Goal: Find contact information

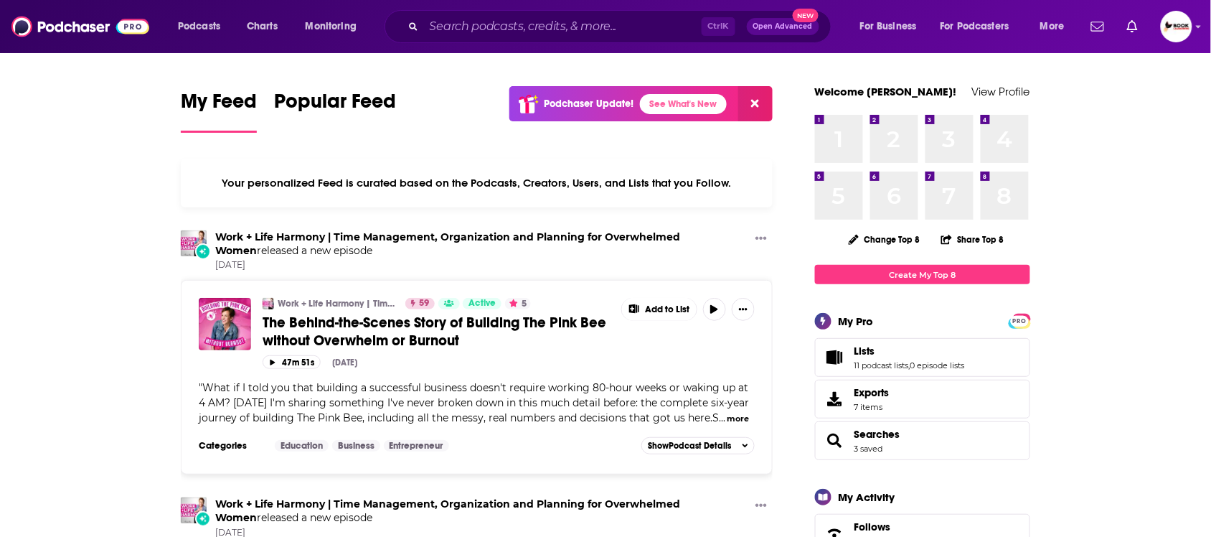
drag, startPoint x: 772, startPoint y: 0, endPoint x: 1124, endPoint y: 321, distance: 476.9
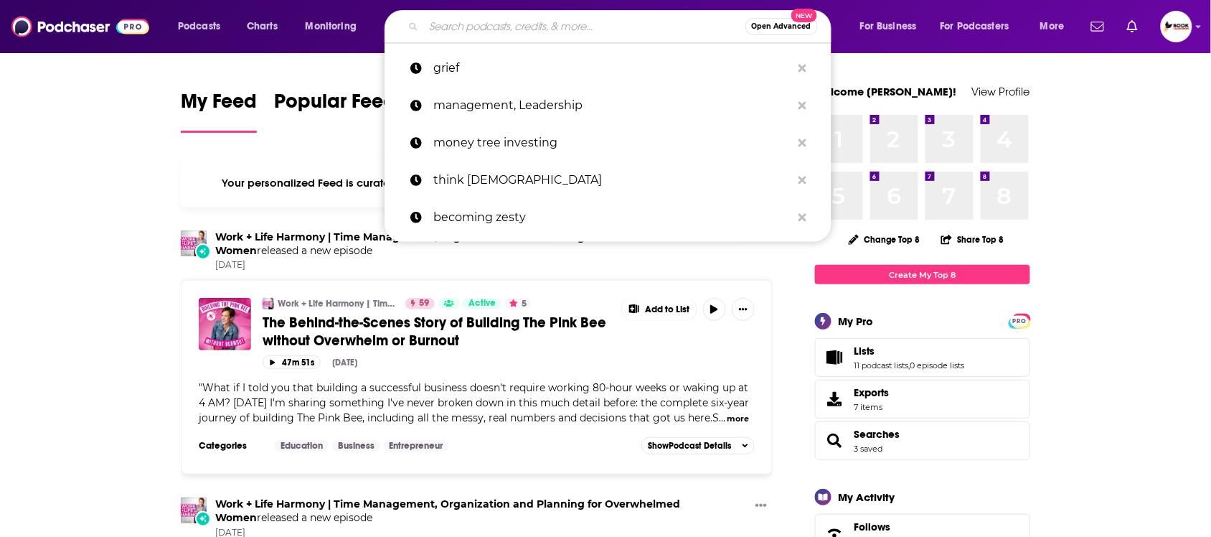
click at [598, 25] on input "Search podcasts, credits, & more..." at bounding box center [584, 26] width 321 height 23
paste input "Retirement"
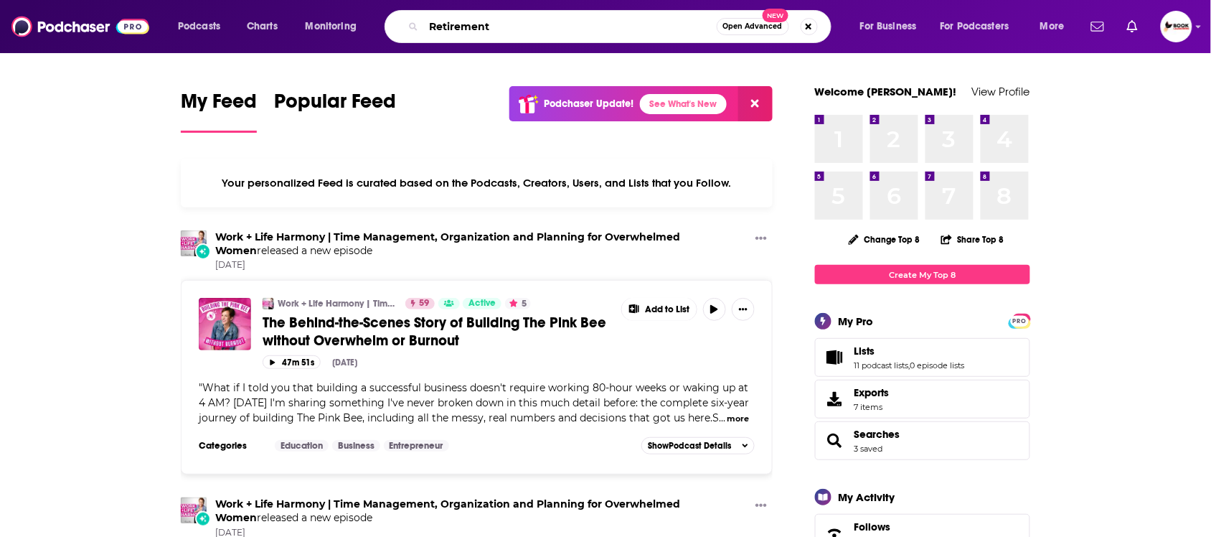
type input "Retirement"
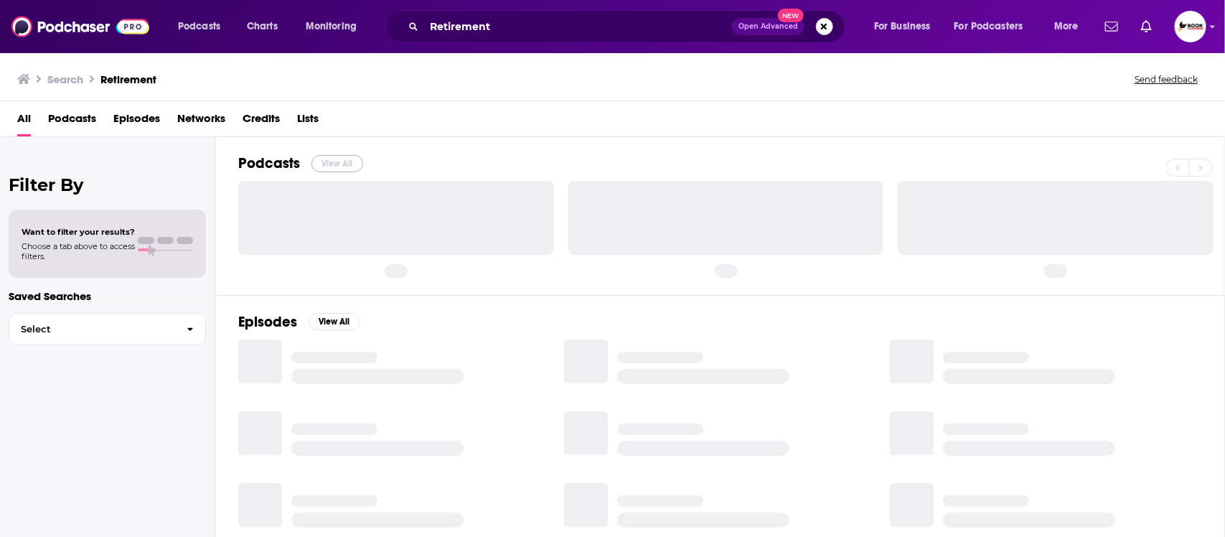
click at [326, 166] on button "View All" at bounding box center [337, 163] width 52 height 17
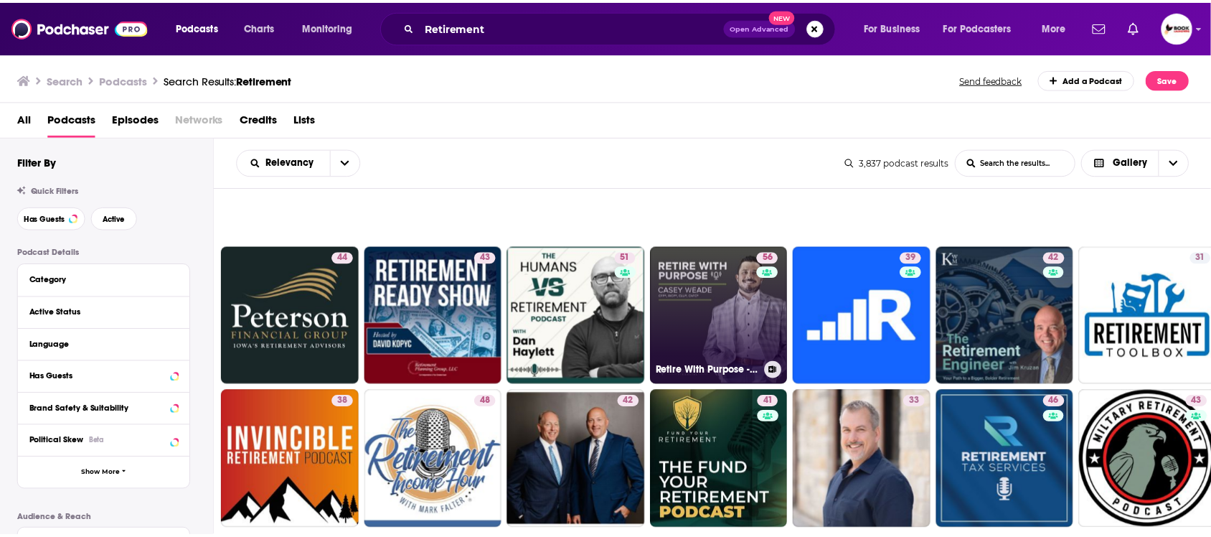
scroll to position [807, 0]
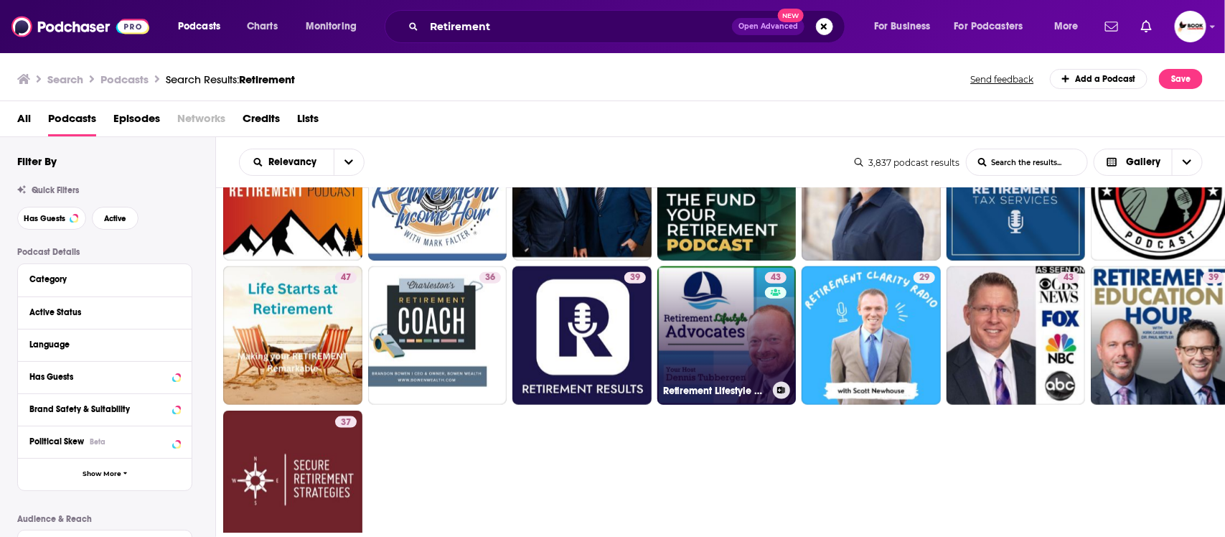
click at [715, 337] on link "43 Retirement Lifestyle Advocates" at bounding box center [726, 335] width 139 height 139
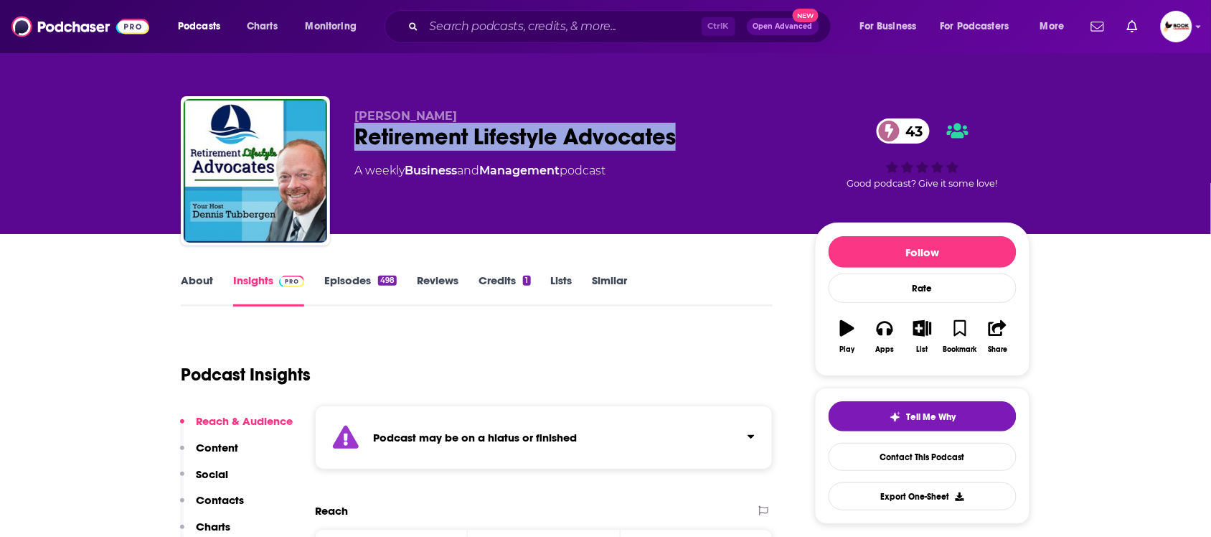
drag, startPoint x: 360, startPoint y: 135, endPoint x: 674, endPoint y: 134, distance: 314.2
click at [674, 134] on div "Retirement Lifestyle Advocates 43" at bounding box center [573, 137] width 438 height 28
copy h2 "Retirement Lifestyle Advocates"
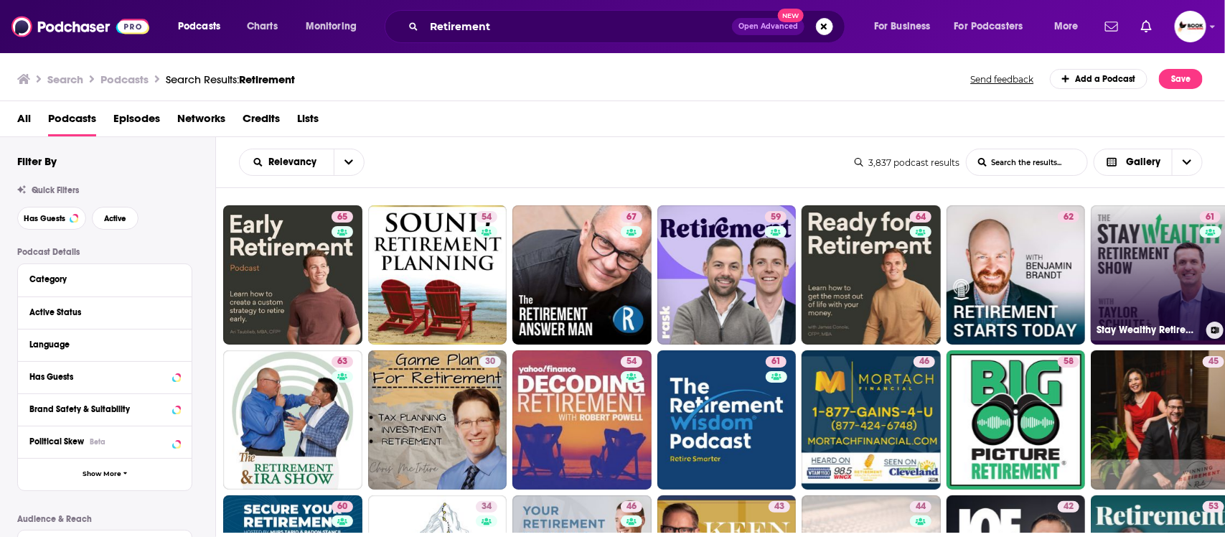
click at [1126, 273] on link "61 Stay Wealthy Retirement Podcast" at bounding box center [1160, 274] width 139 height 139
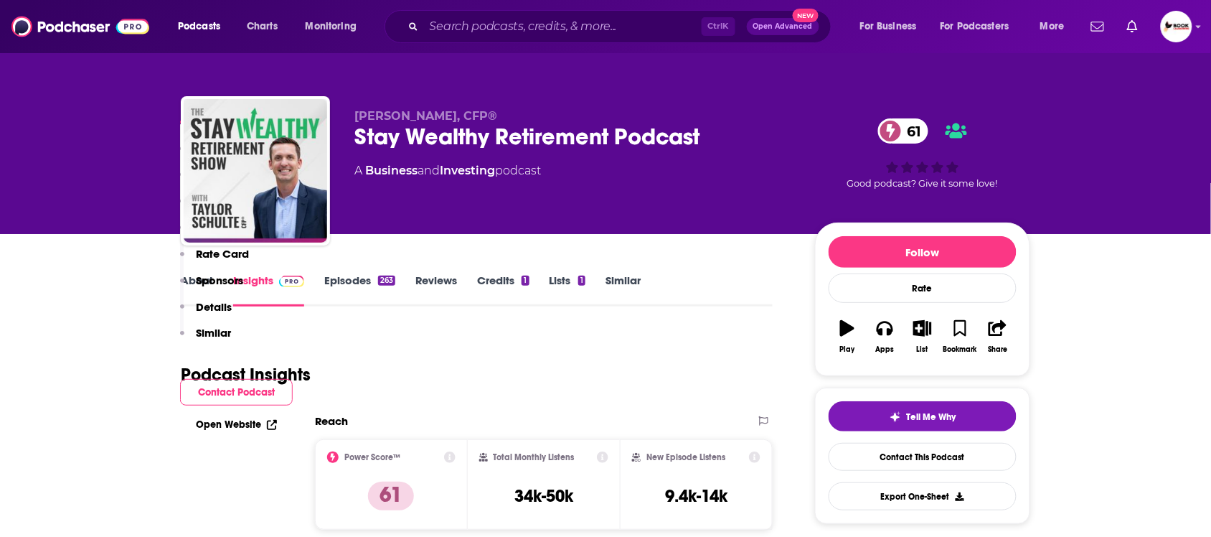
scroll to position [448, 0]
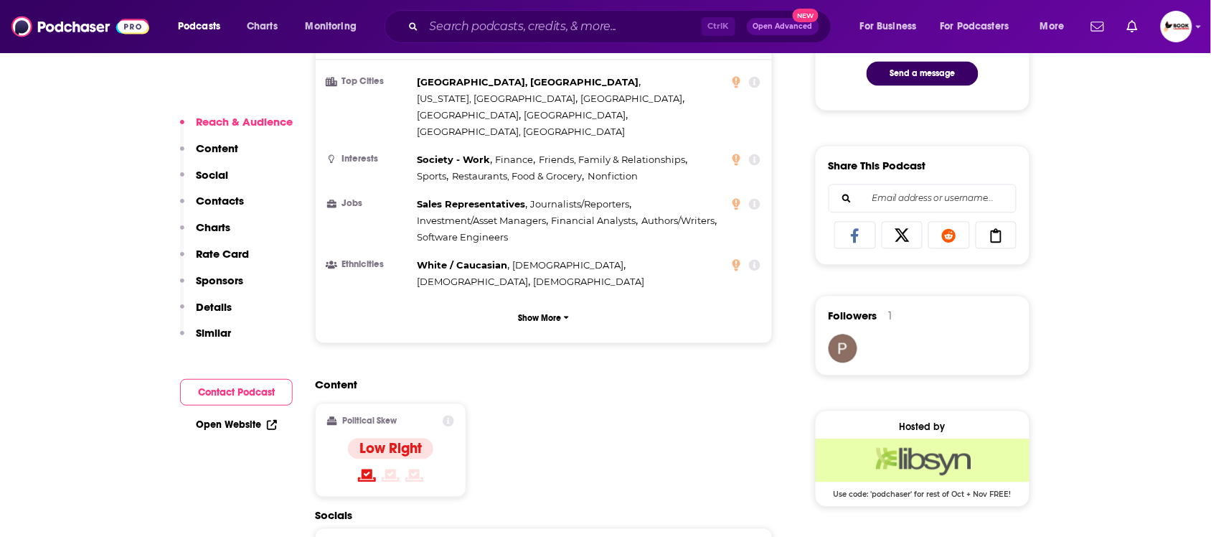
click at [241, 196] on p "Contacts" at bounding box center [220, 201] width 48 height 14
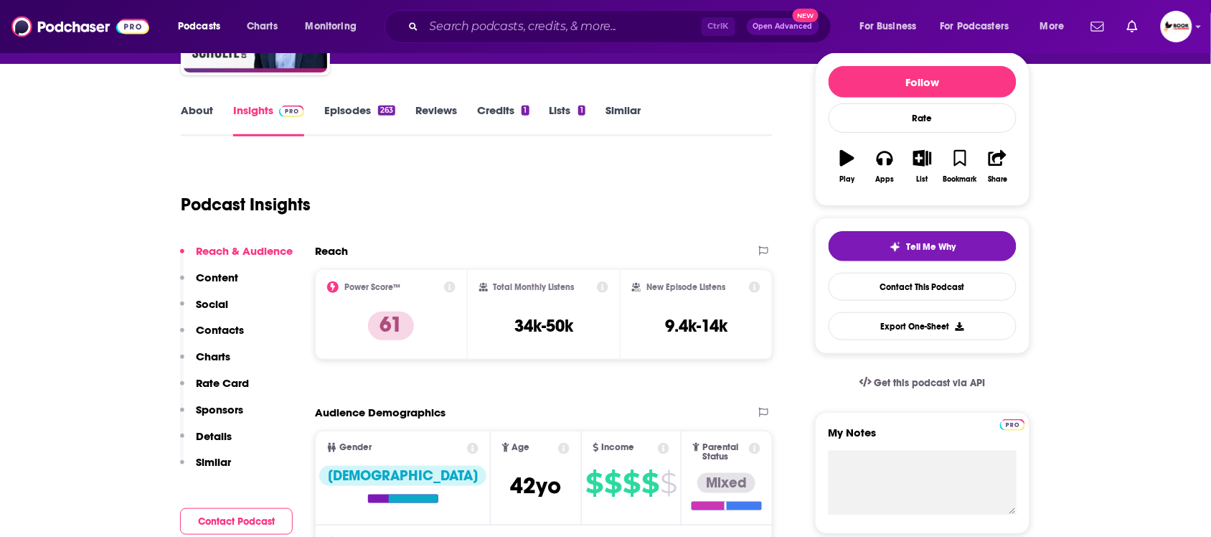
scroll to position [0, 0]
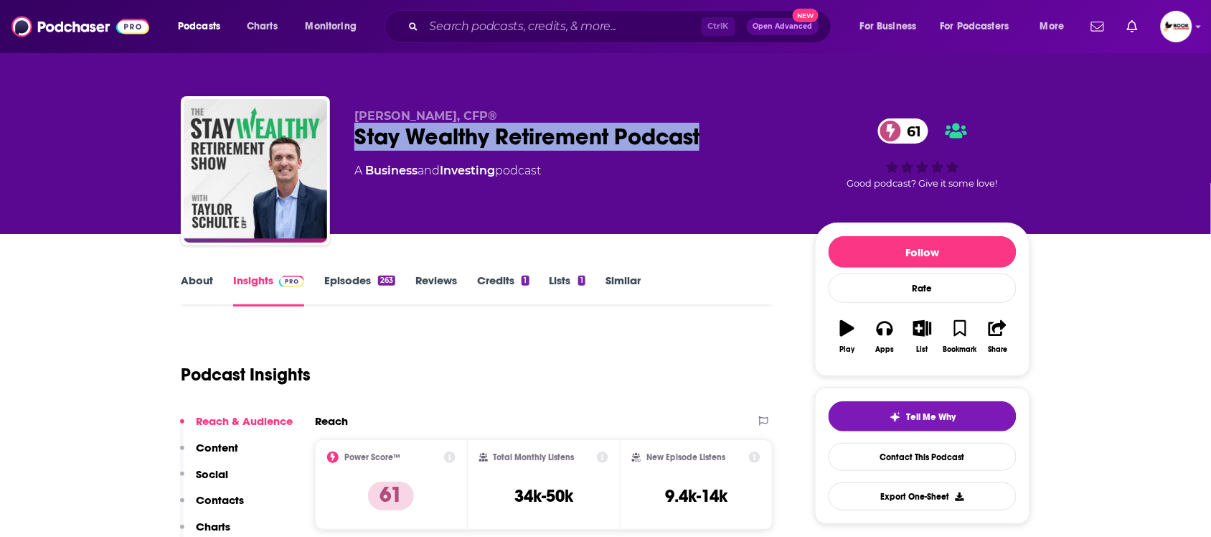
drag, startPoint x: 355, startPoint y: 130, endPoint x: 712, endPoint y: 131, distance: 357.3
click at [712, 131] on div "Stay Wealthy Retirement Podcast 61" at bounding box center [573, 137] width 438 height 28
copy h2 "Stay Wealthy Retirement Podcast"
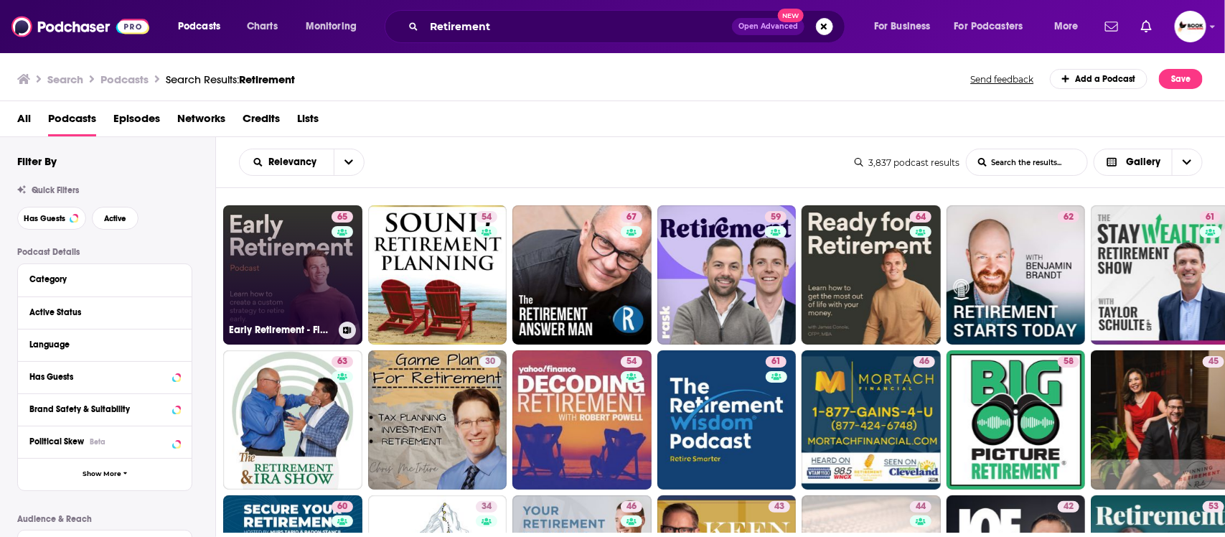
click at [294, 273] on link "65 Early Retirement - Financial Freedom (Investing, Tax Planning, Retirement St…" at bounding box center [292, 274] width 139 height 139
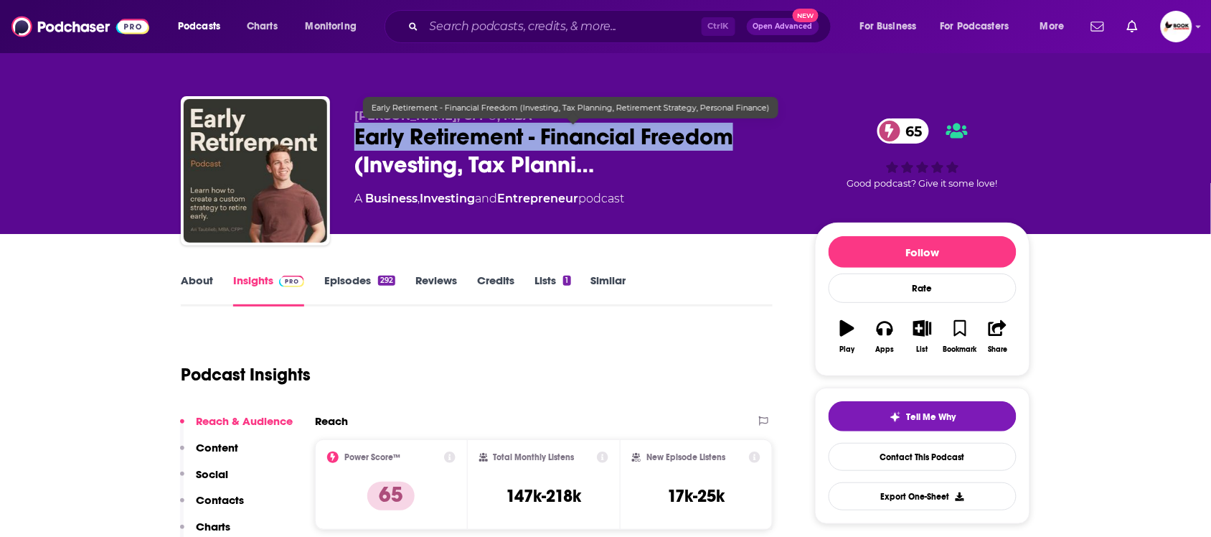
drag, startPoint x: 357, startPoint y: 137, endPoint x: 733, endPoint y: 147, distance: 376.1
click at [733, 147] on span "Early Retirement - Financial Freedom (Investing, Tax Planni…" at bounding box center [573, 151] width 438 height 56
copy h2 "Early Retirement - Financial Freedom"
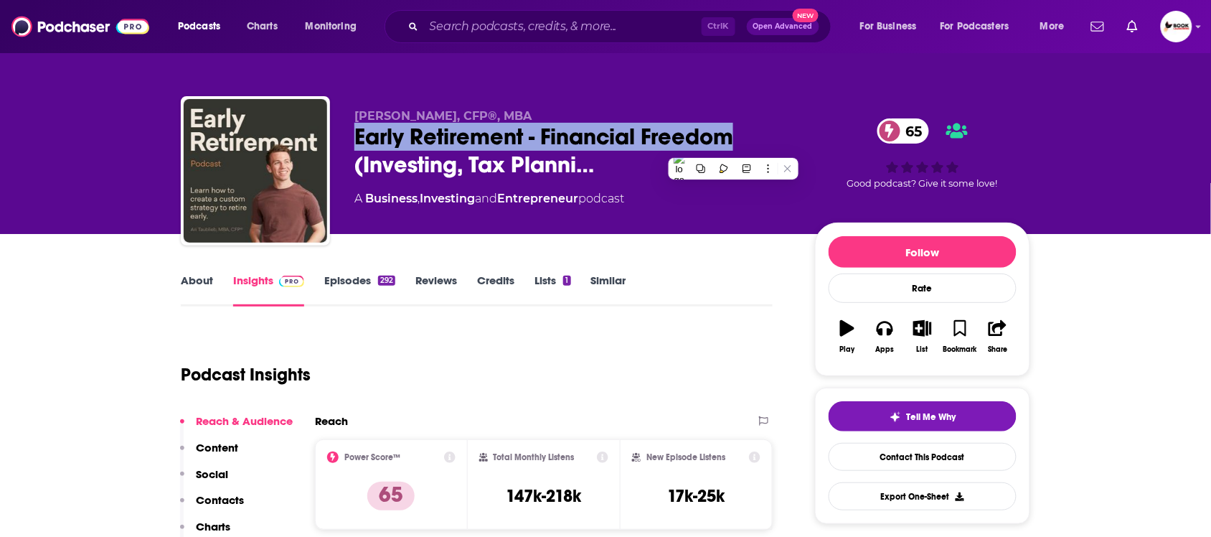
copy h2 "Early Retirement - Financial Freedom"
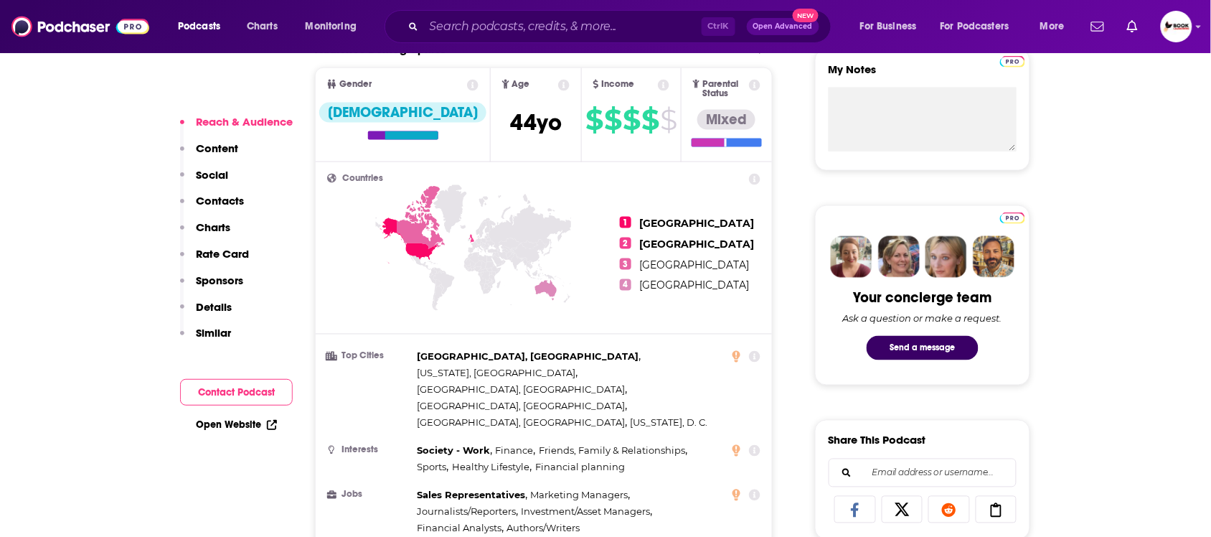
scroll to position [538, 0]
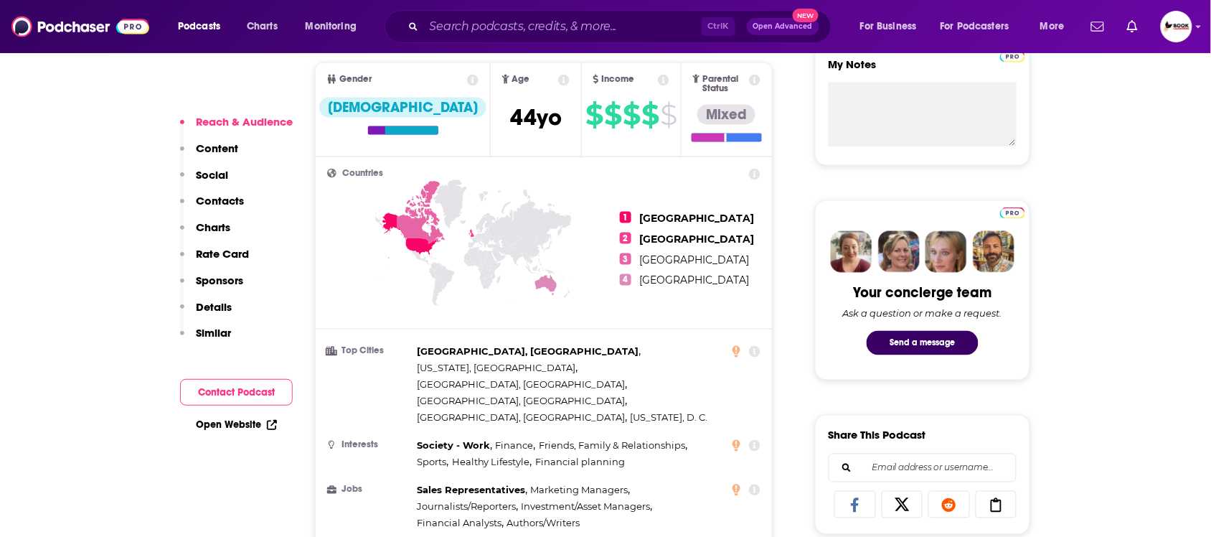
click at [201, 198] on p "Contacts" at bounding box center [220, 201] width 48 height 14
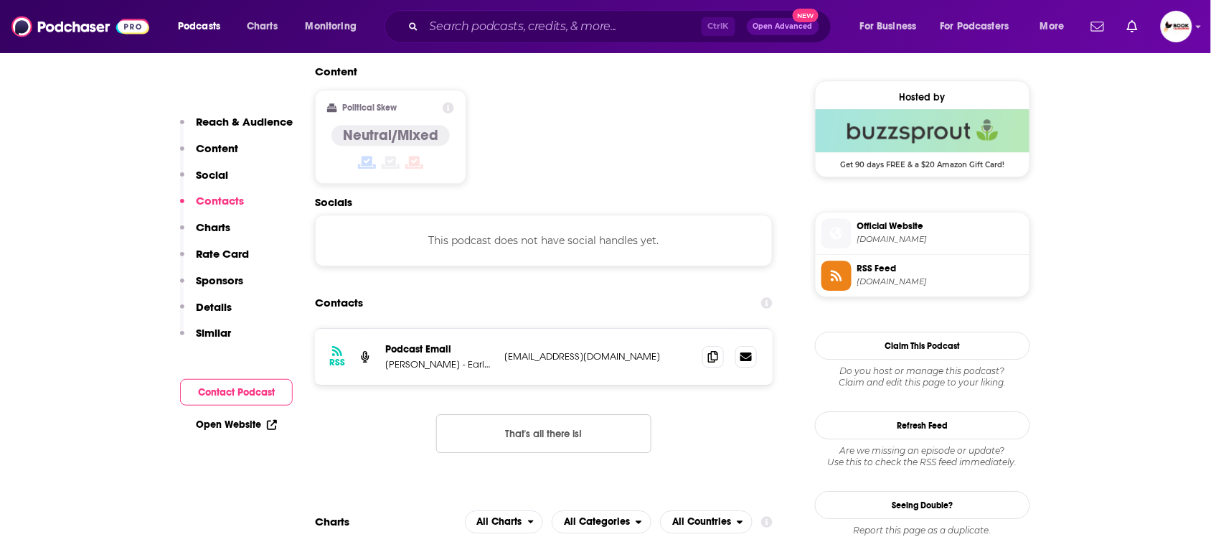
scroll to position [1157, 0]
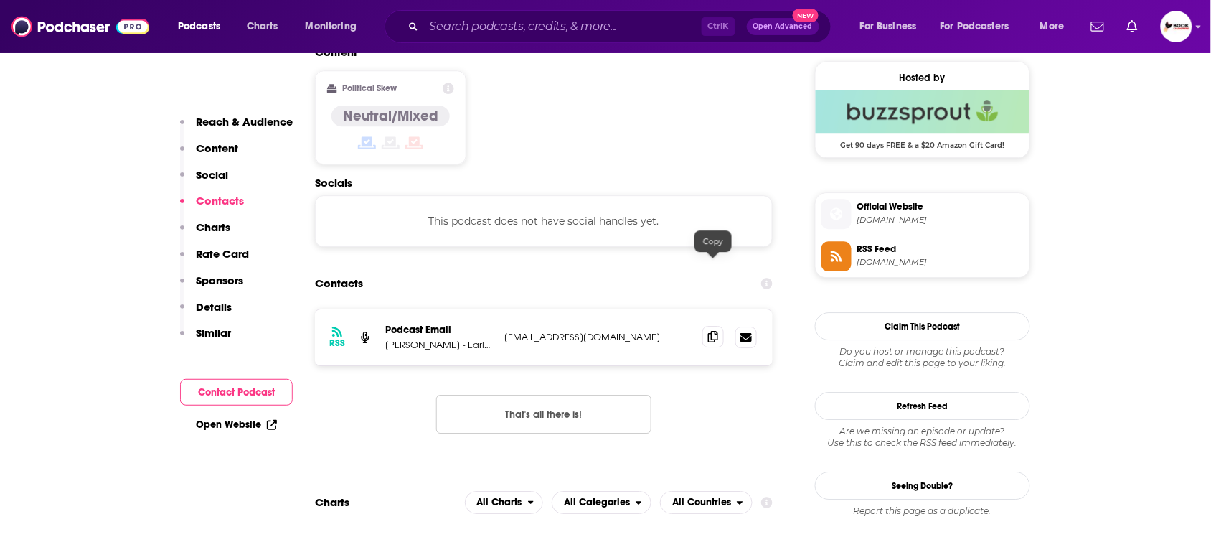
click at [714, 331] on icon at bounding box center [713, 336] width 10 height 11
click at [413, 339] on p "[PERSON_NAME] - Early Retirement Specialist" at bounding box center [439, 345] width 108 height 12
click at [404, 339] on p "[PERSON_NAME] - Early Retirement Specialist" at bounding box center [439, 345] width 108 height 12
click at [220, 425] on link "Open Website" at bounding box center [236, 424] width 81 height 12
click at [611, 33] on input "Search podcasts, credits, & more..." at bounding box center [563, 26] width 278 height 23
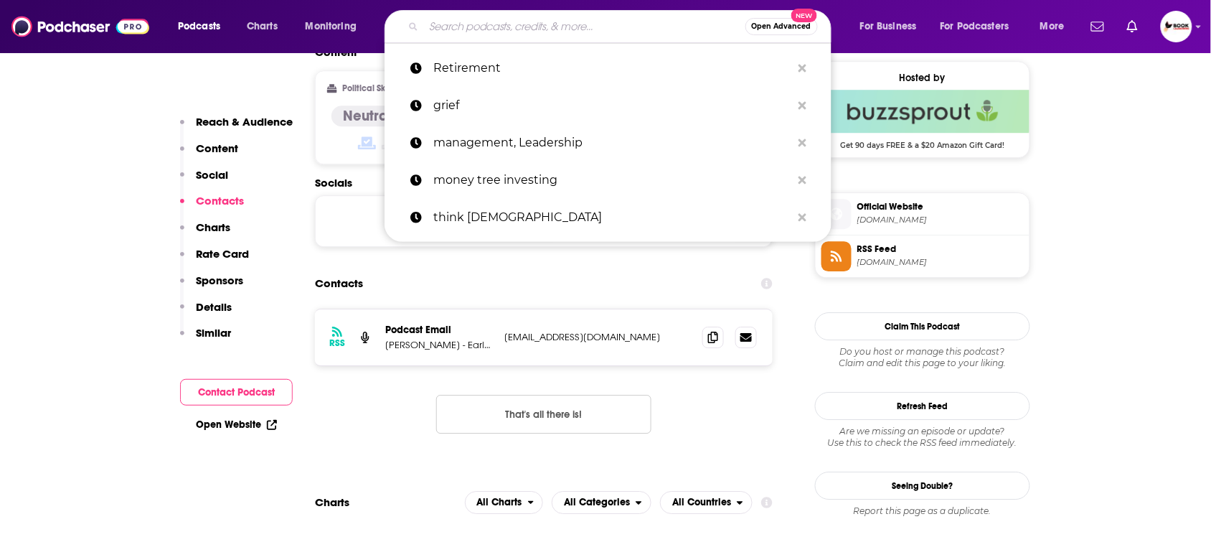
paste input "[MEDICAL_DATA]"
type input "[MEDICAL_DATA]"
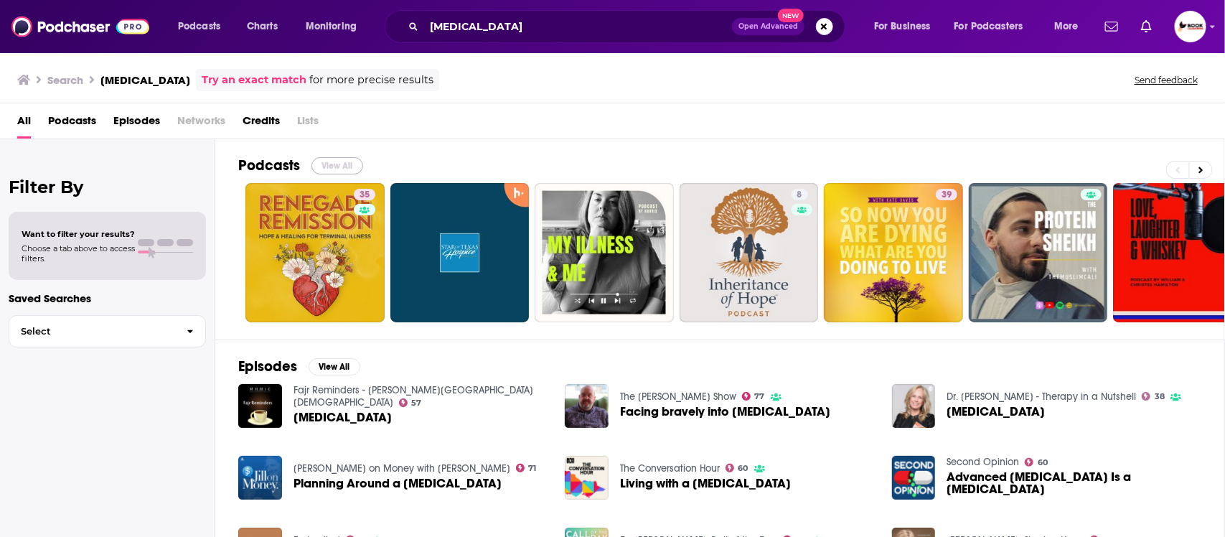
click at [330, 166] on button "View All" at bounding box center [337, 165] width 52 height 17
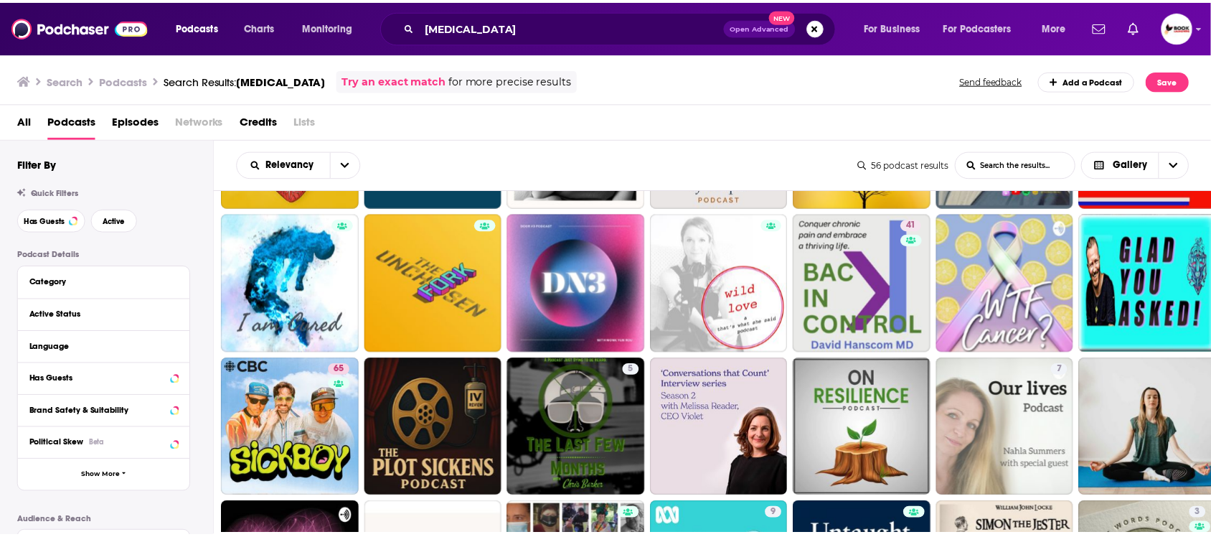
scroll to position [179, 0]
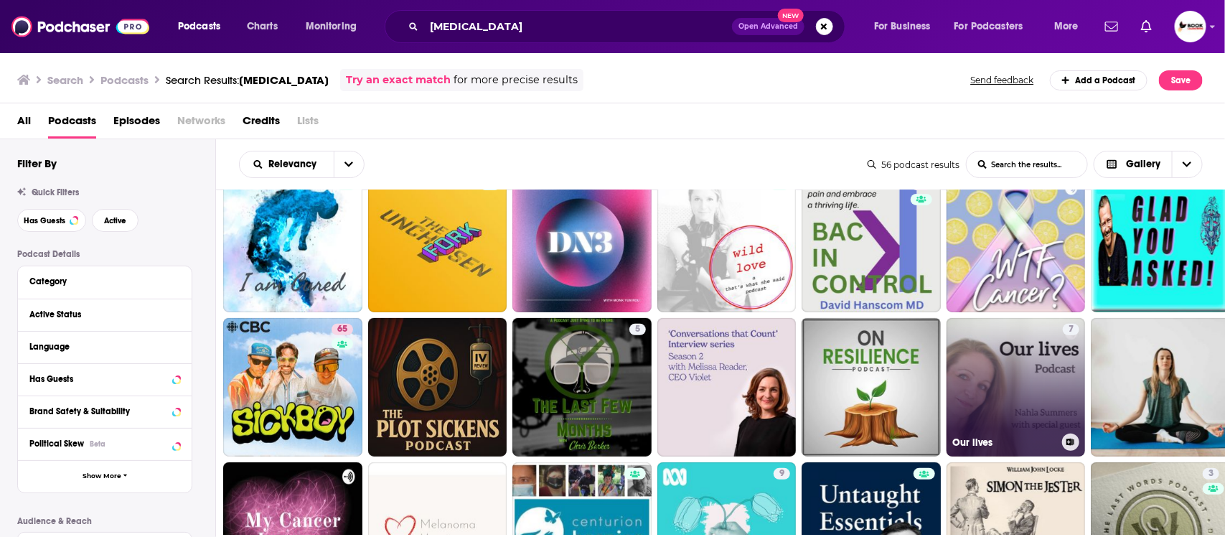
click at [1021, 395] on link "7 Our lives" at bounding box center [1015, 387] width 139 height 139
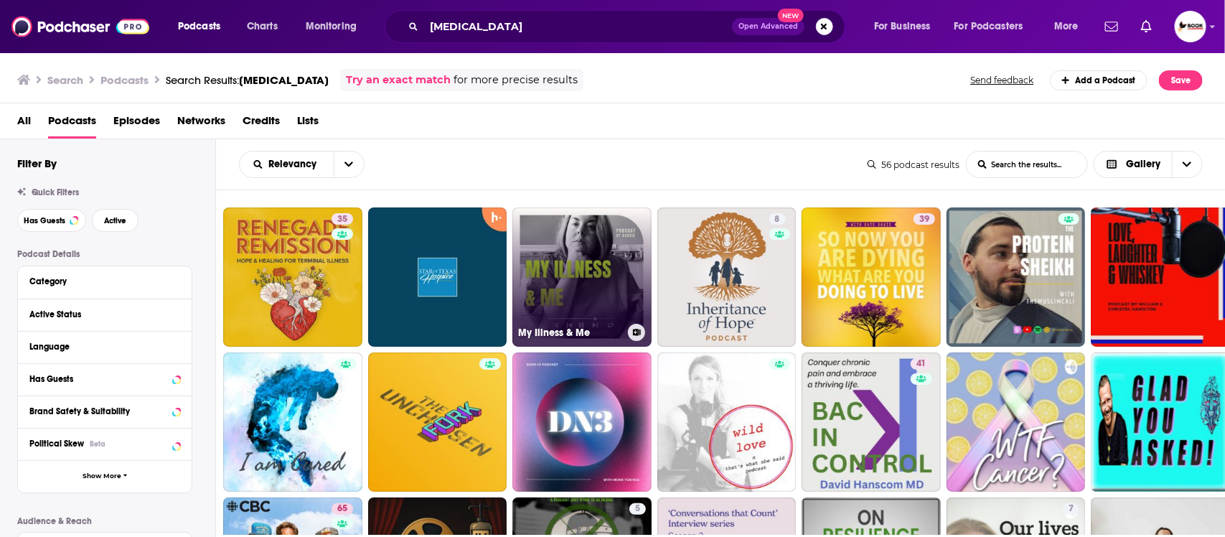
click at [582, 281] on link "My Illness & Me" at bounding box center [581, 276] width 139 height 139
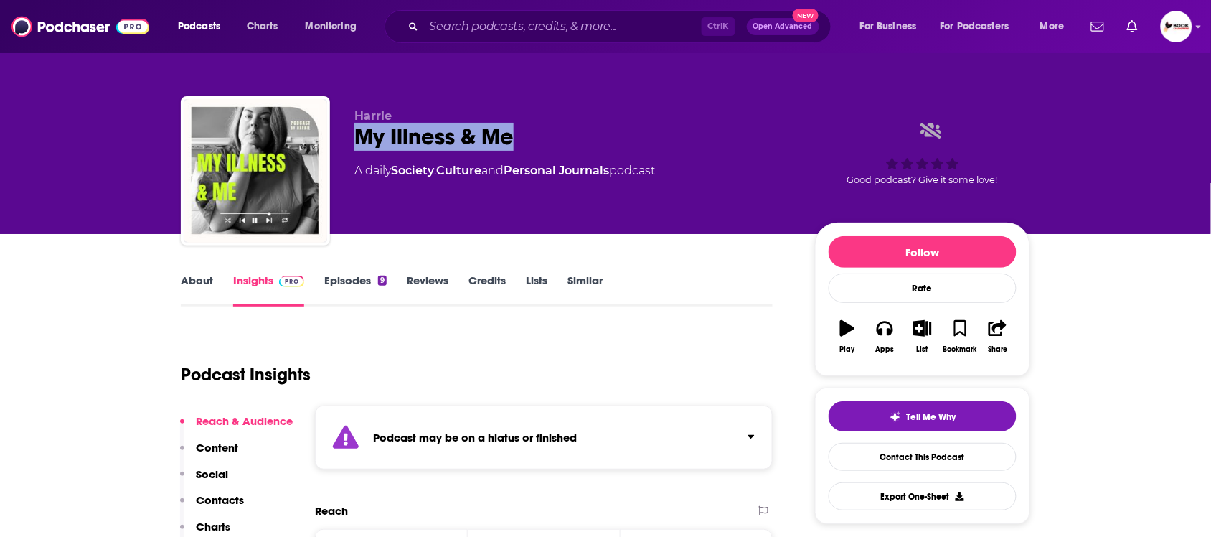
drag, startPoint x: 360, startPoint y: 135, endPoint x: 524, endPoint y: 135, distance: 163.6
click at [524, 135] on div "My Illness & Me" at bounding box center [573, 137] width 438 height 28
copy h2 "My Illness & Me"
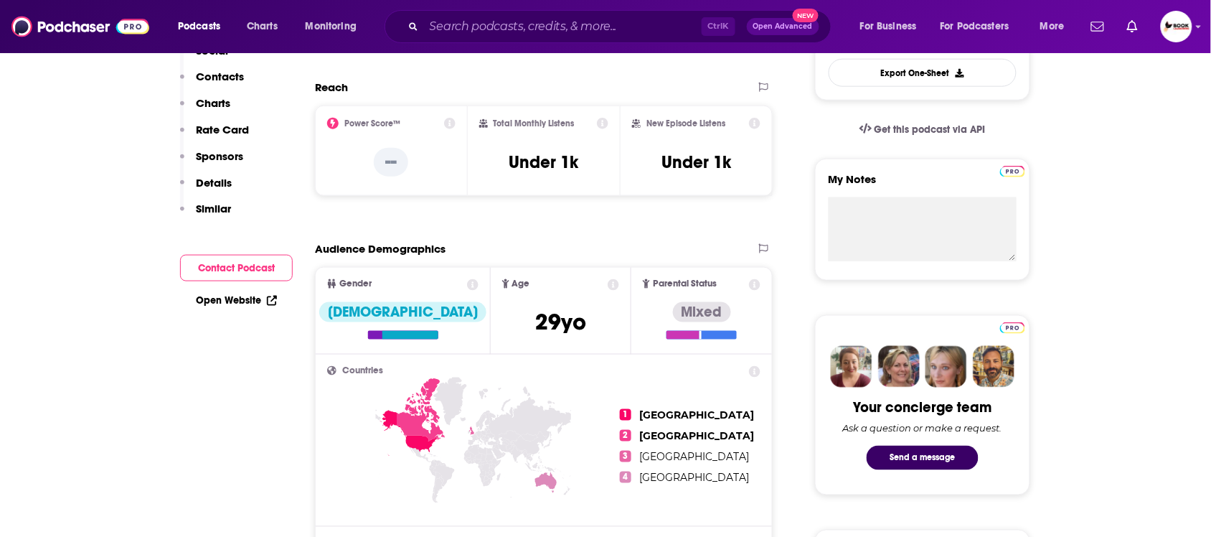
scroll to position [538, 0]
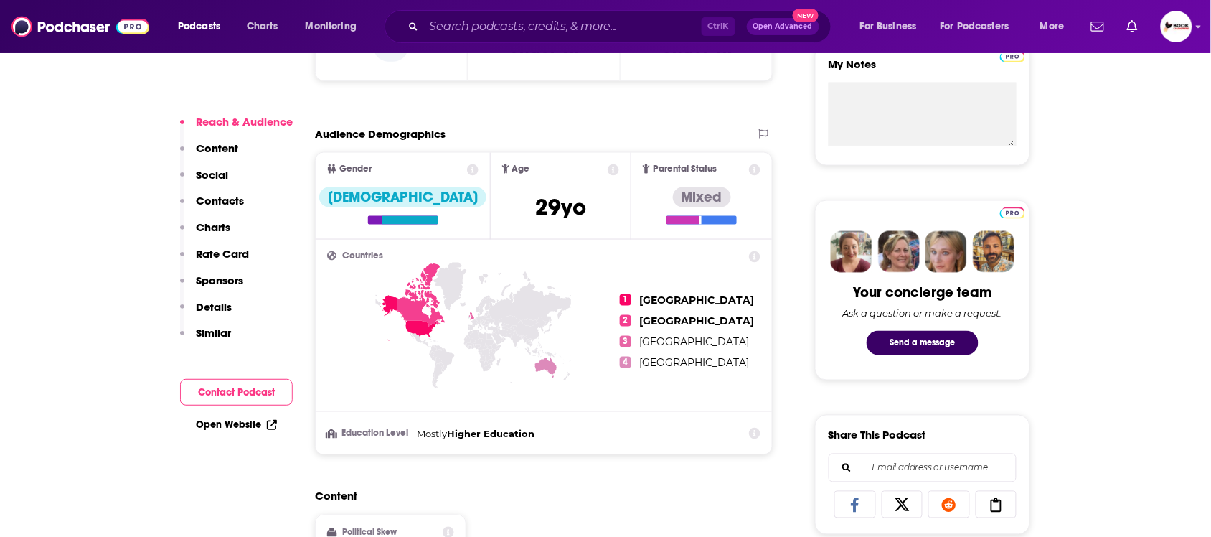
click at [230, 194] on p "Contacts" at bounding box center [220, 201] width 48 height 14
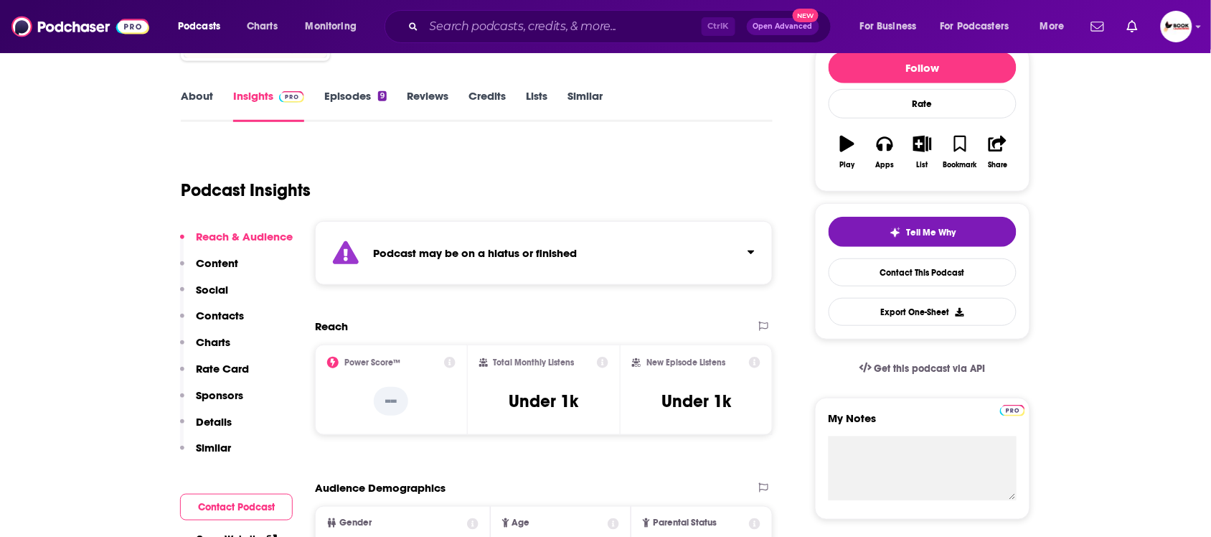
scroll to position [0, 0]
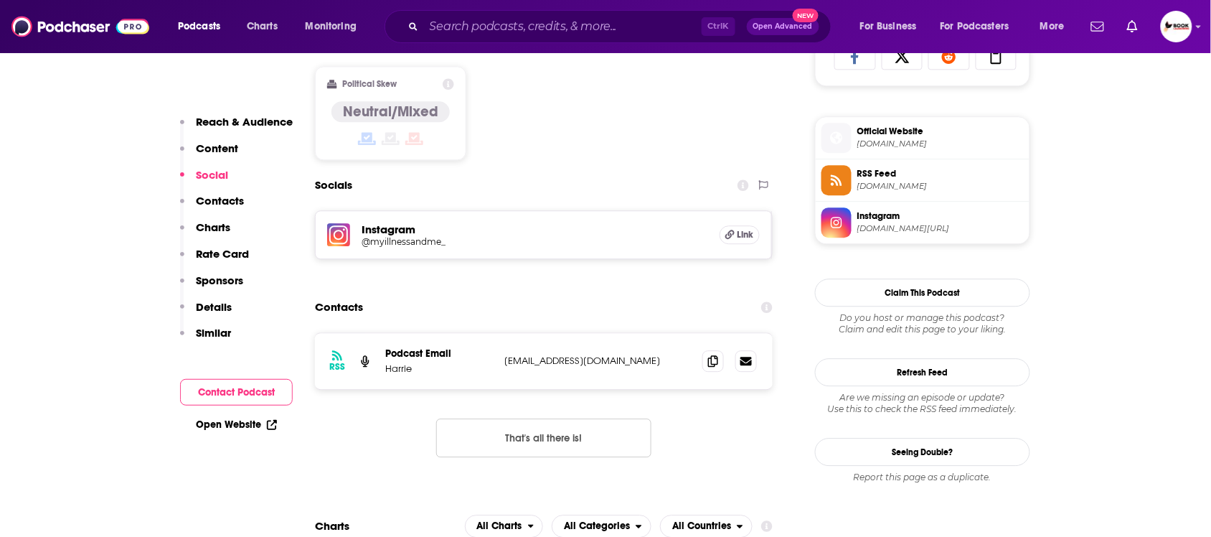
scroll to position [1076, 0]
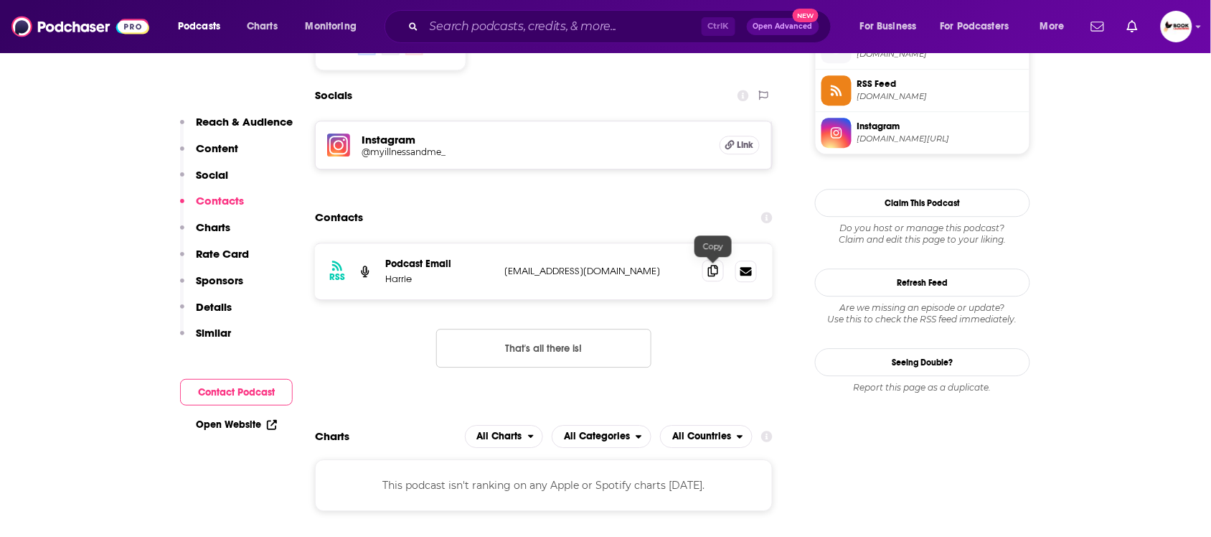
click at [711, 271] on icon at bounding box center [713, 270] width 10 height 11
click at [245, 420] on link "Open Website" at bounding box center [236, 424] width 81 height 12
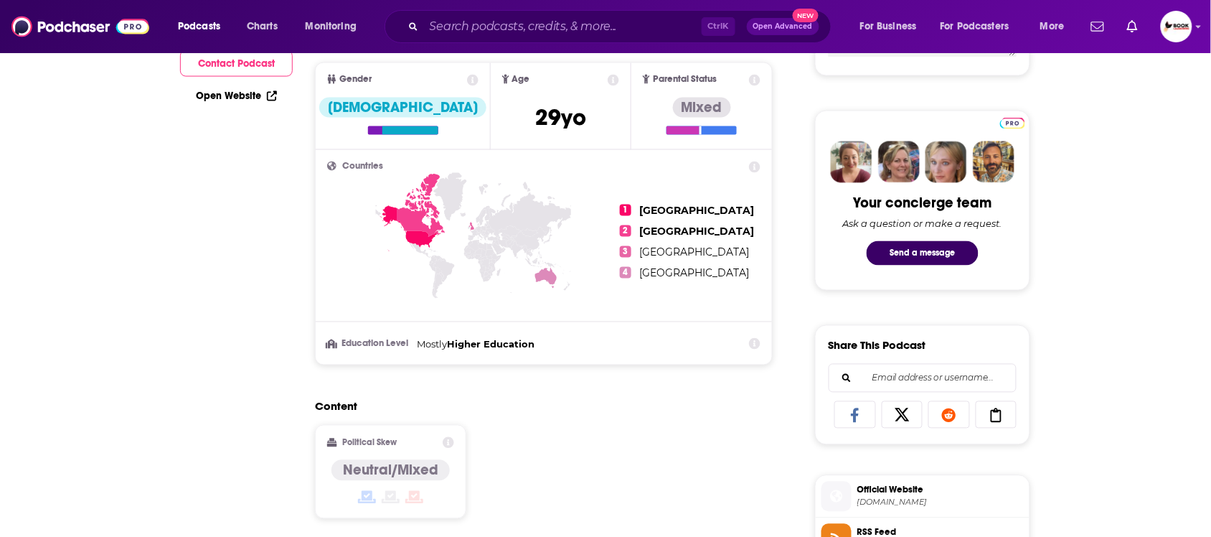
scroll to position [0, 0]
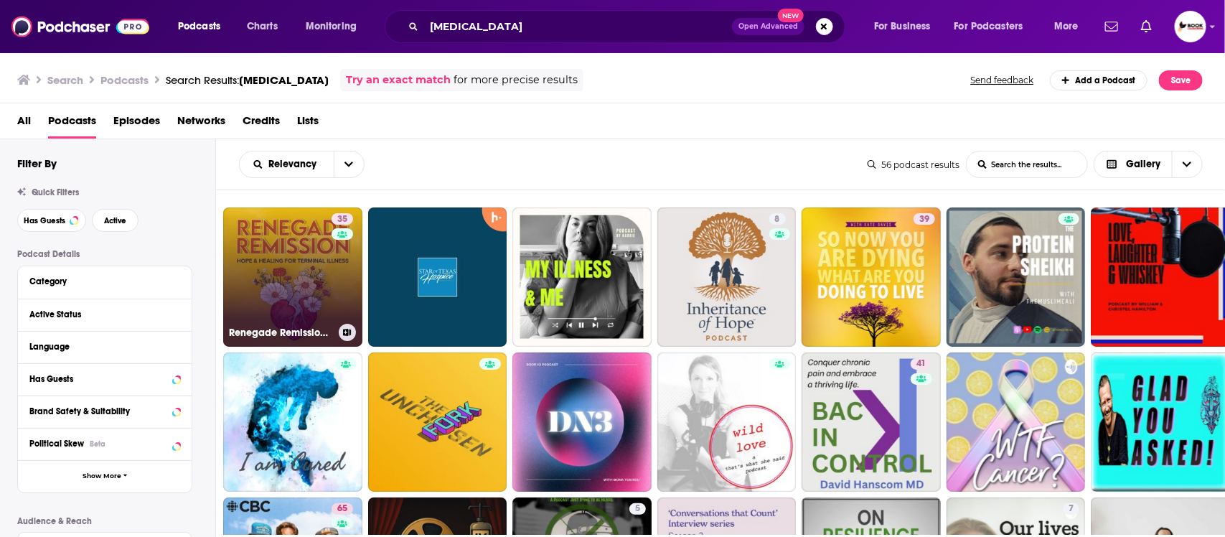
click at [300, 271] on link "35 Renegade Remission: Hope and Healing for [MEDICAL_DATA], [MEDICAL_DATA], ALS…" at bounding box center [292, 276] width 139 height 139
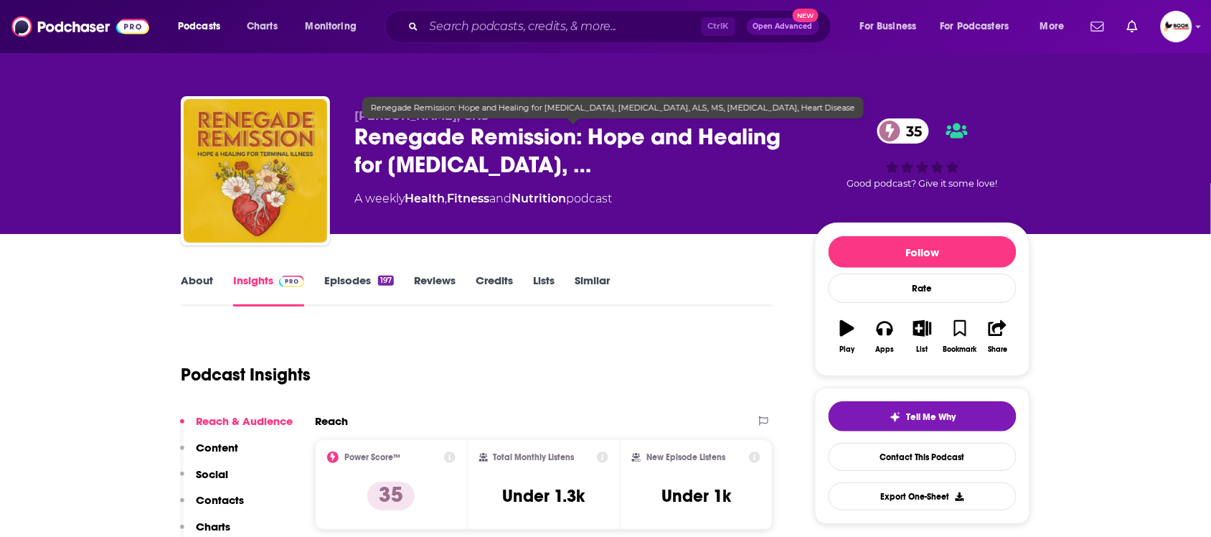
drag, startPoint x: 574, startPoint y: 169, endPoint x: 413, endPoint y: 146, distance: 162.3
click at [413, 146] on span "Renegade Remission: Hope and Healing for [MEDICAL_DATA], …" at bounding box center [573, 151] width 438 height 56
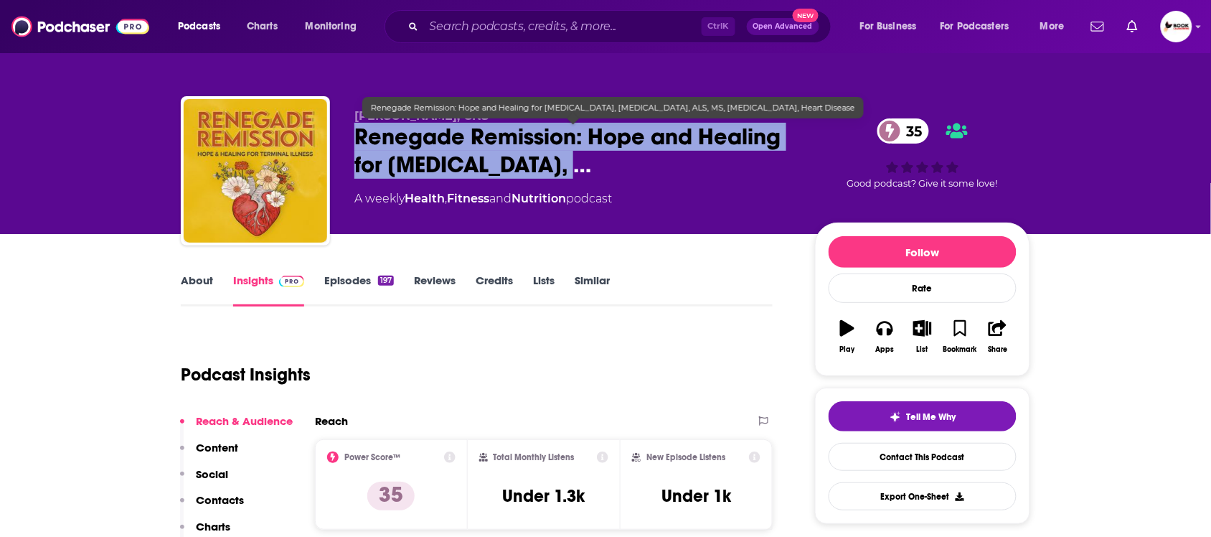
drag, startPoint x: 357, startPoint y: 131, endPoint x: 545, endPoint y: 162, distance: 190.5
click at [545, 162] on span "Renegade Remission: Hope and Healing for [MEDICAL_DATA], …" at bounding box center [573, 151] width 438 height 56
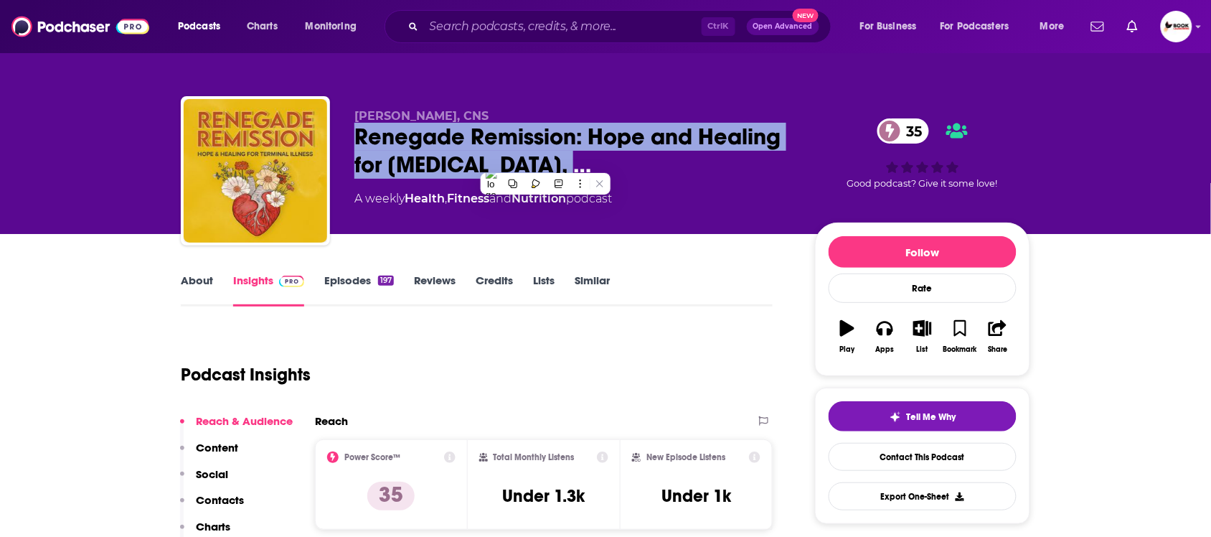
copy h2 "Renegade Remission: Hope and Healing for [MEDICAL_DATA]"
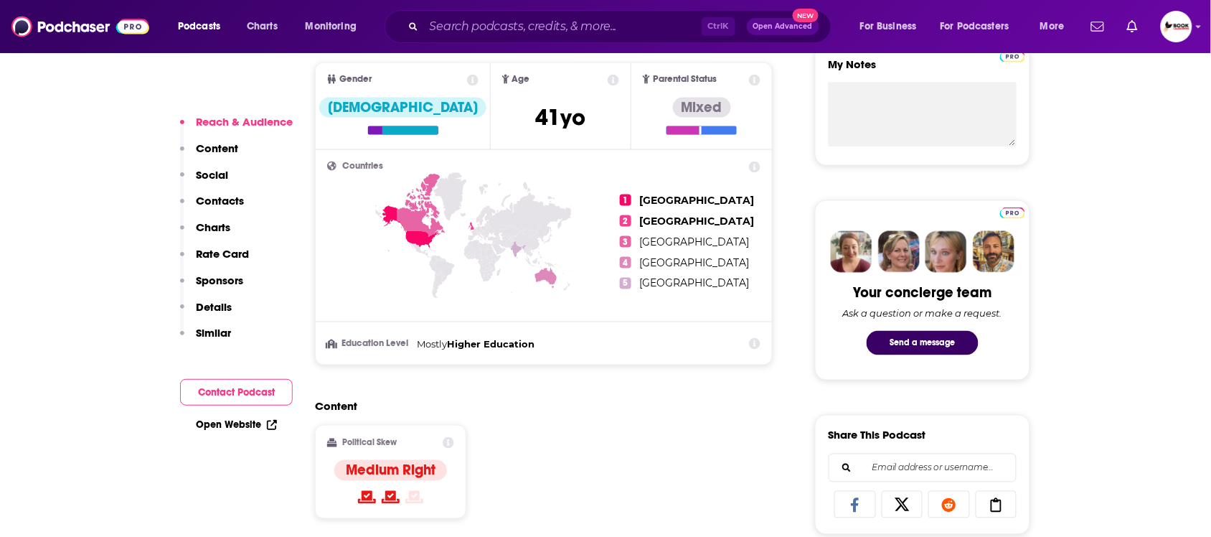
click at [225, 203] on p "Contacts" at bounding box center [220, 201] width 48 height 14
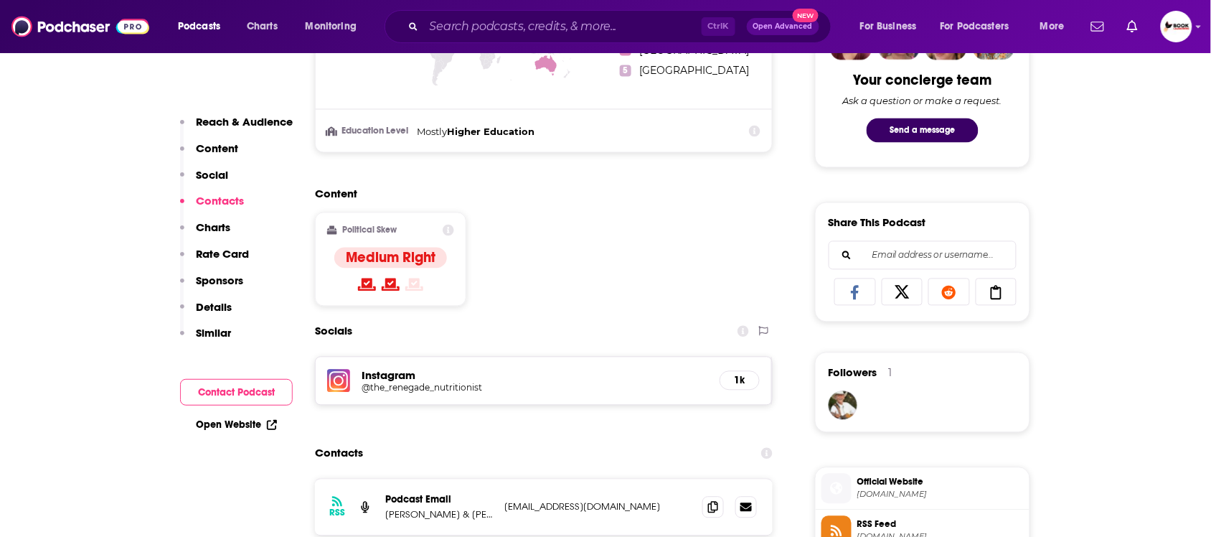
scroll to position [992, 0]
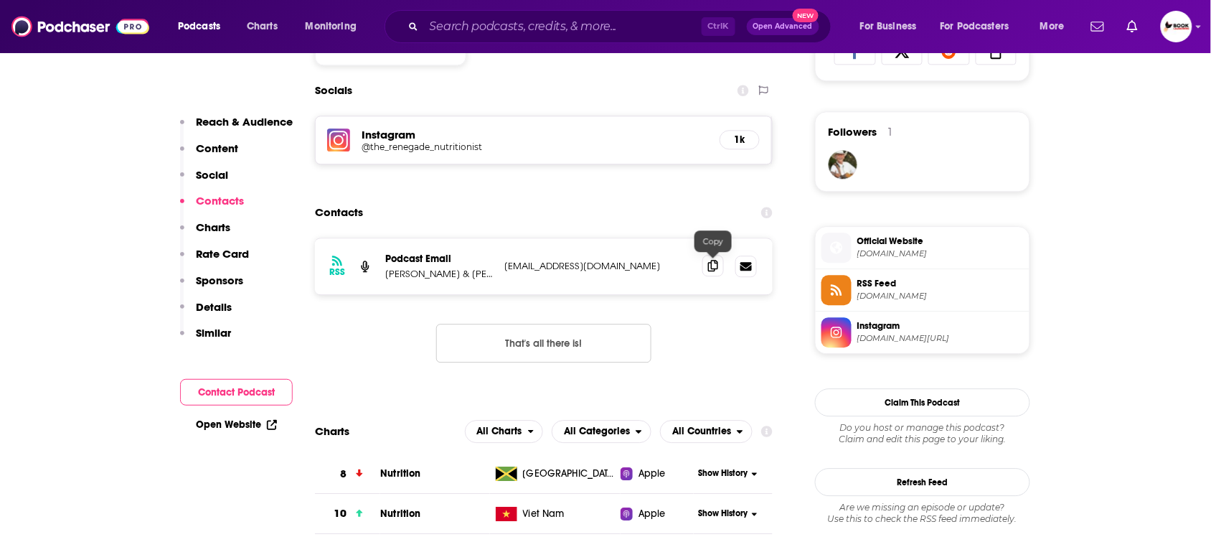
click at [712, 268] on icon at bounding box center [713, 265] width 10 height 11
click at [217, 427] on link "Open Website" at bounding box center [236, 424] width 81 height 12
click at [442, 275] on p "[PERSON_NAME] & [PERSON_NAME]" at bounding box center [439, 274] width 108 height 12
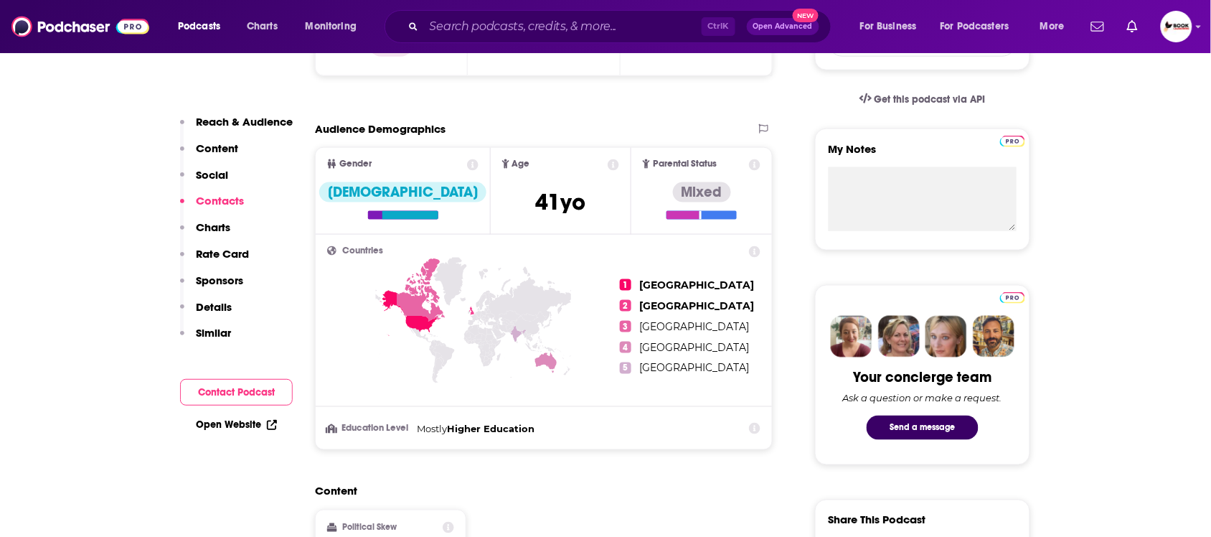
scroll to position [5, 0]
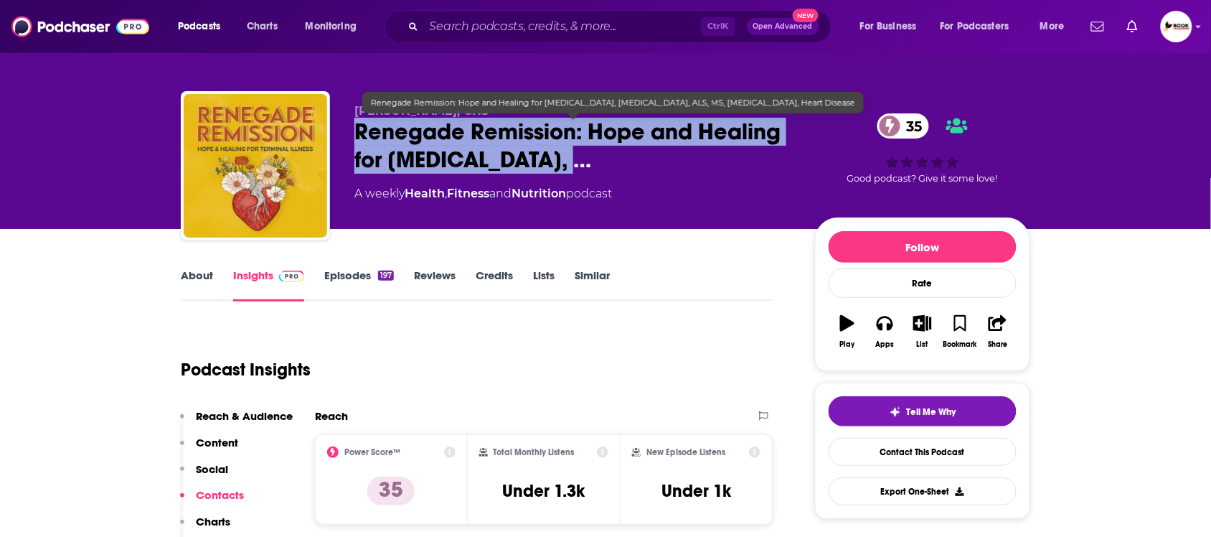
drag, startPoint x: 357, startPoint y: 127, endPoint x: 547, endPoint y: 159, distance: 192.0
click at [547, 159] on span "Renegade Remission: Hope and Healing for [MEDICAL_DATA], …" at bounding box center [573, 146] width 438 height 56
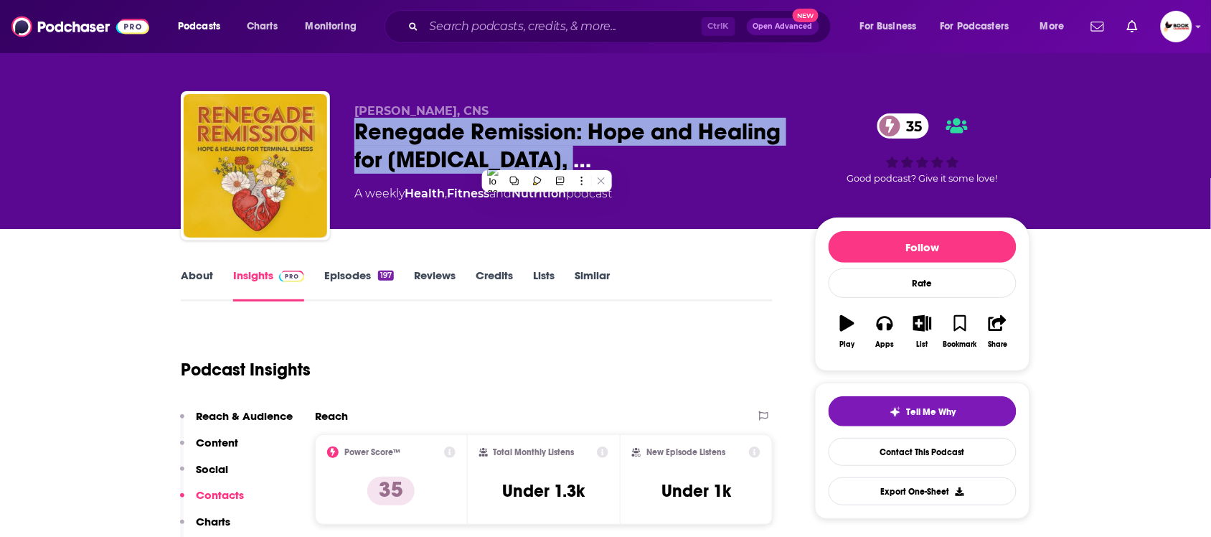
copy h2 "Renegade Remission: Hope and Healing for [MEDICAL_DATA]"
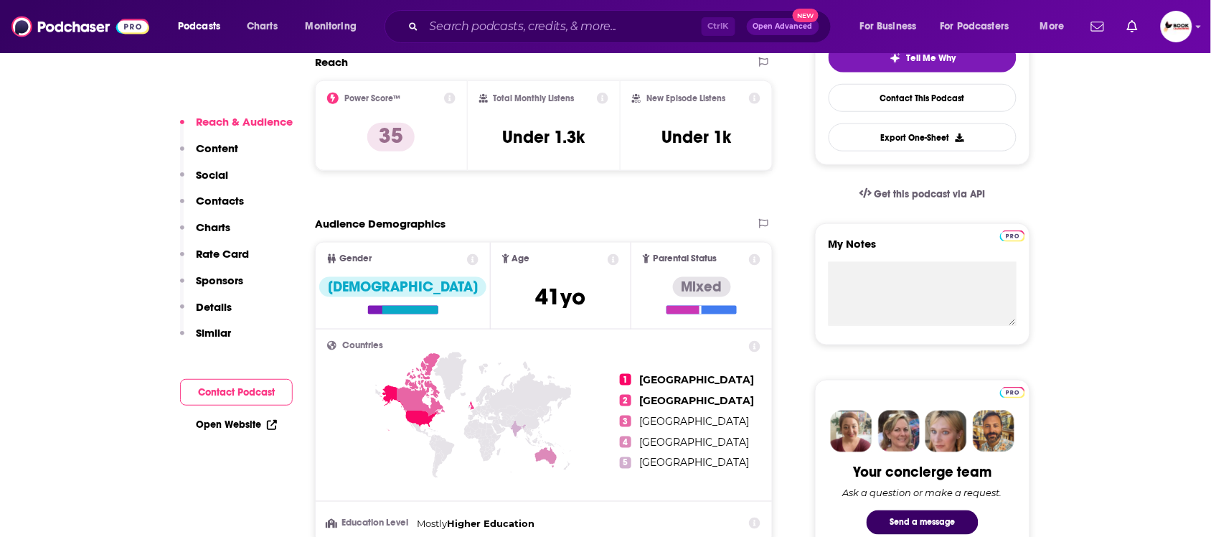
scroll to position [0, 0]
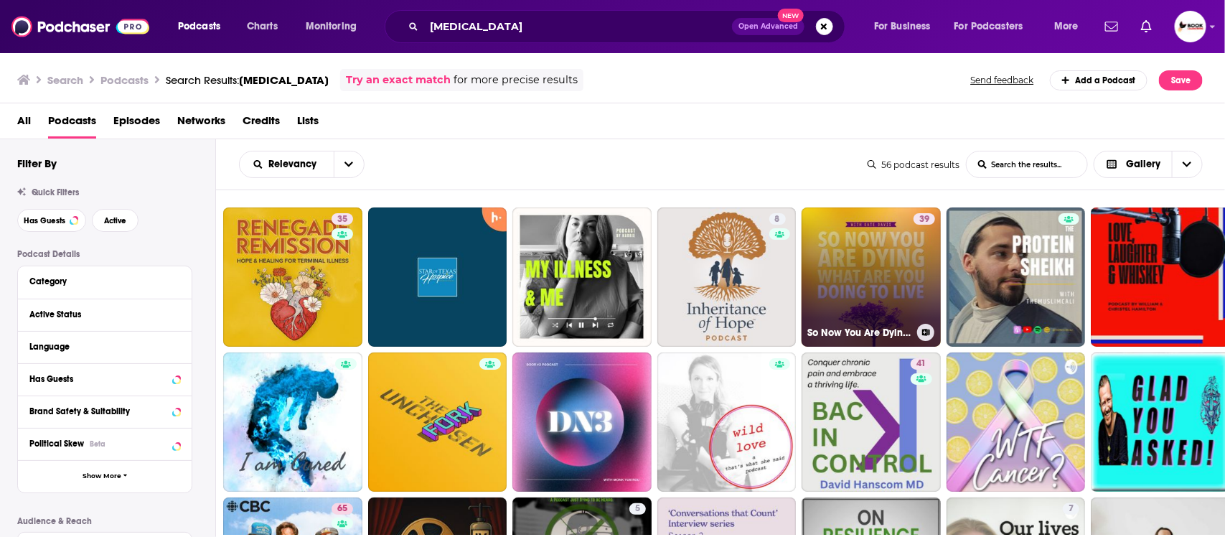
click at [862, 273] on link "39 So Now You Are Dying What Are You Doing To Live" at bounding box center [870, 276] width 139 height 139
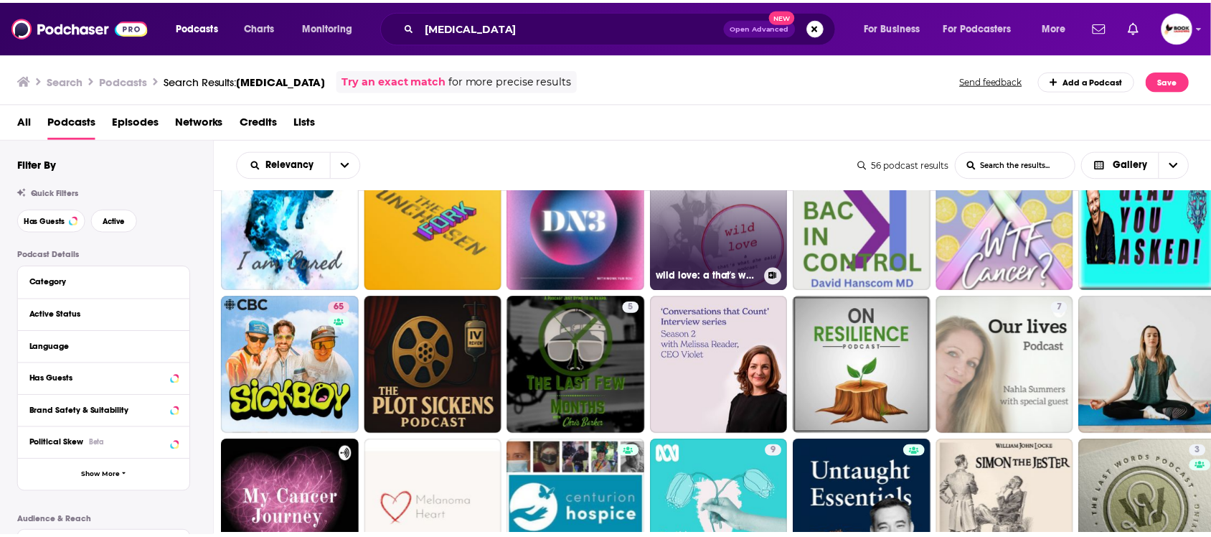
scroll to position [269, 0]
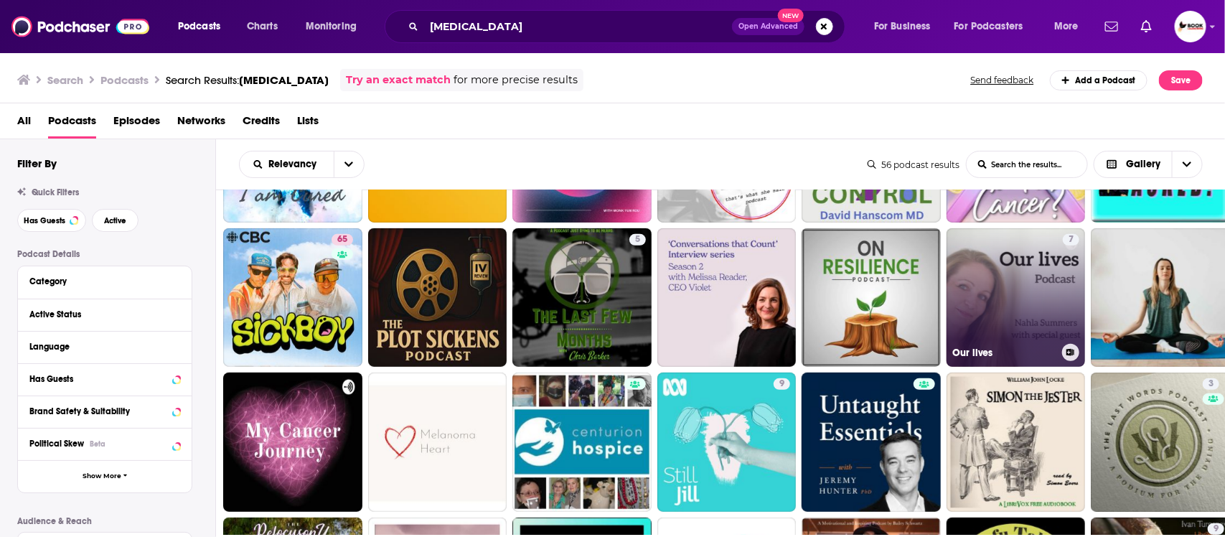
click at [999, 316] on link "7 Our lives" at bounding box center [1015, 297] width 139 height 139
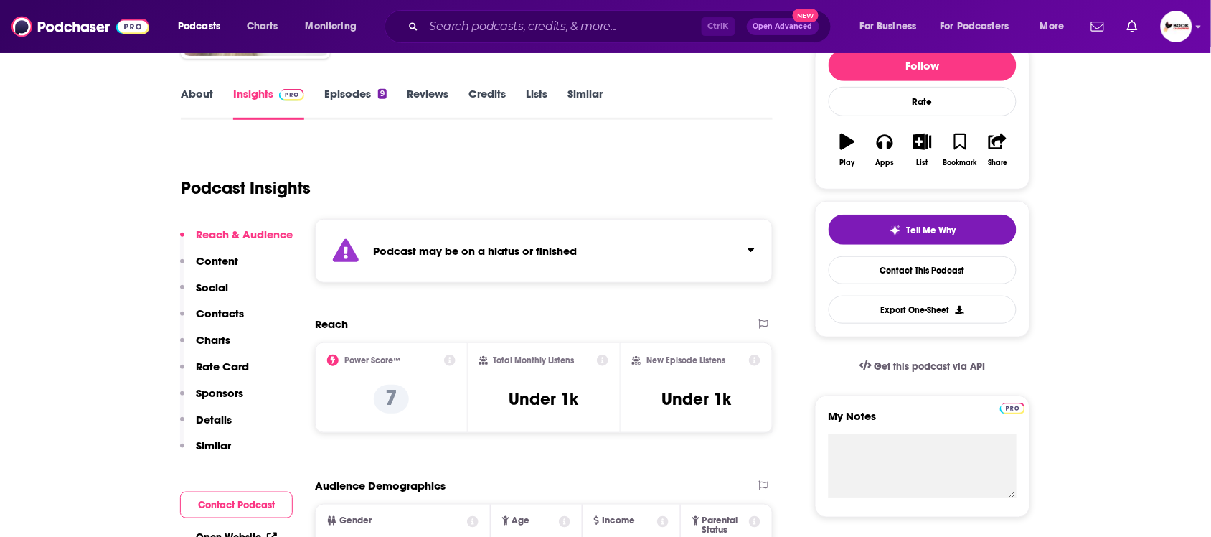
scroll to position [90, 0]
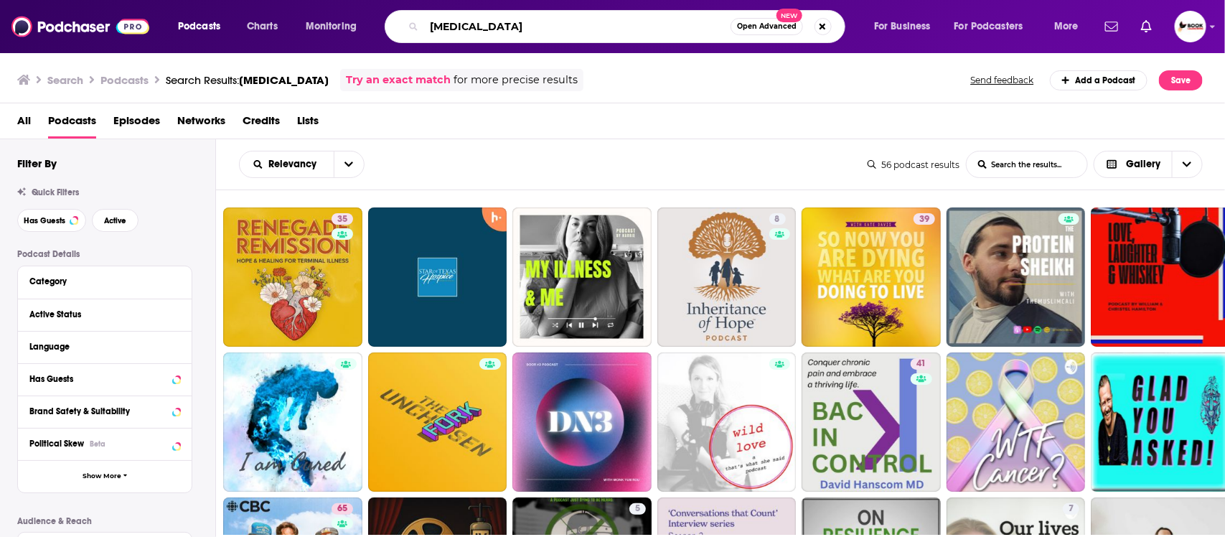
drag, startPoint x: 539, startPoint y: 24, endPoint x: 356, endPoint y: 45, distance: 184.2
click at [356, 45] on div "Podcasts Charts Monitoring [MEDICAL_DATA] Open Advanced New For Business For Po…" at bounding box center [612, 26] width 1225 height 53
paste input "hospice"
type input "hospice"
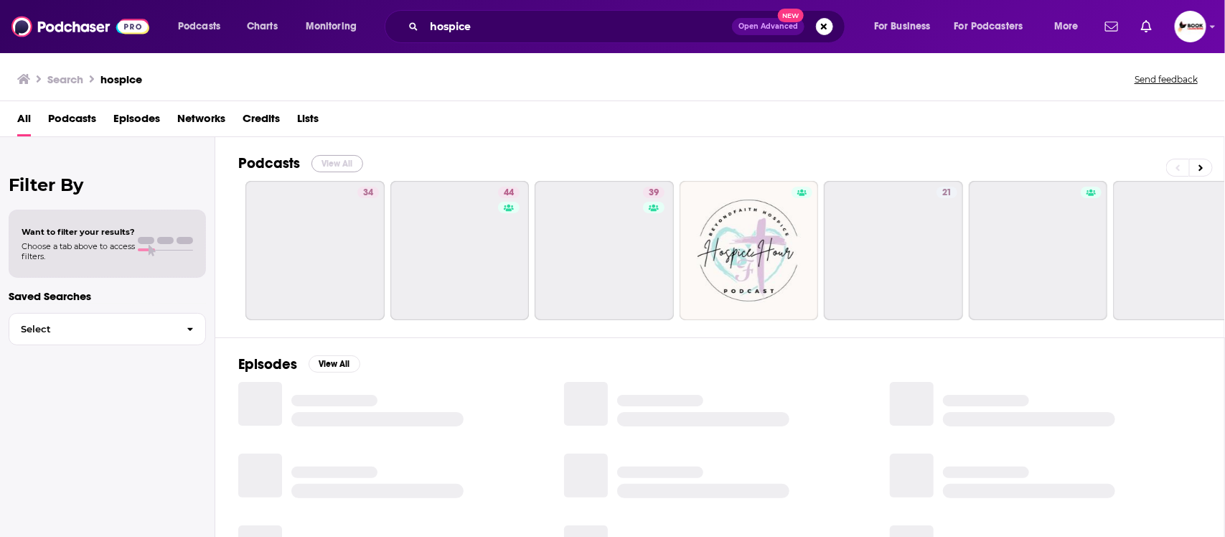
click at [337, 162] on button "View All" at bounding box center [337, 163] width 52 height 17
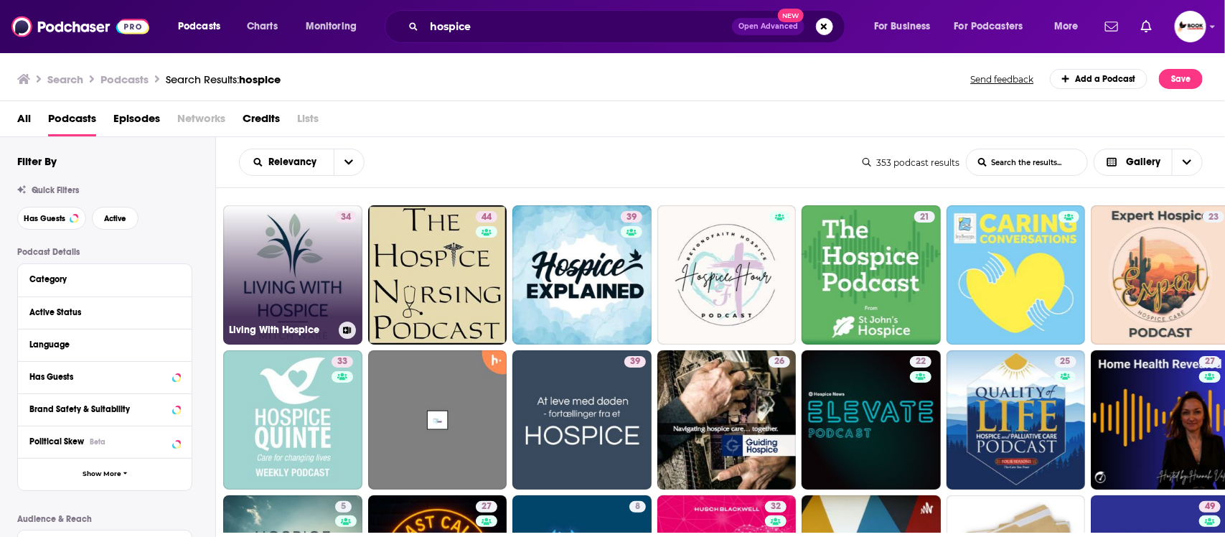
click at [314, 269] on link "34 Living With Hospice" at bounding box center [292, 274] width 139 height 139
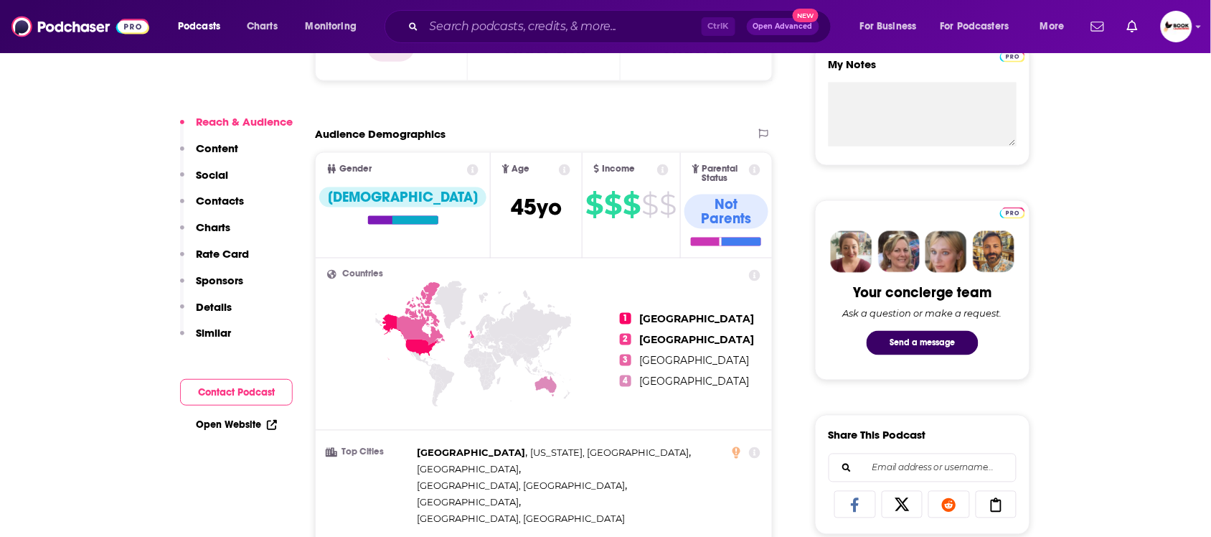
scroll to position [897, 0]
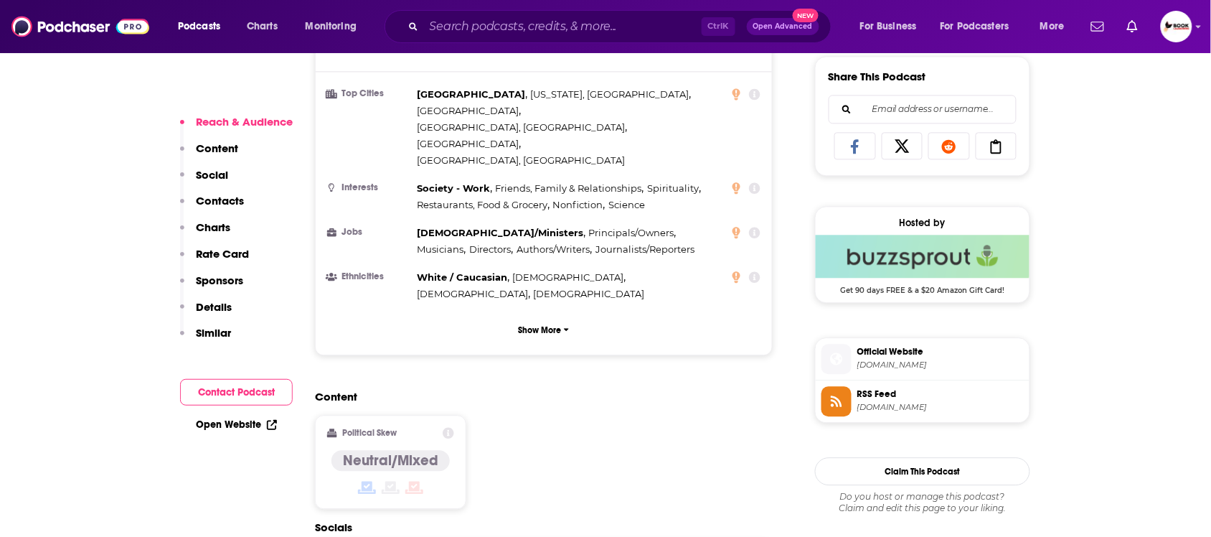
click at [255, 203] on div "Reach & Audience Content Social Contacts Charts Rate Card Sponsors Details Simi…" at bounding box center [236, 233] width 113 height 237
click at [217, 197] on p "Contacts" at bounding box center [220, 201] width 48 height 14
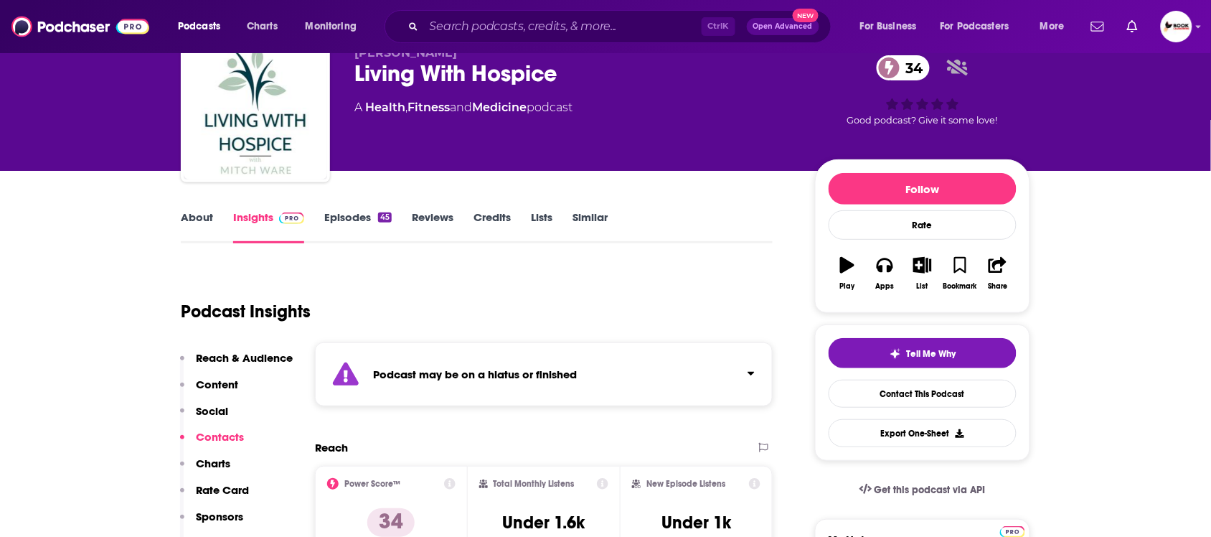
scroll to position [0, 0]
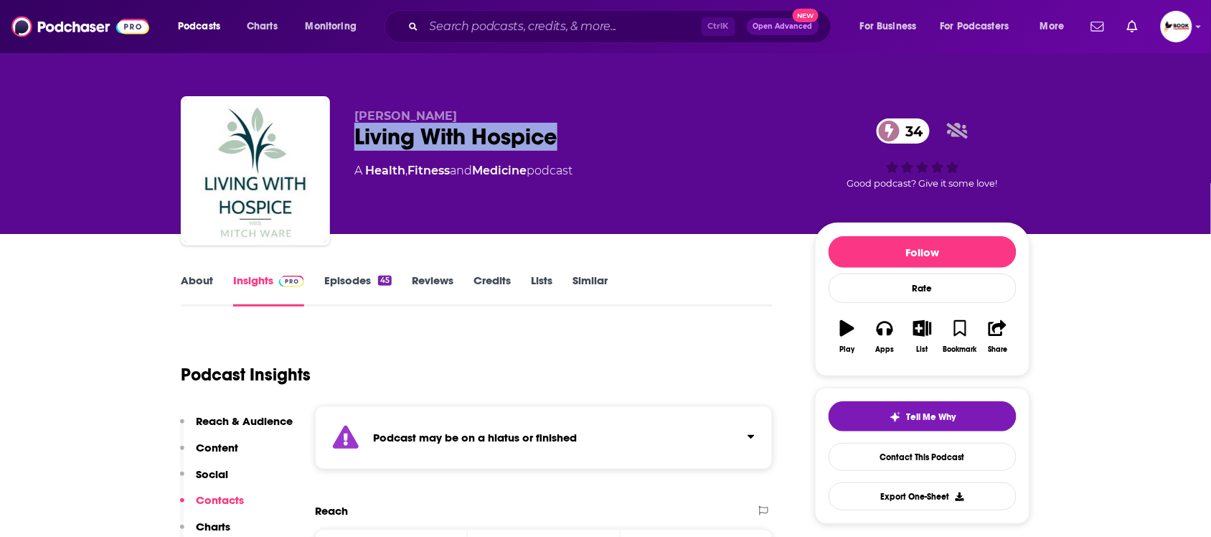
drag, startPoint x: 352, startPoint y: 137, endPoint x: 558, endPoint y: 137, distance: 205.9
click at [558, 137] on div "[PERSON_NAME] Living With Hospice 34 A Health , Fitness and Medicine podcast 34…" at bounding box center [605, 173] width 849 height 155
copy h2 "Living With Hospice"
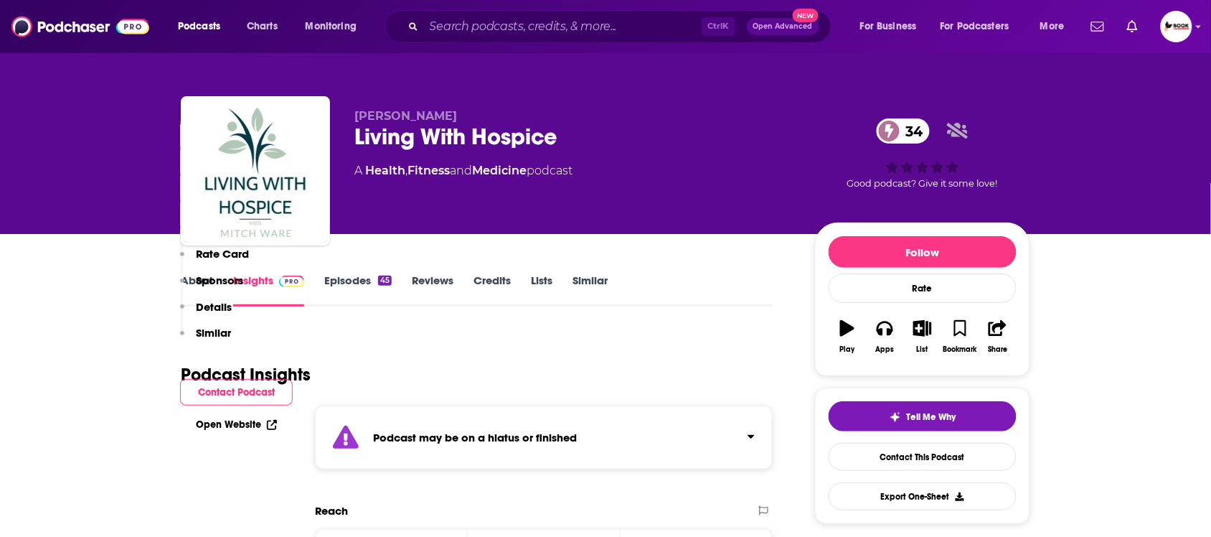
scroll to position [717, 0]
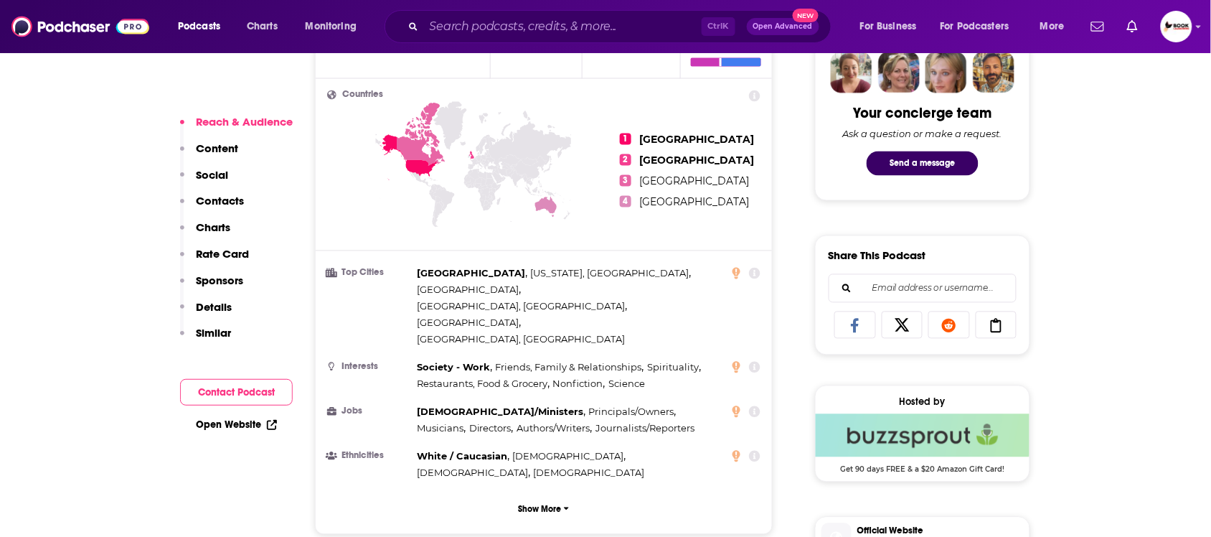
click at [230, 203] on p "Contacts" at bounding box center [220, 201] width 48 height 14
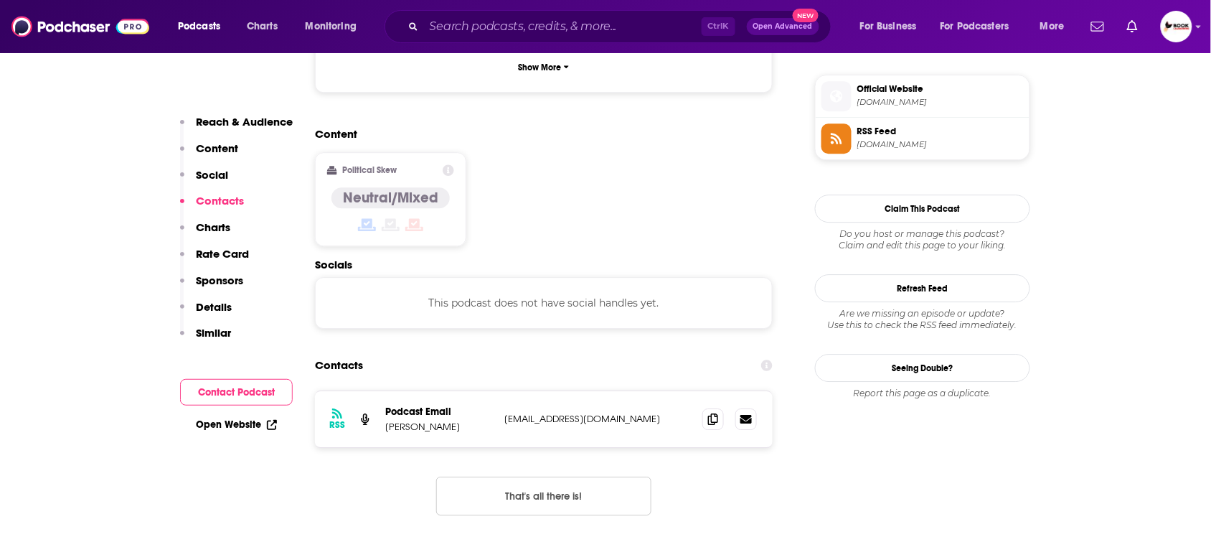
scroll to position [1229, 0]
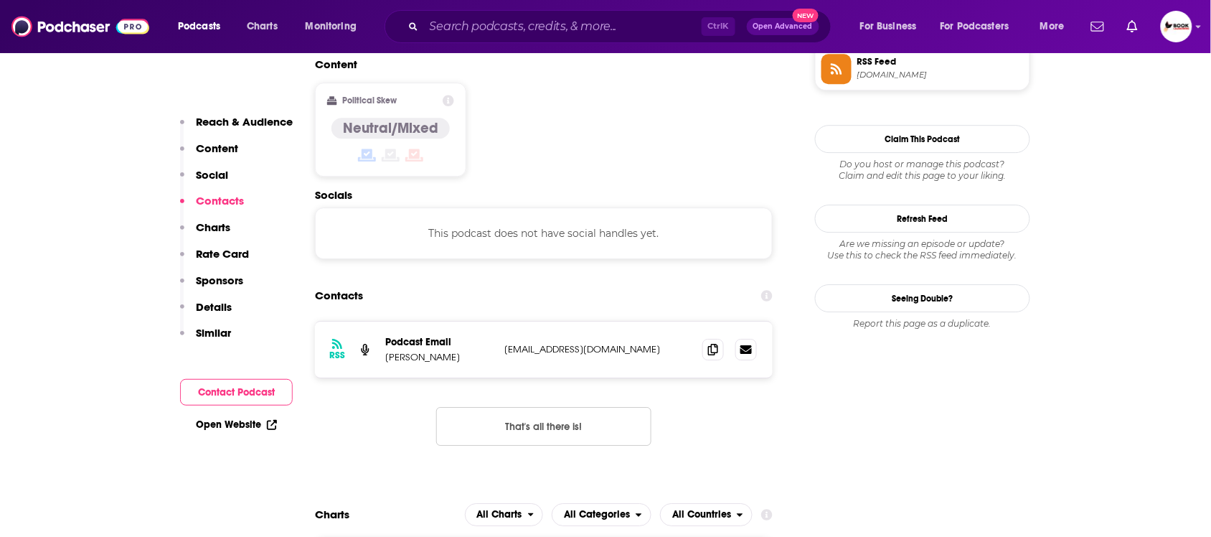
drag, startPoint x: 521, startPoint y: 268, endPoint x: 513, endPoint y: 268, distance: 7.9
click at [513, 343] on p "[EMAIL_ADDRESS][DOMAIN_NAME]" at bounding box center [597, 349] width 187 height 12
click at [708, 343] on icon at bounding box center [713, 348] width 10 height 11
click at [207, 423] on link "Open Website" at bounding box center [236, 424] width 81 height 12
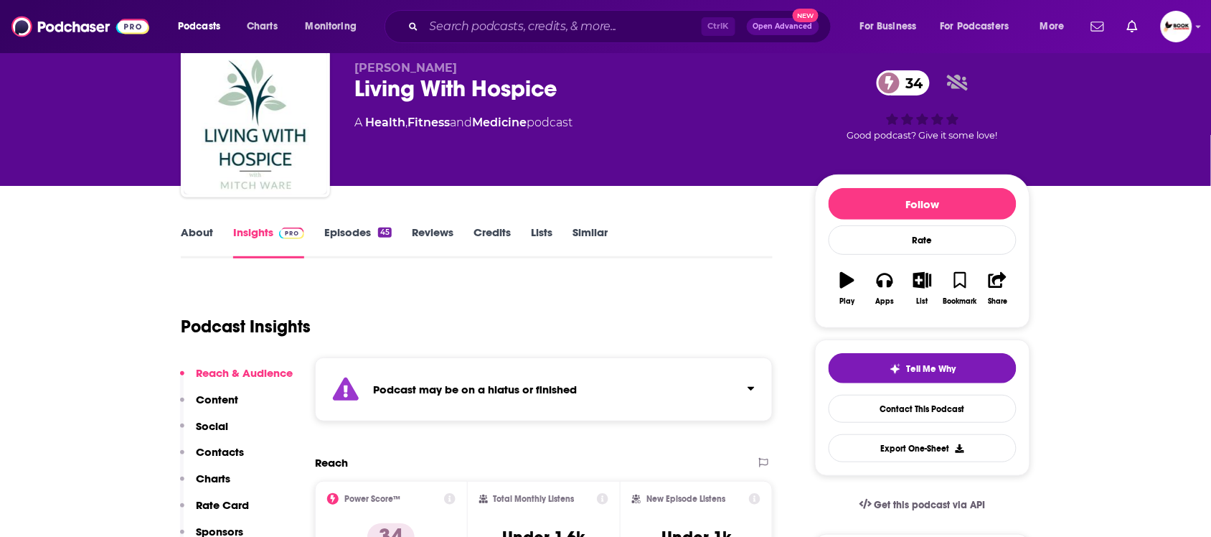
scroll to position [0, 0]
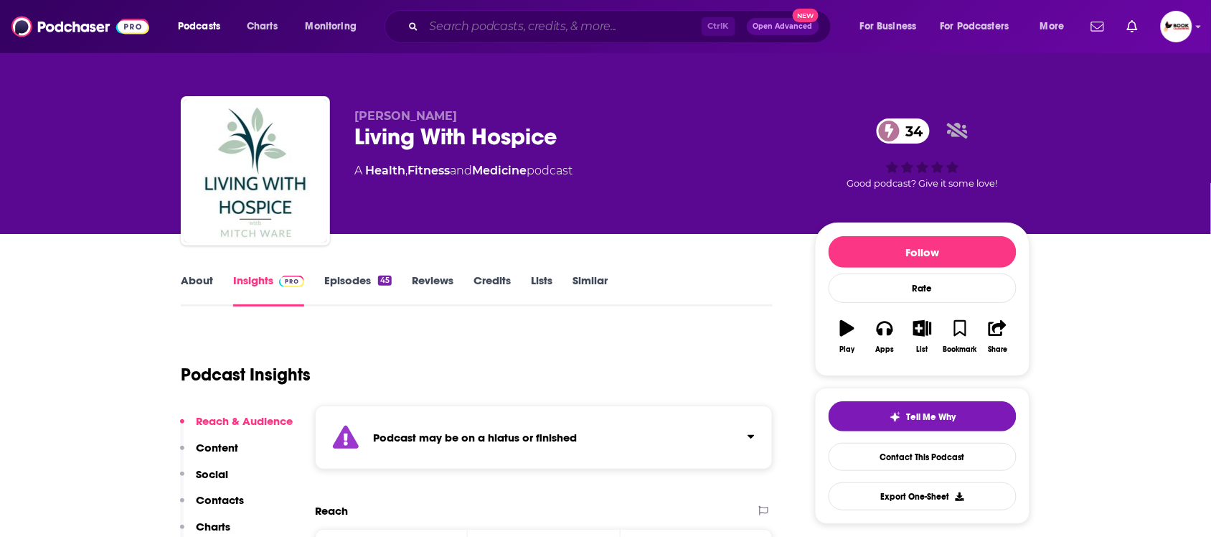
click at [656, 29] on input "Search podcasts, credits, & more..." at bounding box center [563, 26] width 278 height 23
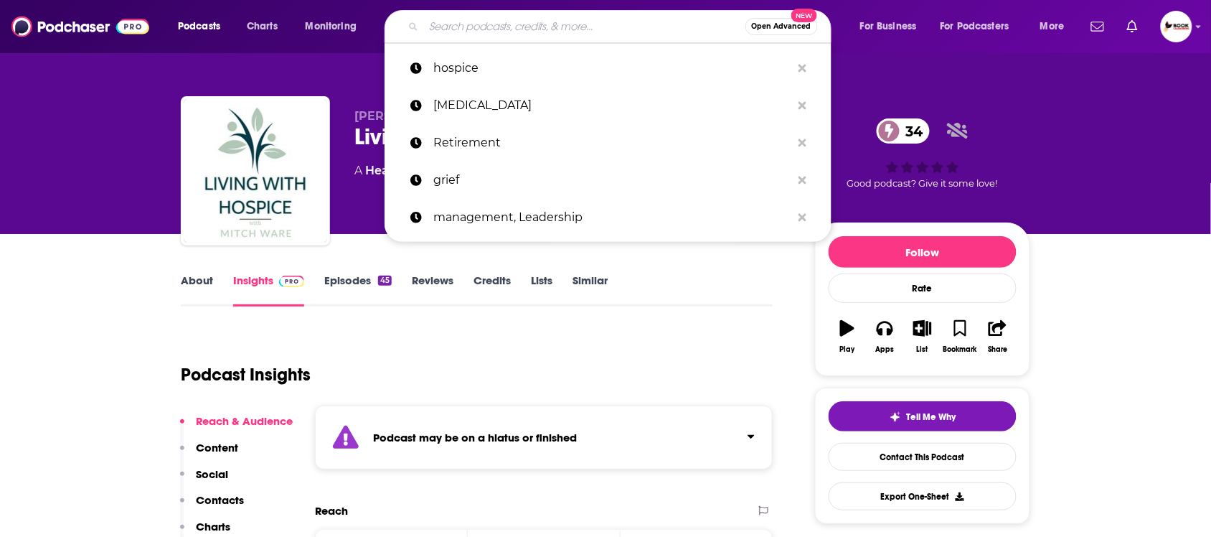
paste input "chronic illness"
type input "chronic illness"
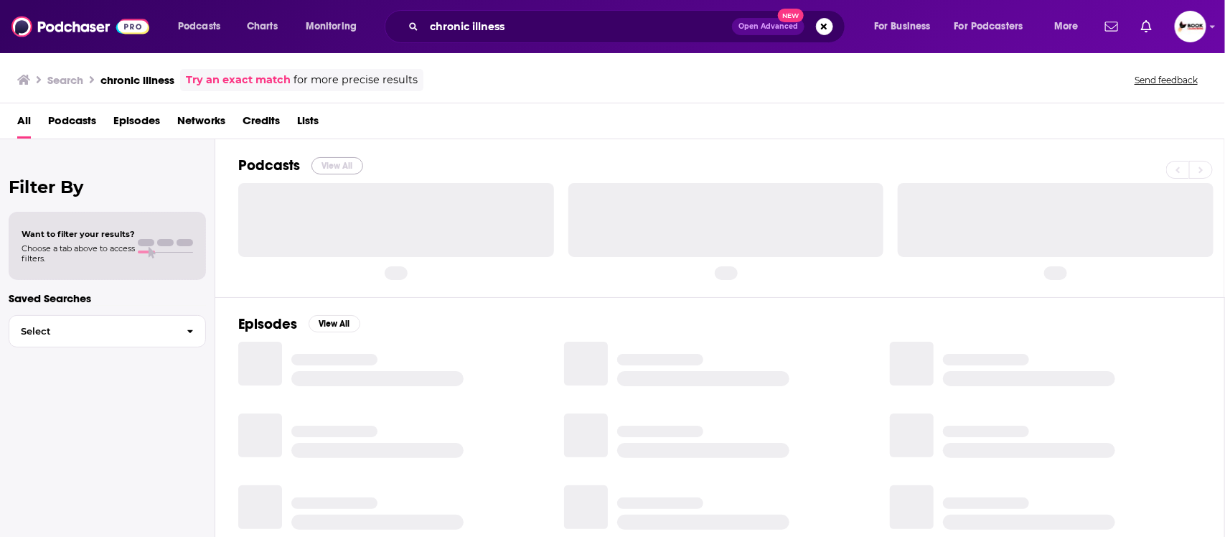
click at [331, 166] on button "View All" at bounding box center [337, 165] width 52 height 17
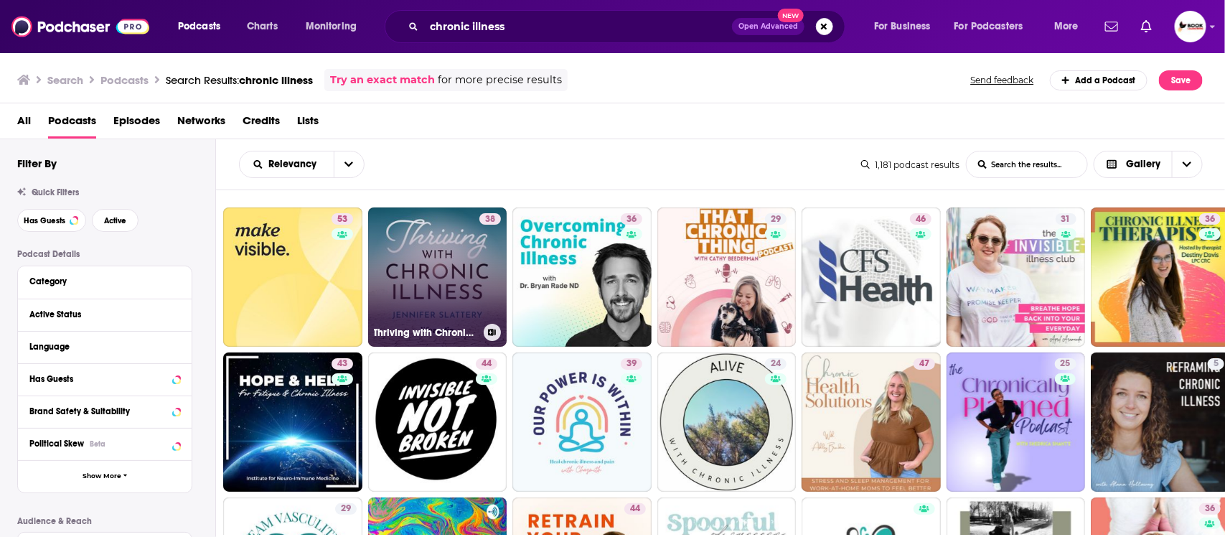
click at [431, 267] on link "38 Thriving with Chronic Illness" at bounding box center [437, 276] width 139 height 139
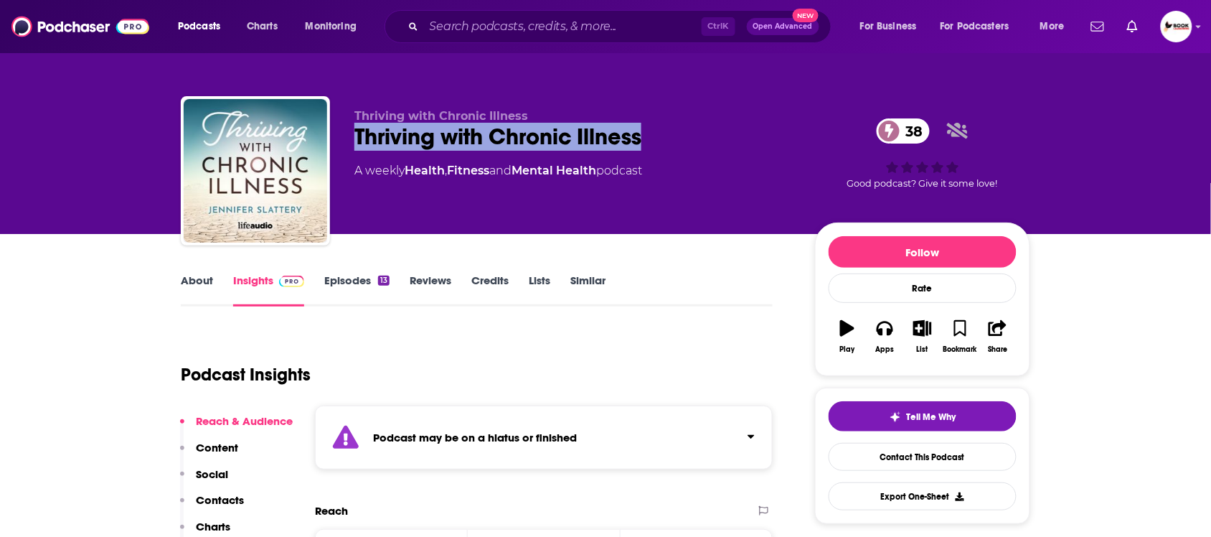
drag, startPoint x: 357, startPoint y: 133, endPoint x: 658, endPoint y: 149, distance: 301.8
click at [658, 149] on div "Thriving with Chronic Illness 38" at bounding box center [573, 137] width 438 height 28
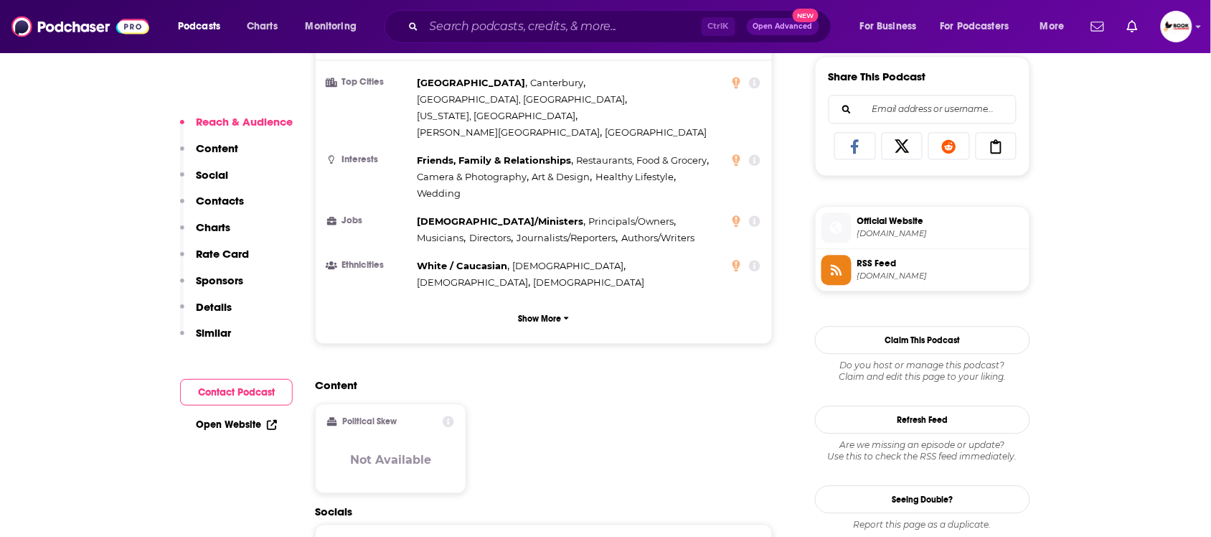
click at [206, 199] on p "Contacts" at bounding box center [220, 201] width 48 height 14
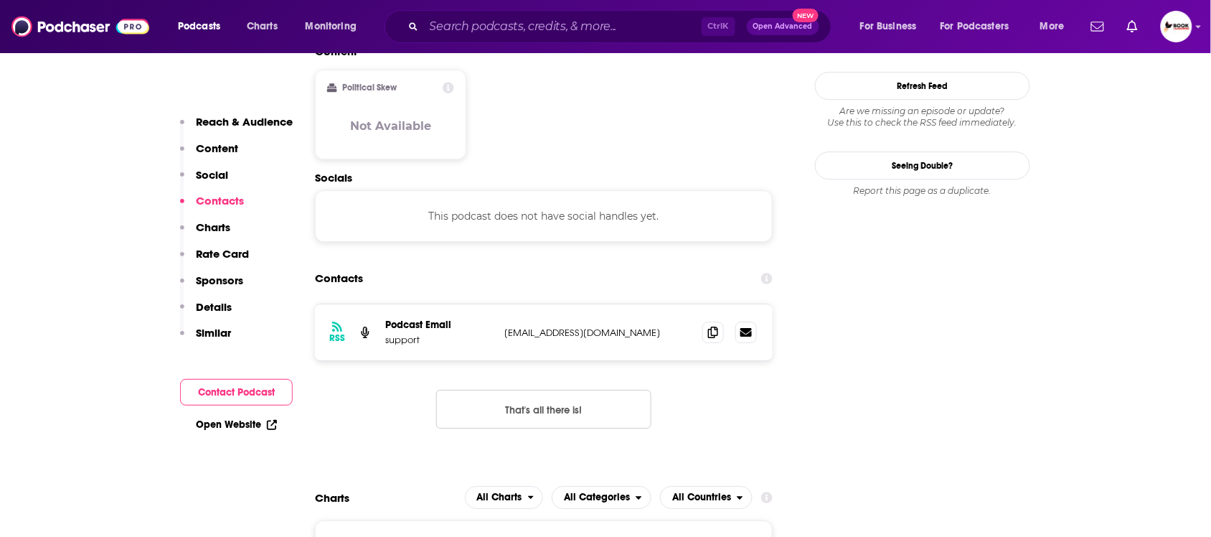
scroll to position [1243, 0]
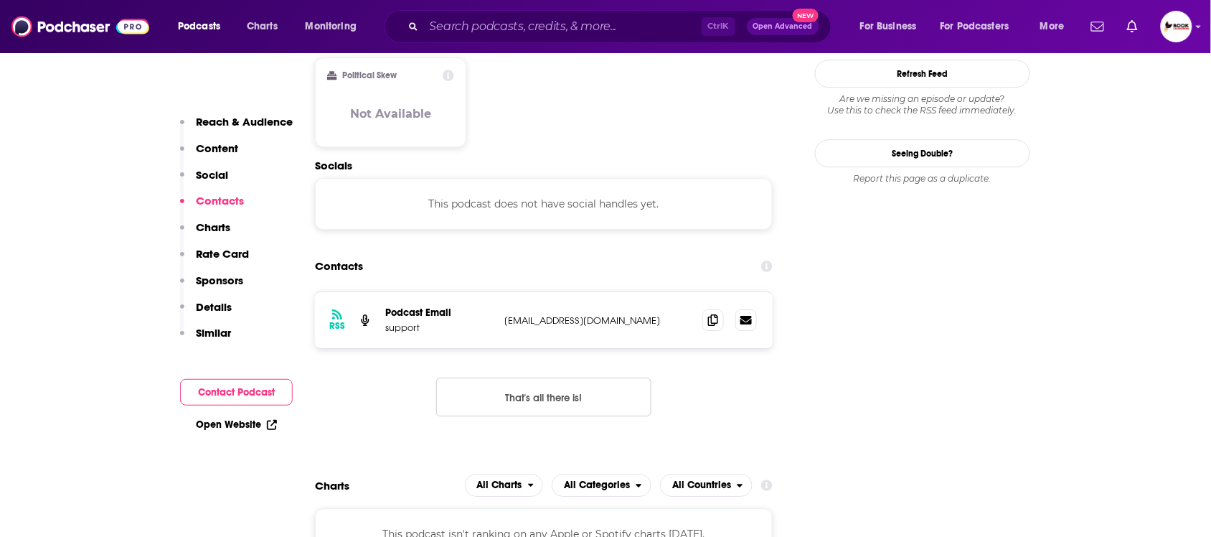
click at [252, 423] on link "Open Website" at bounding box center [236, 424] width 81 height 12
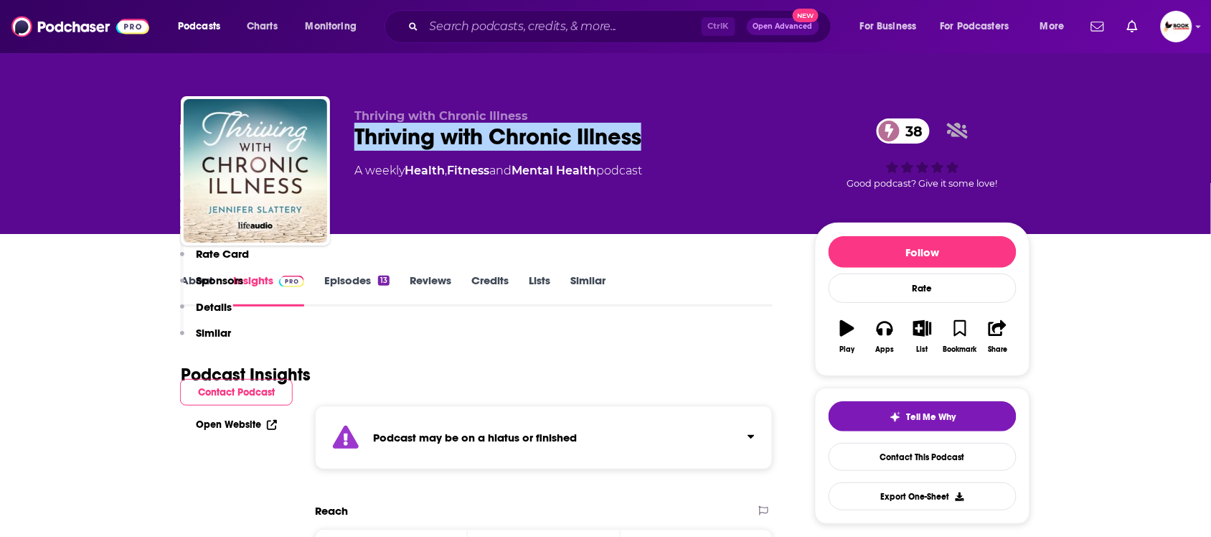
scroll to position [538, 0]
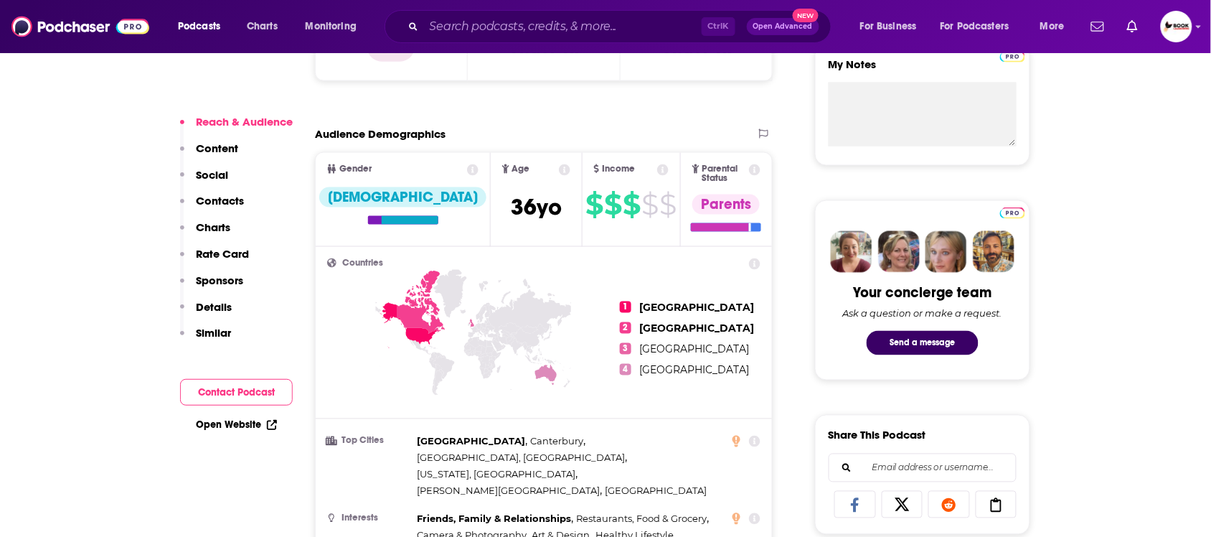
click at [222, 202] on p "Contacts" at bounding box center [220, 201] width 48 height 14
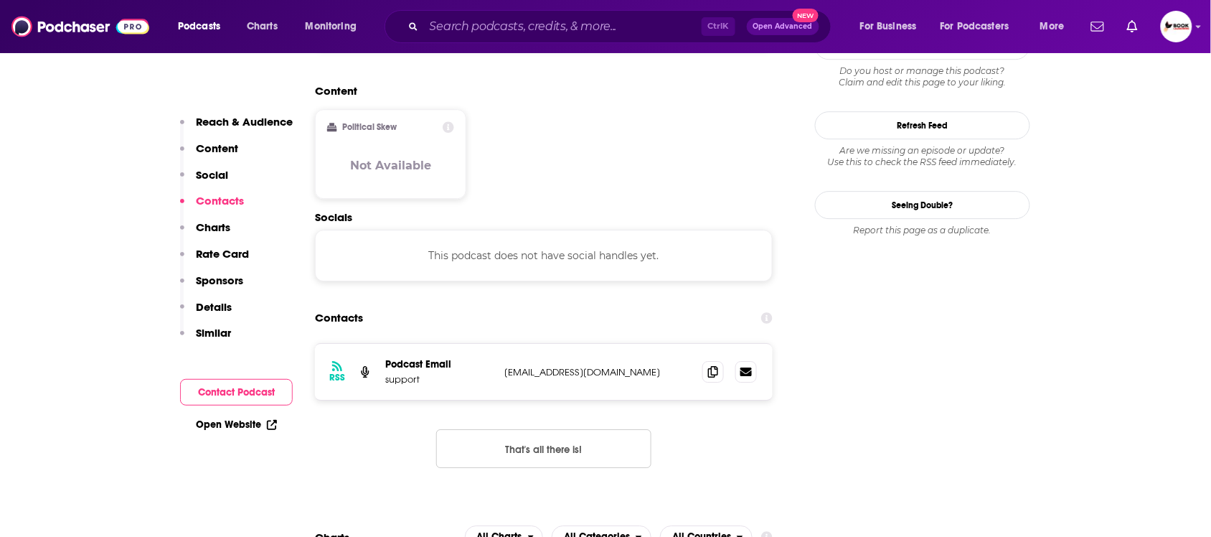
scroll to position [1243, 0]
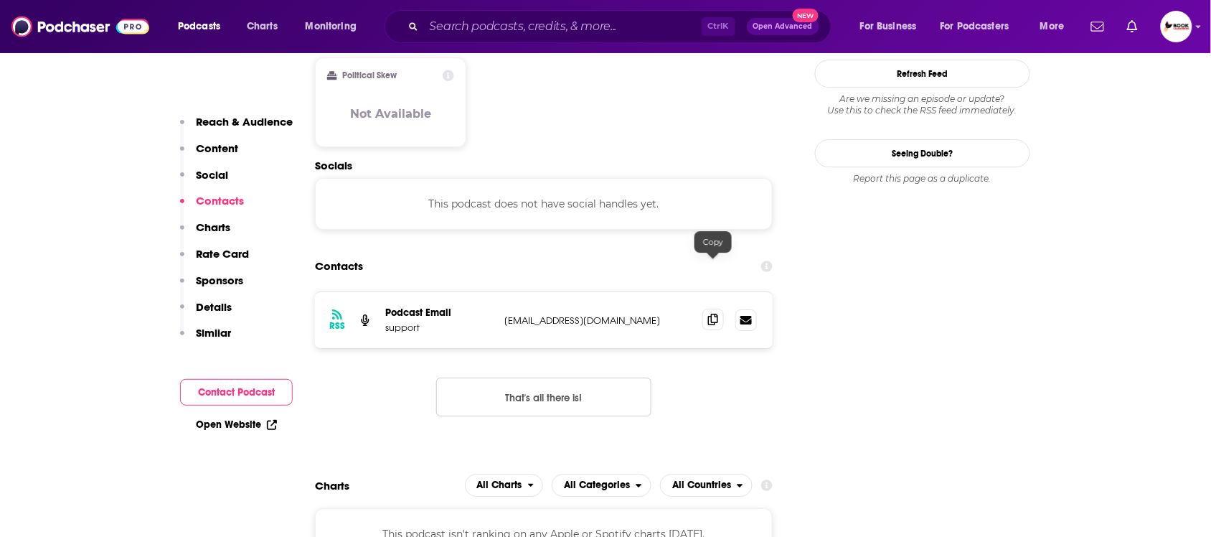
click at [712, 314] on icon at bounding box center [713, 319] width 10 height 11
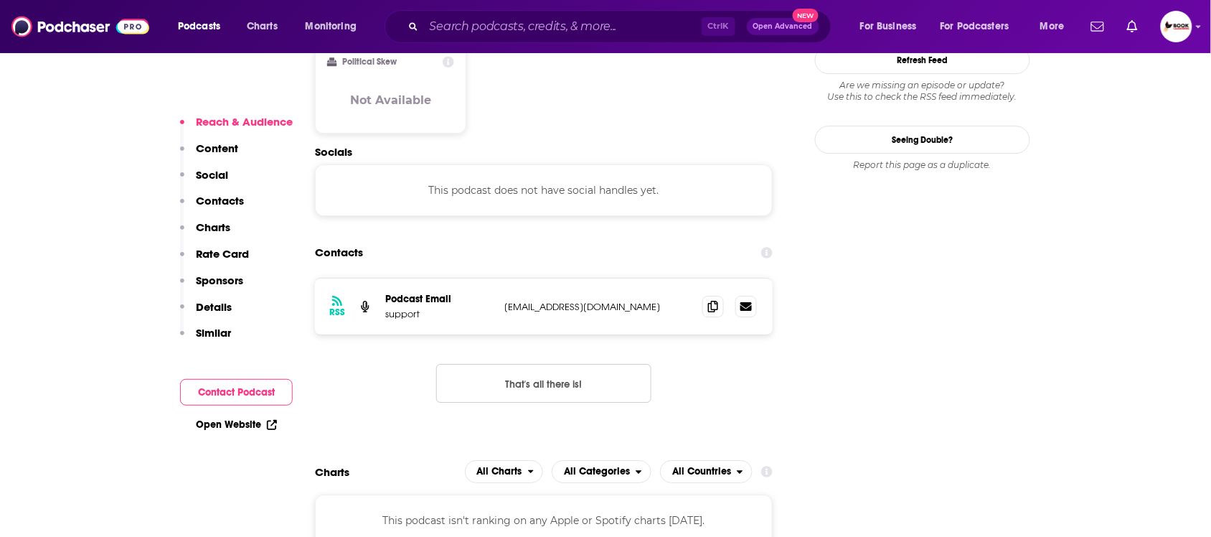
scroll to position [1883, 0]
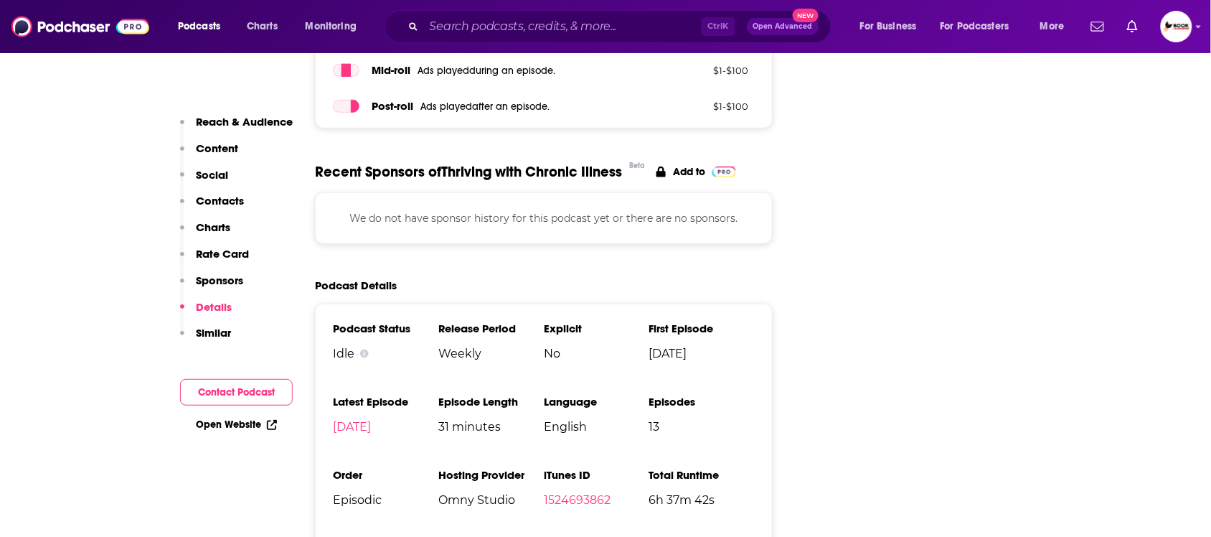
click at [233, 201] on p "Contacts" at bounding box center [220, 201] width 48 height 14
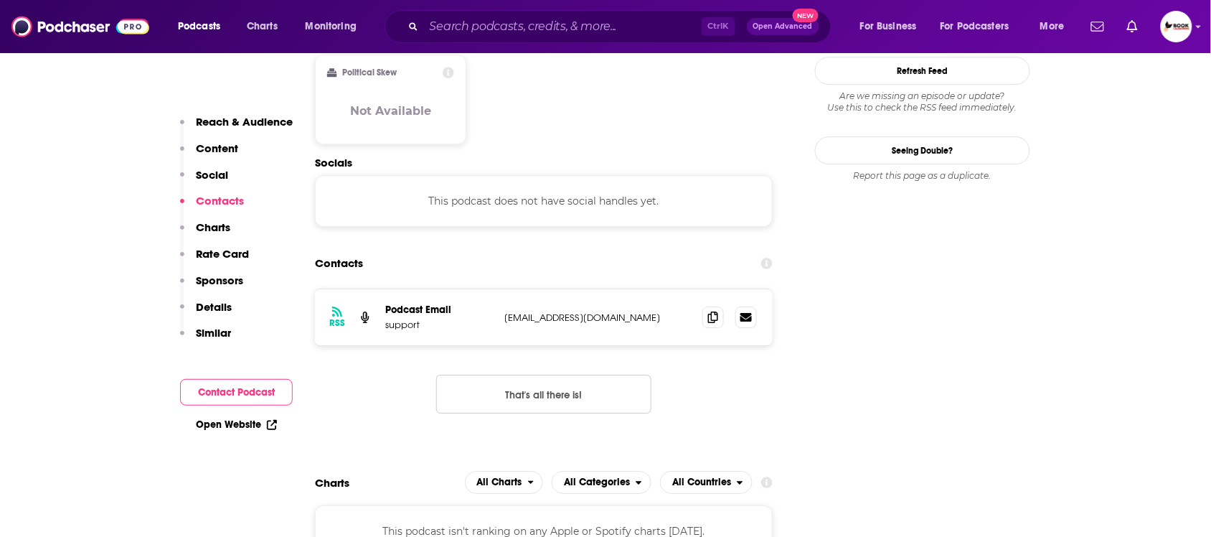
scroll to position [1243, 0]
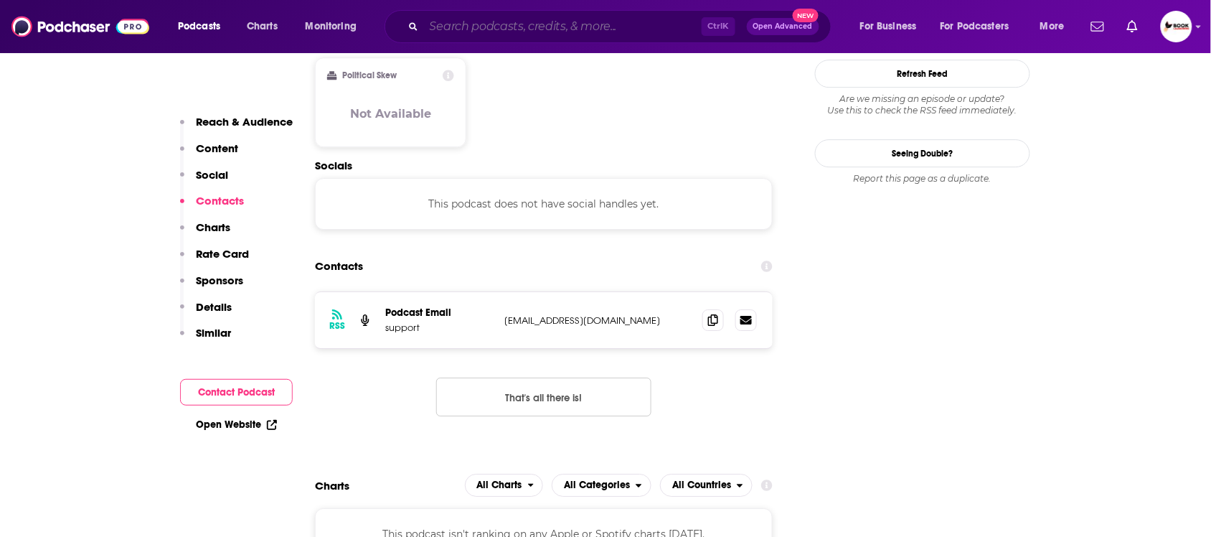
click at [610, 27] on input "Search podcasts, credits, & more..." at bounding box center [563, 26] width 278 height 23
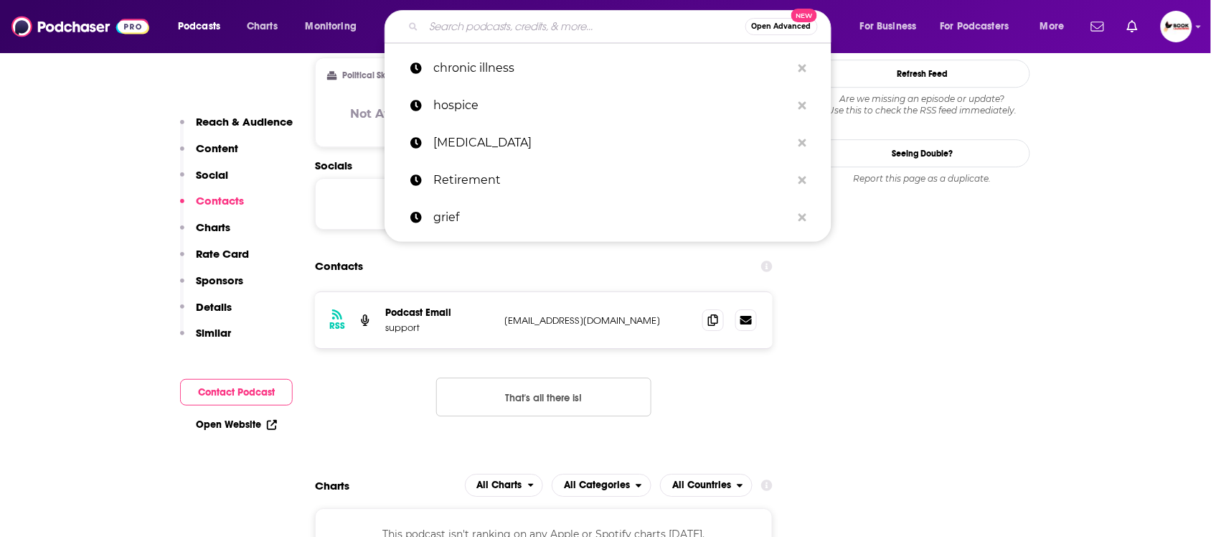
paste input "HR"
type input "HR"
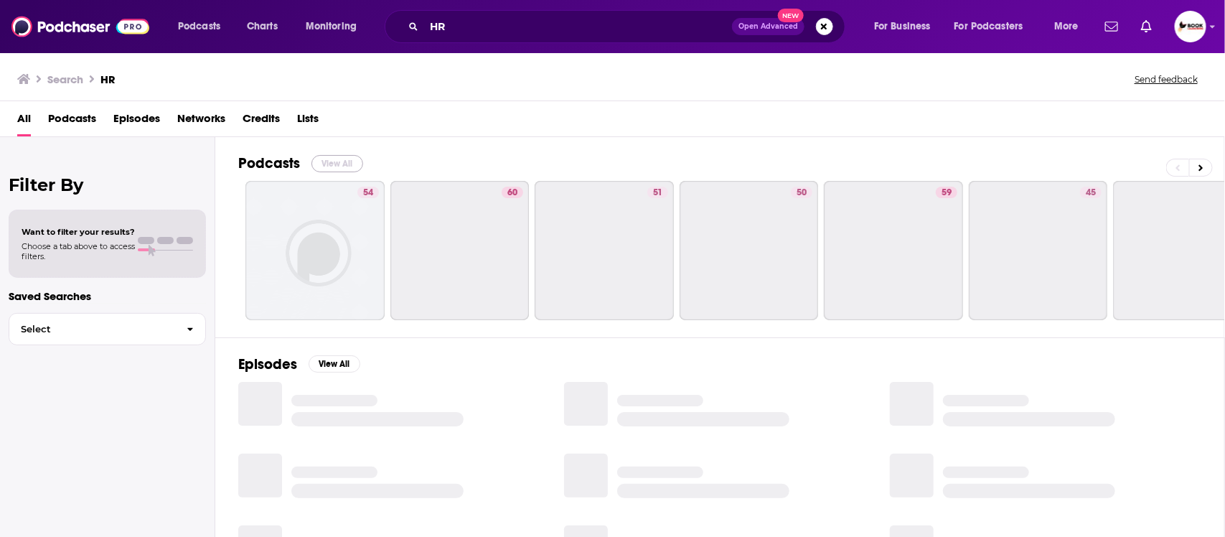
click at [349, 159] on button "View All" at bounding box center [337, 163] width 52 height 17
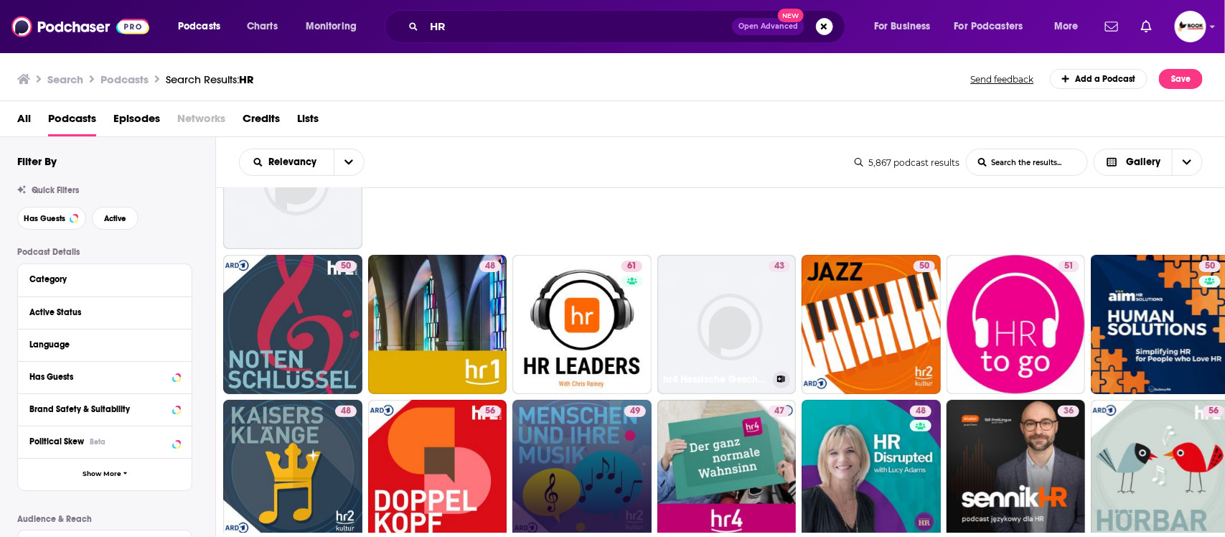
scroll to position [179, 0]
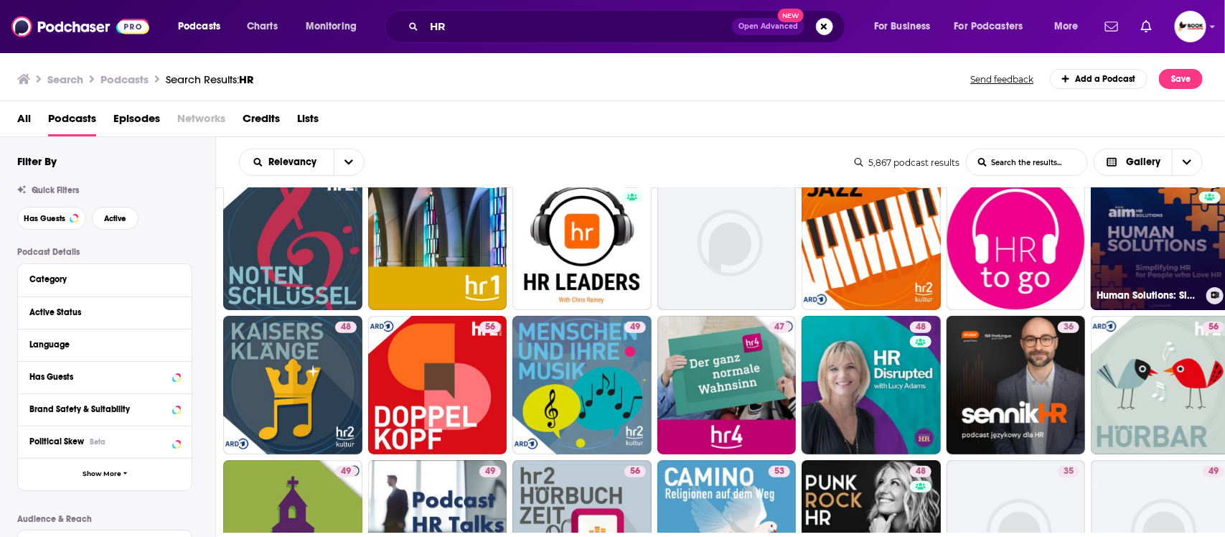
click at [1138, 239] on link "50 Human Solutions: Simplifying HR for People who Love HR" at bounding box center [1160, 240] width 139 height 139
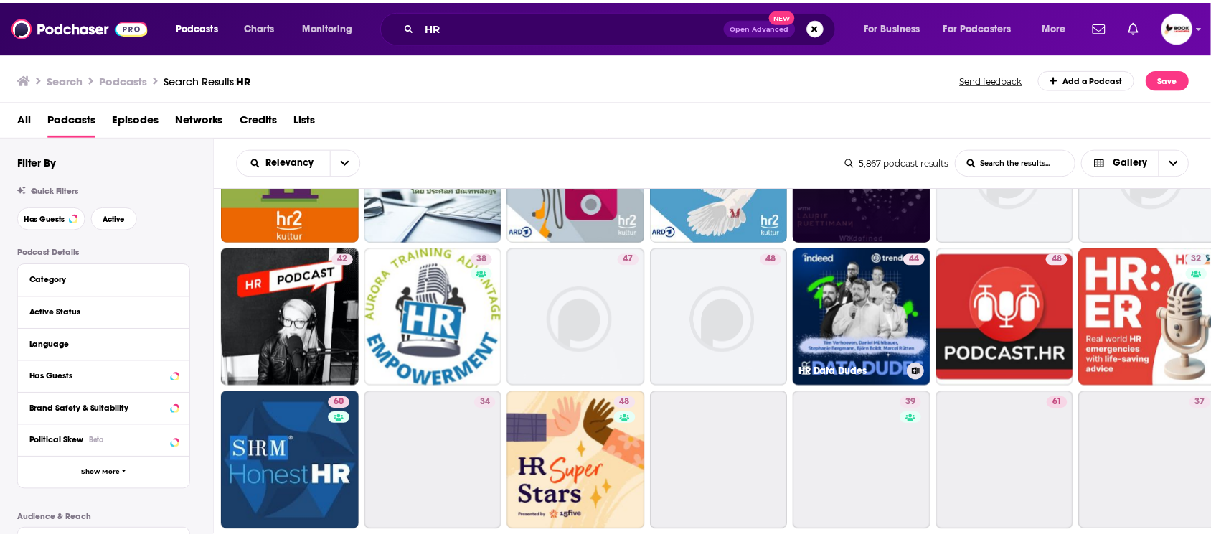
scroll to position [538, 0]
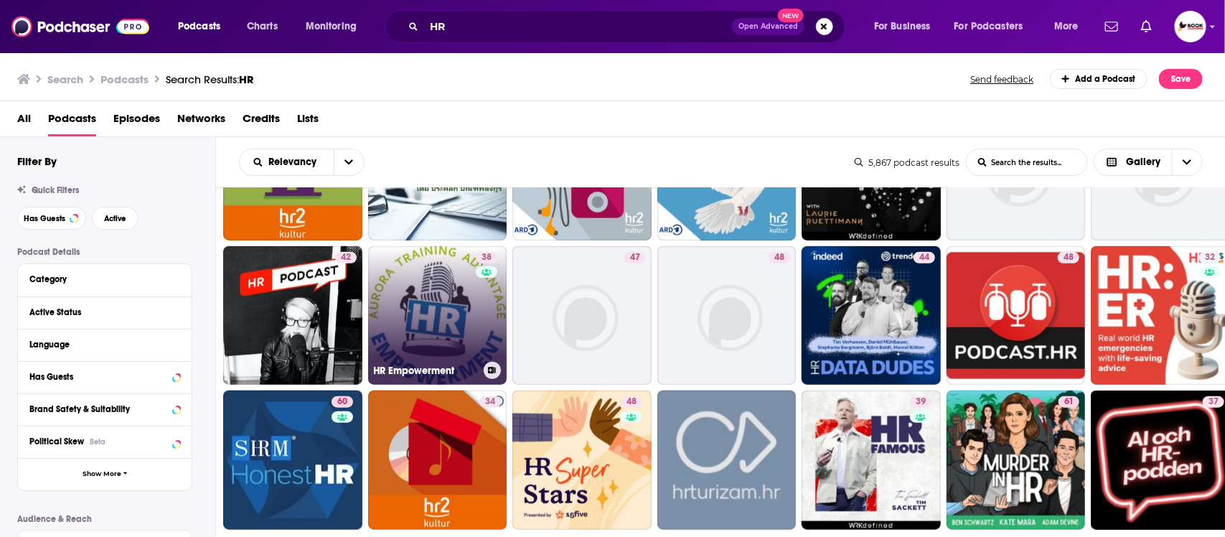
click at [434, 310] on link "38 HR Empowerment" at bounding box center [437, 315] width 139 height 139
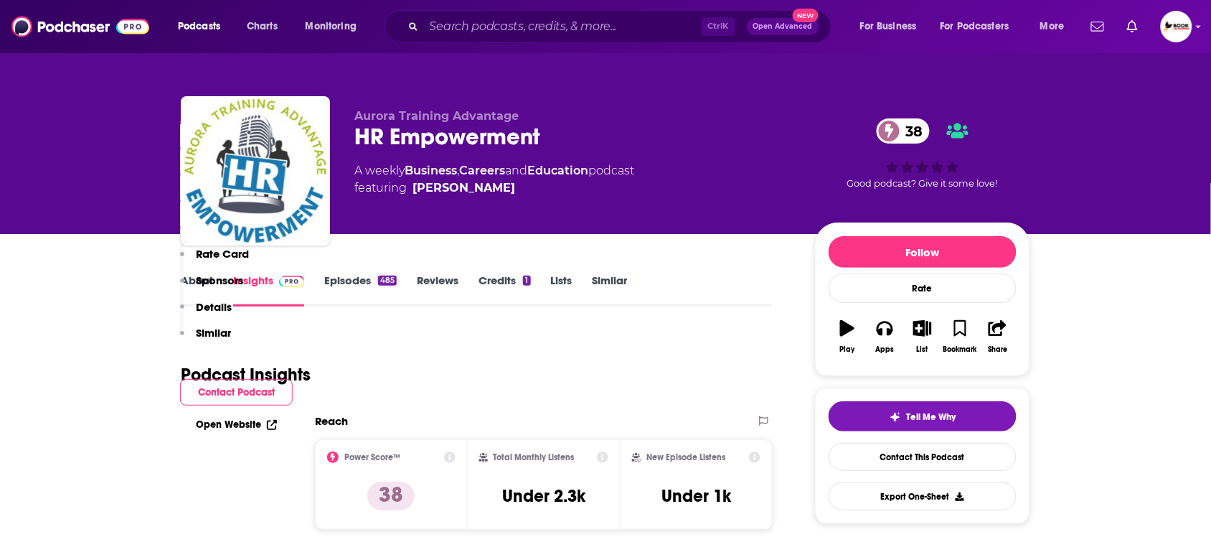
scroll to position [448, 0]
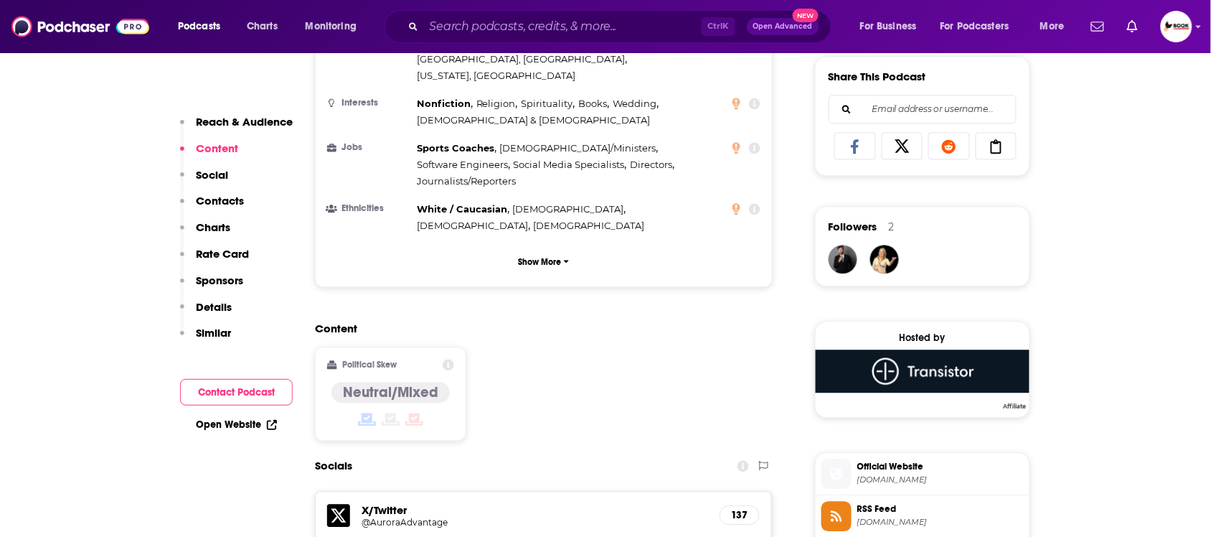
click at [225, 199] on p "Contacts" at bounding box center [220, 201] width 48 height 14
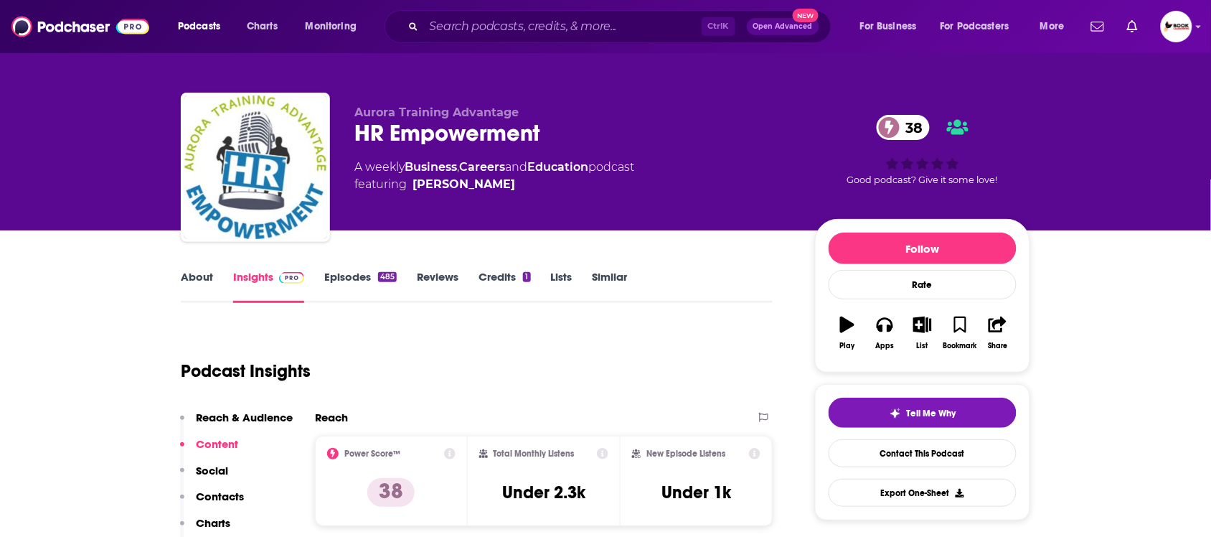
scroll to position [0, 0]
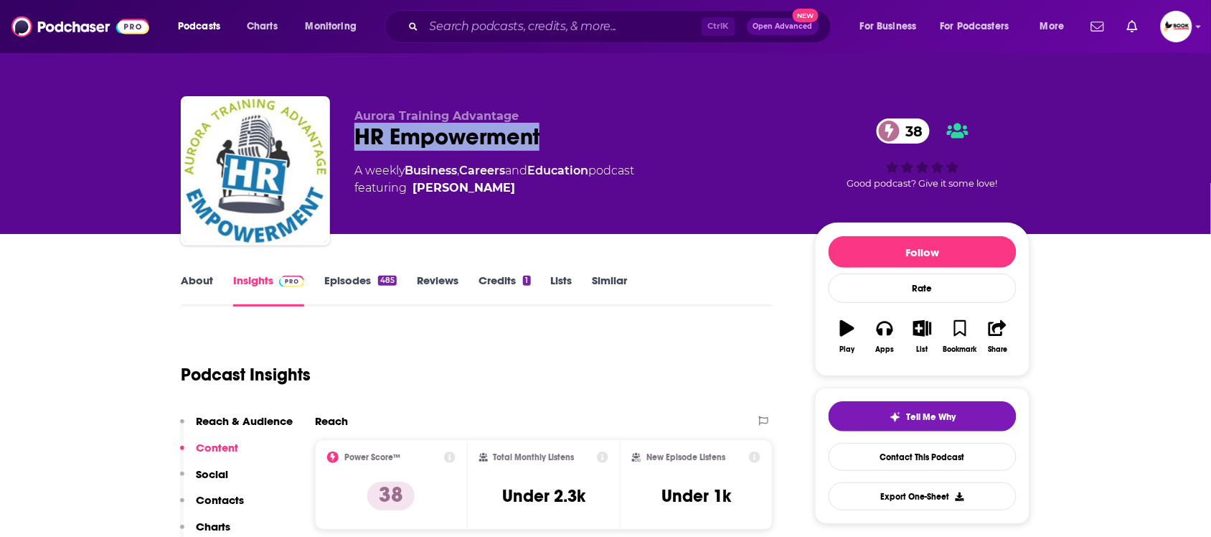
drag, startPoint x: 359, startPoint y: 137, endPoint x: 550, endPoint y: 137, distance: 190.8
click at [550, 137] on div "HR Empowerment 38" at bounding box center [573, 137] width 438 height 28
copy h2 "HR Empowerment"
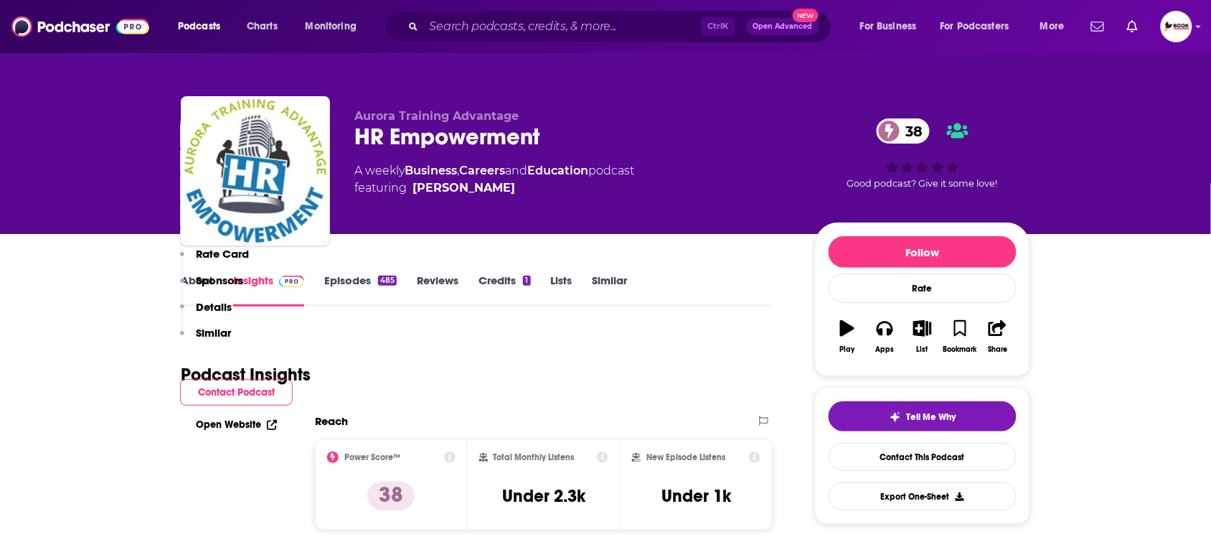
scroll to position [717, 0]
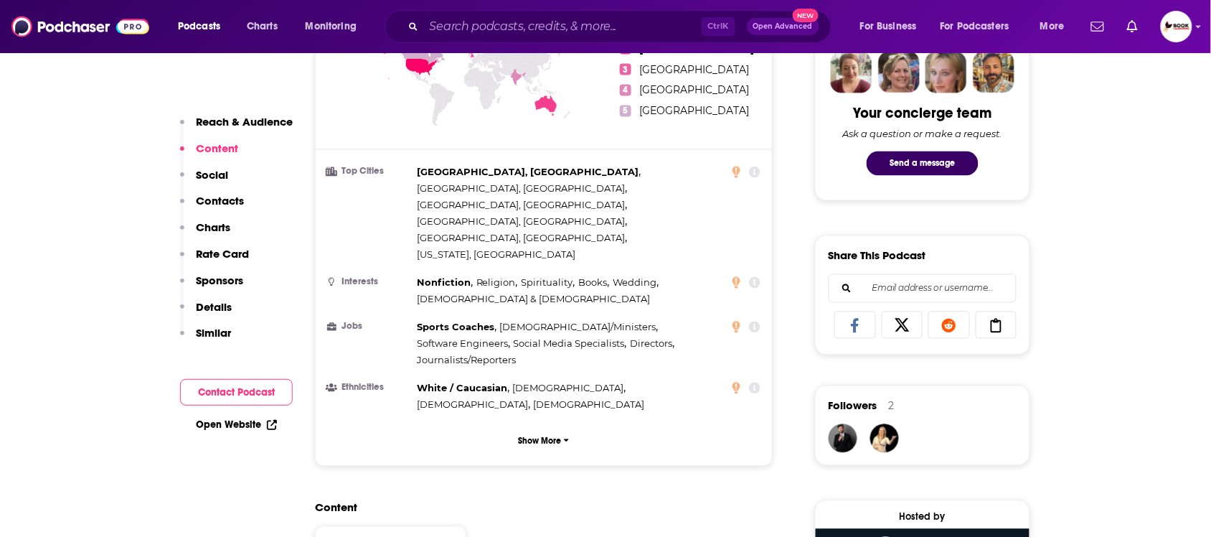
click at [240, 203] on p "Contacts" at bounding box center [220, 201] width 48 height 14
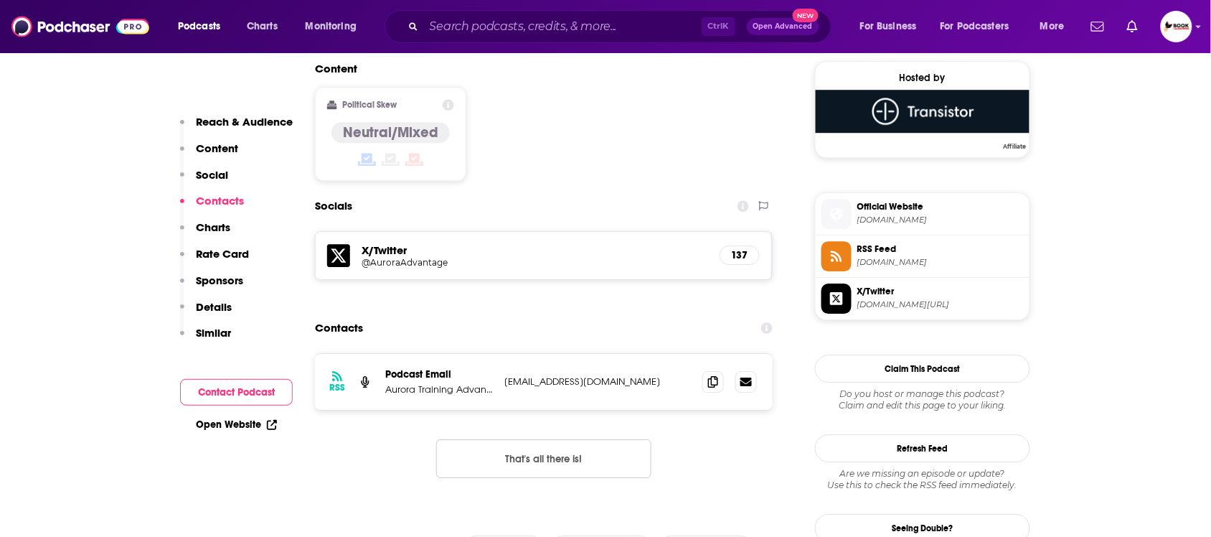
scroll to position [1167, 0]
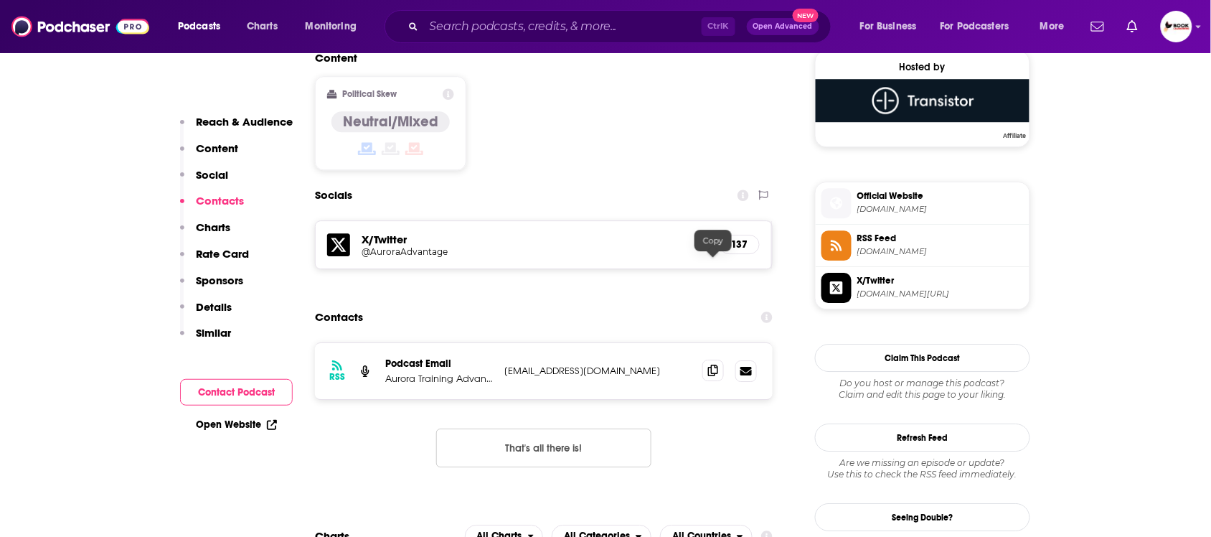
click at [712, 364] on icon at bounding box center [713, 369] width 10 height 11
click at [241, 417] on div "Open Website" at bounding box center [236, 424] width 113 height 27
click at [238, 425] on link "Open Website" at bounding box center [236, 424] width 81 height 12
click at [235, 424] on link "Open Website" at bounding box center [236, 424] width 81 height 12
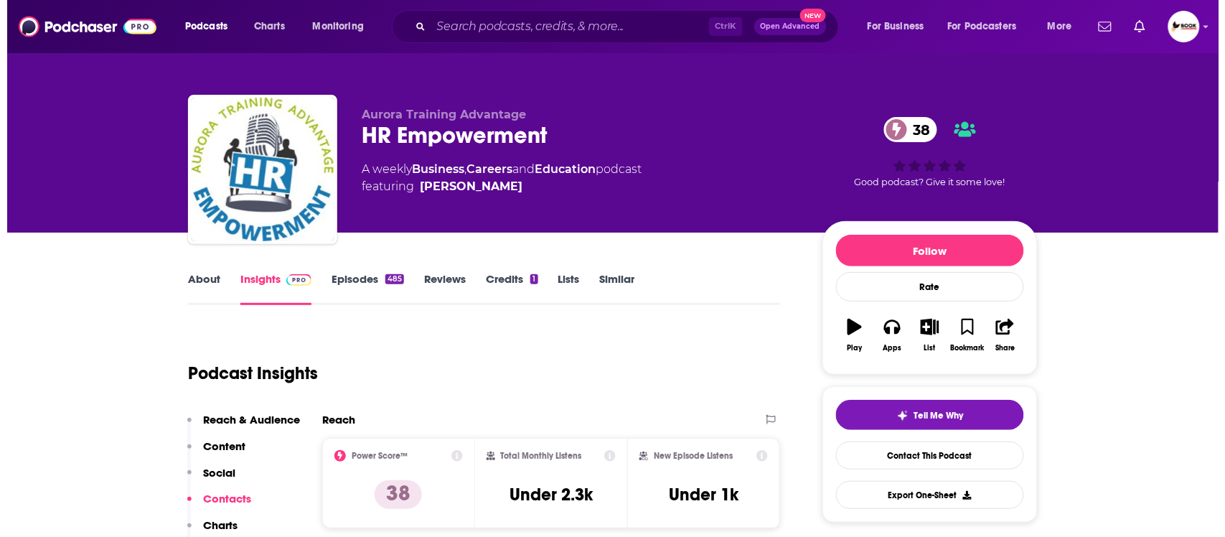
scroll to position [0, 0]
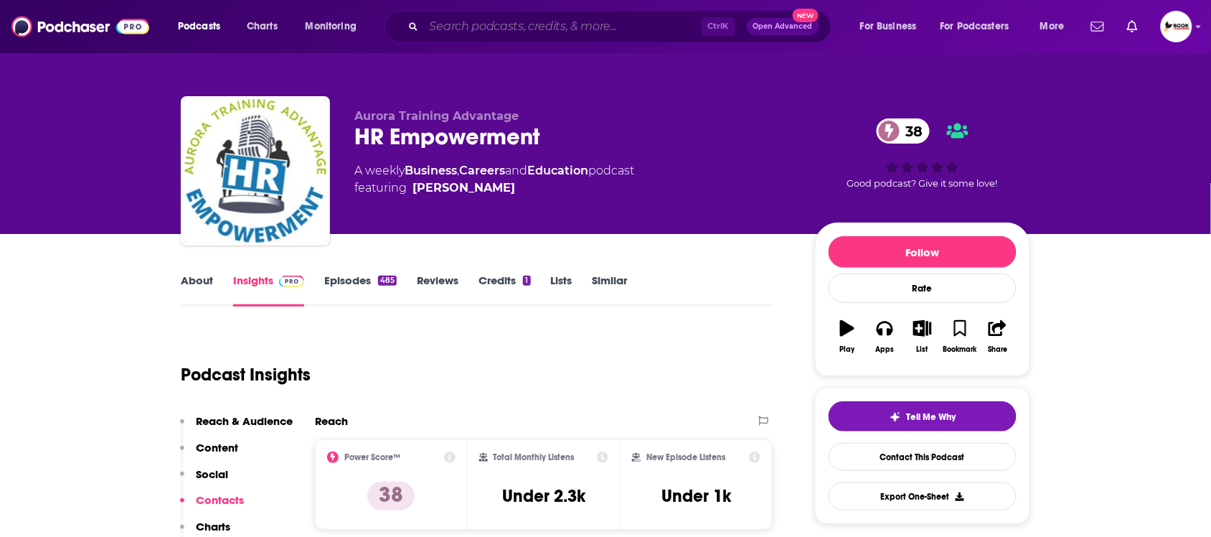
click at [518, 29] on input "Search podcasts, credits, & more..." at bounding box center [563, 26] width 278 height 23
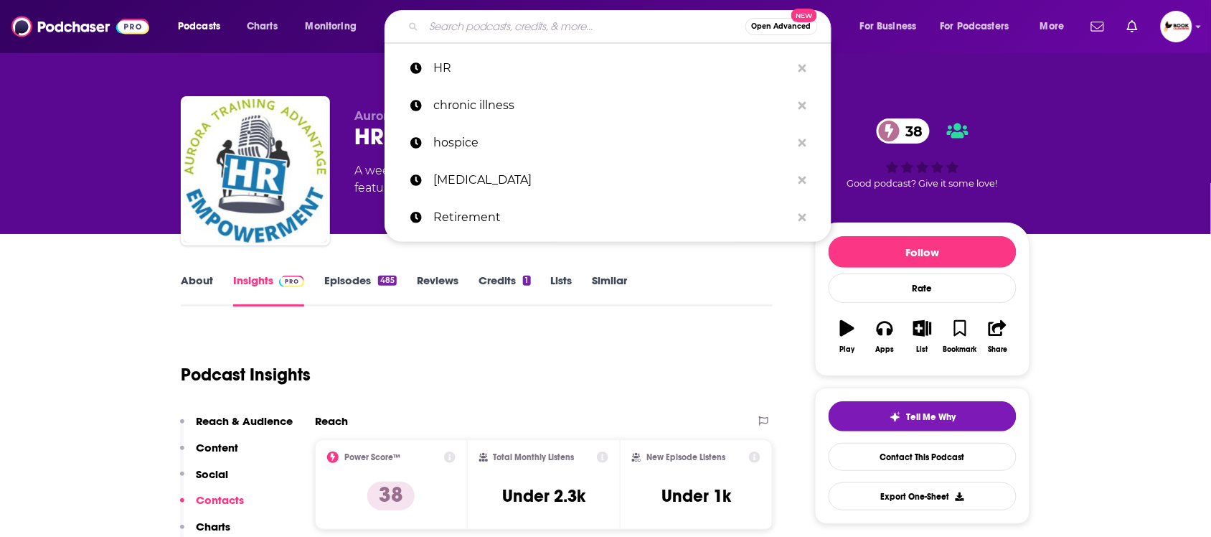
paste input "stress"
type input "stress"
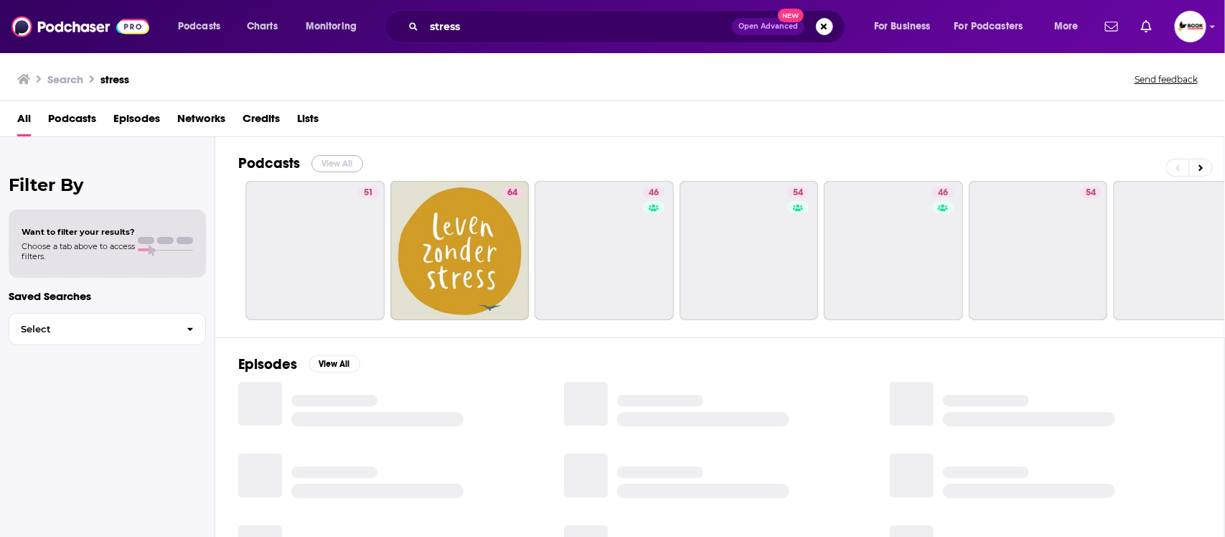
click at [336, 156] on button "View All" at bounding box center [337, 163] width 52 height 17
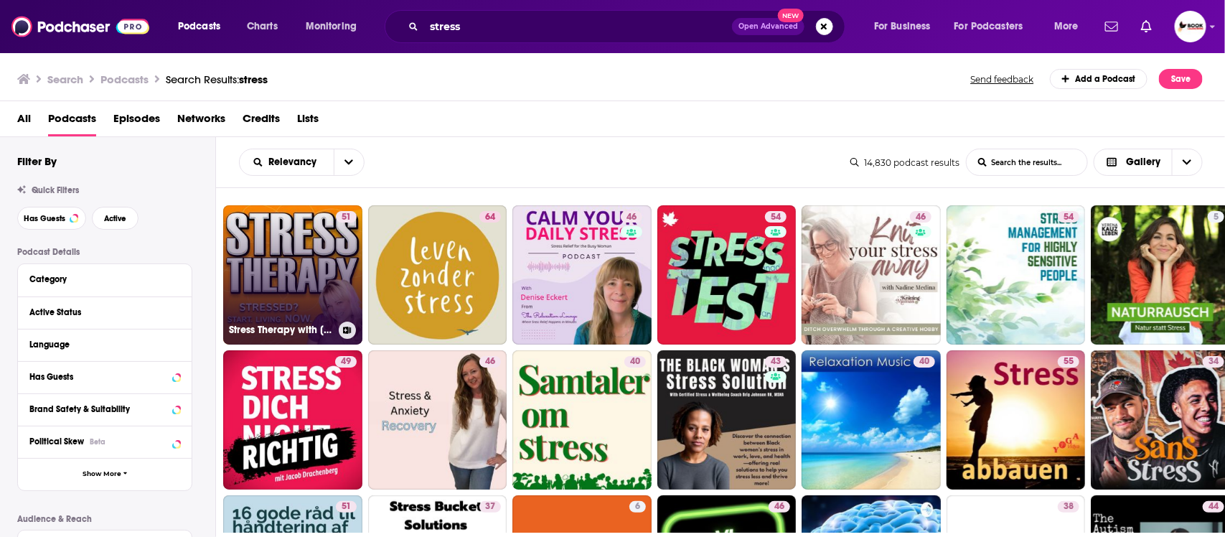
click at [306, 283] on link "51 Stress Therapy with [PERSON_NAME]: Meditation & Stress Relief for Real Life" at bounding box center [292, 274] width 139 height 139
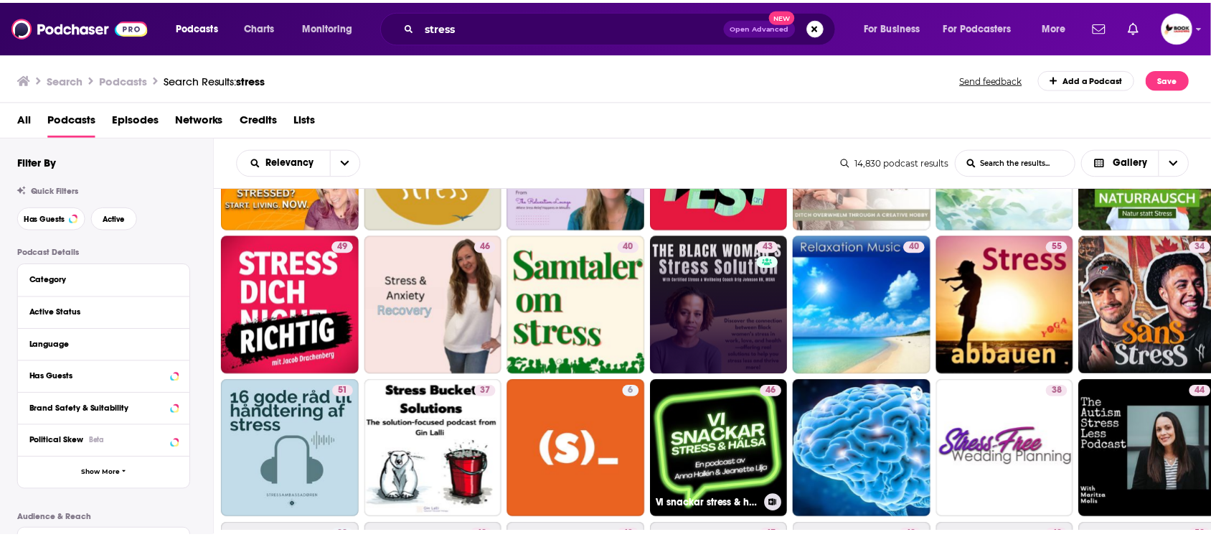
scroll to position [179, 0]
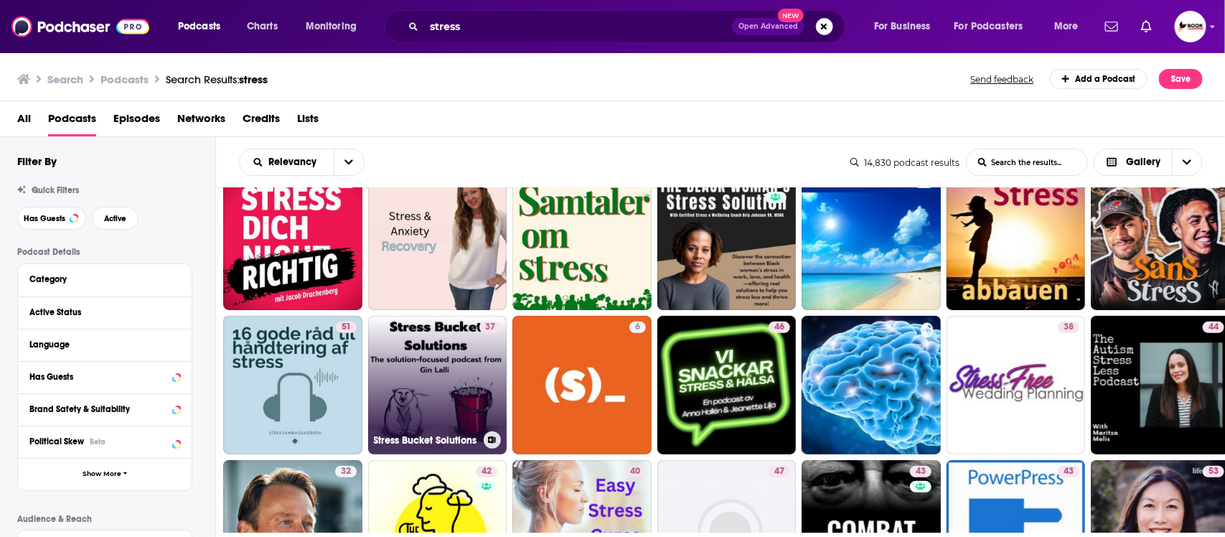
click at [420, 363] on link "37 Stress Bucket Solutions" at bounding box center [437, 385] width 139 height 139
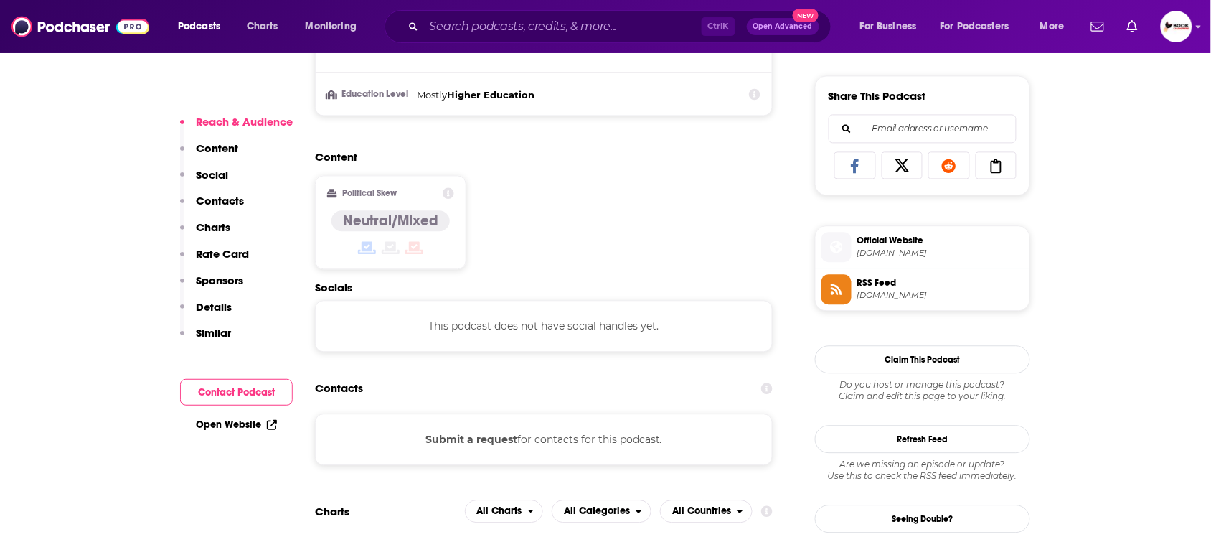
scroll to position [897, 0]
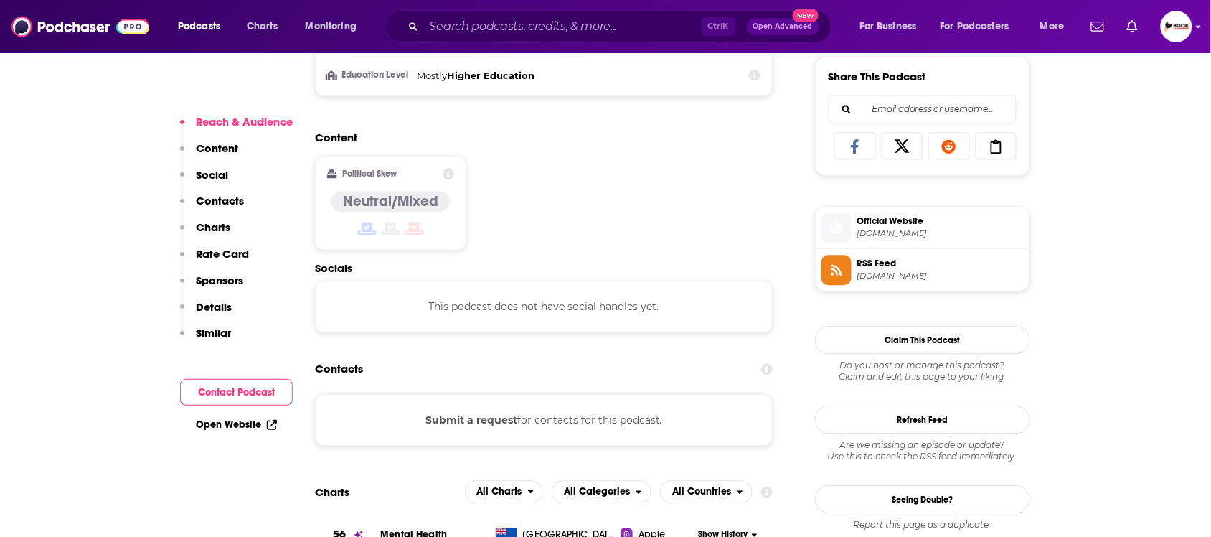
click at [237, 204] on p "Contacts" at bounding box center [220, 201] width 48 height 14
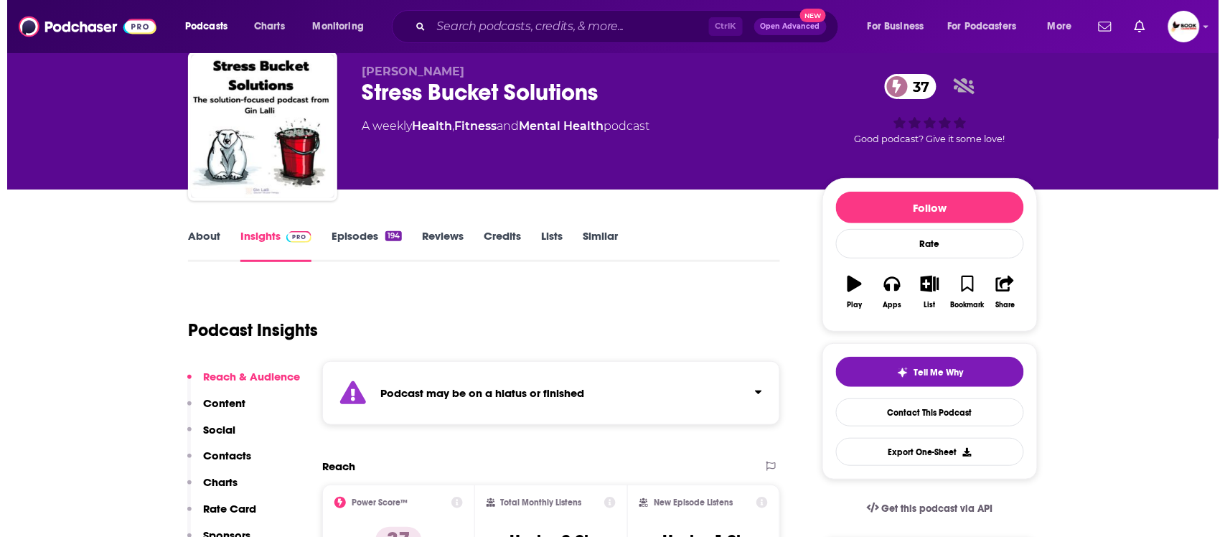
scroll to position [0, 0]
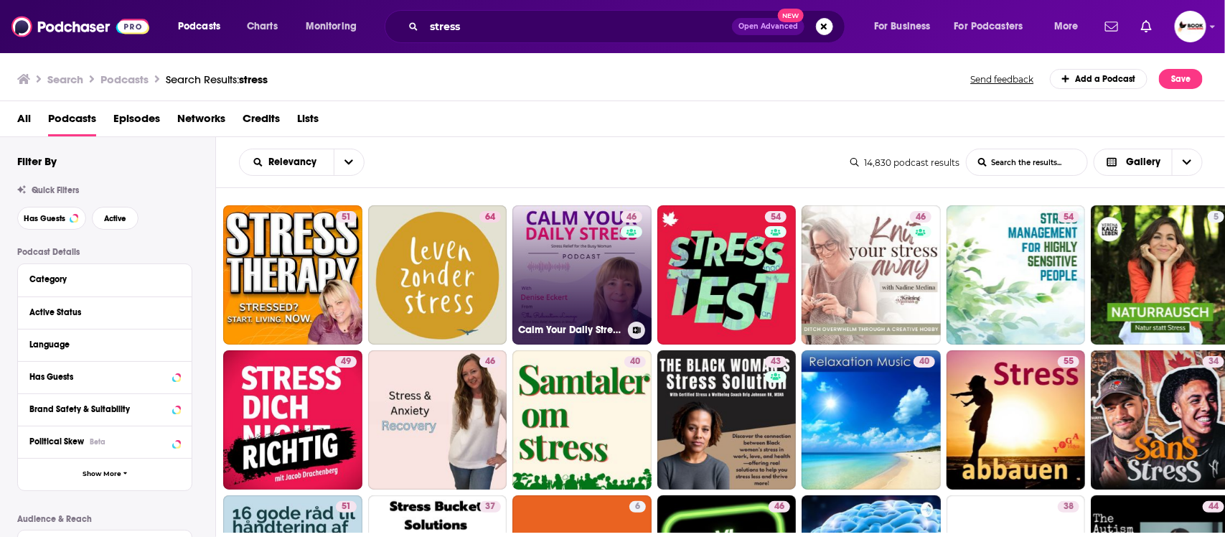
click at [568, 267] on link "46 Calm Your Daily Stress - Stress Relief for the Busy Woman" at bounding box center [581, 274] width 139 height 139
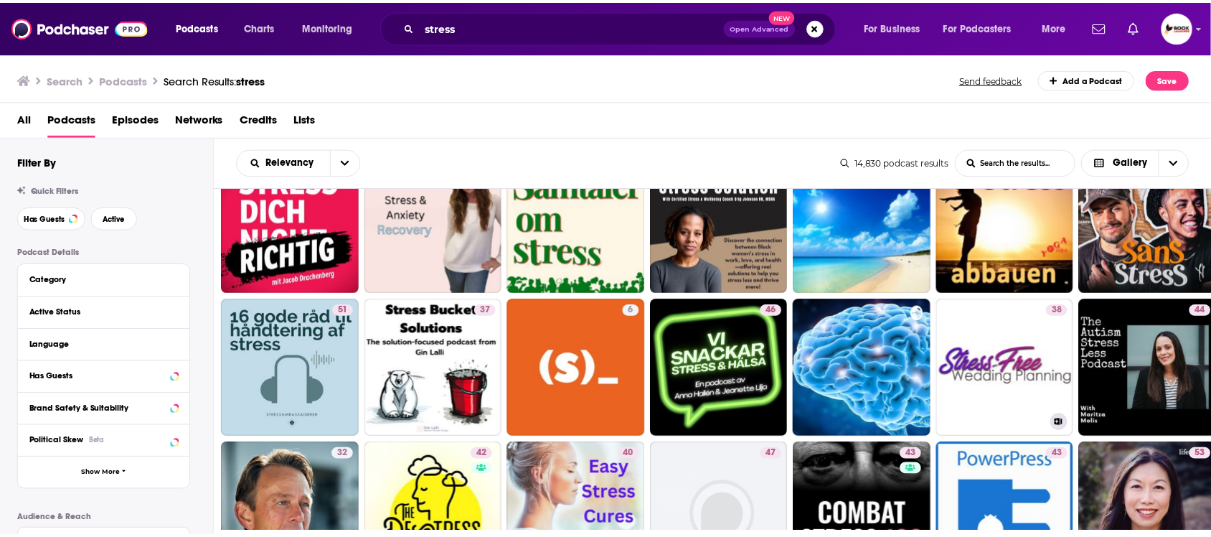
scroll to position [269, 0]
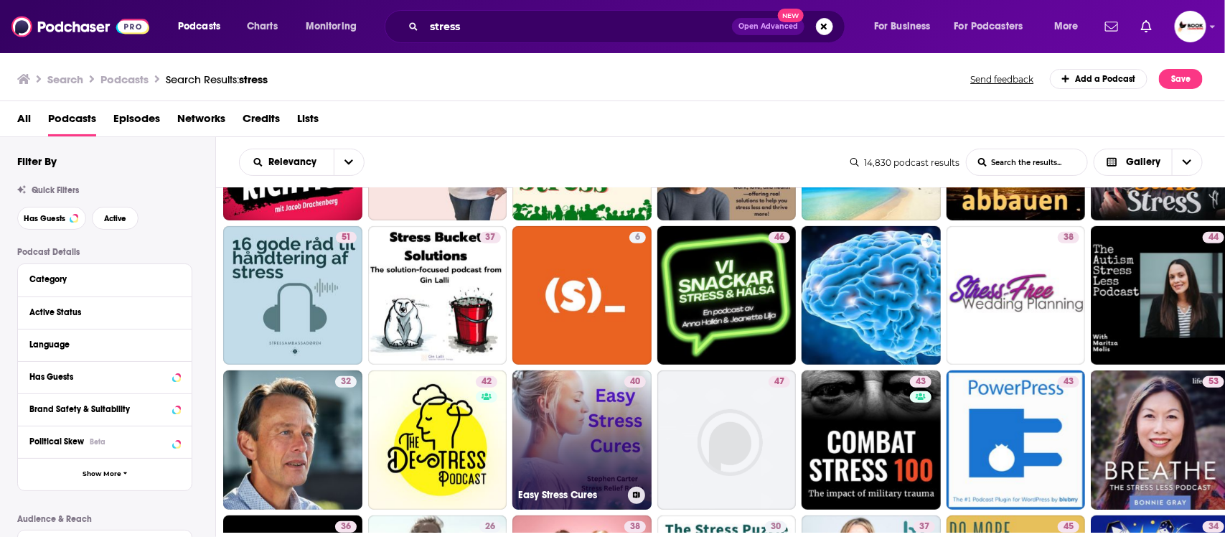
click at [589, 430] on link "40 Easy Stress Cures" at bounding box center [581, 439] width 139 height 139
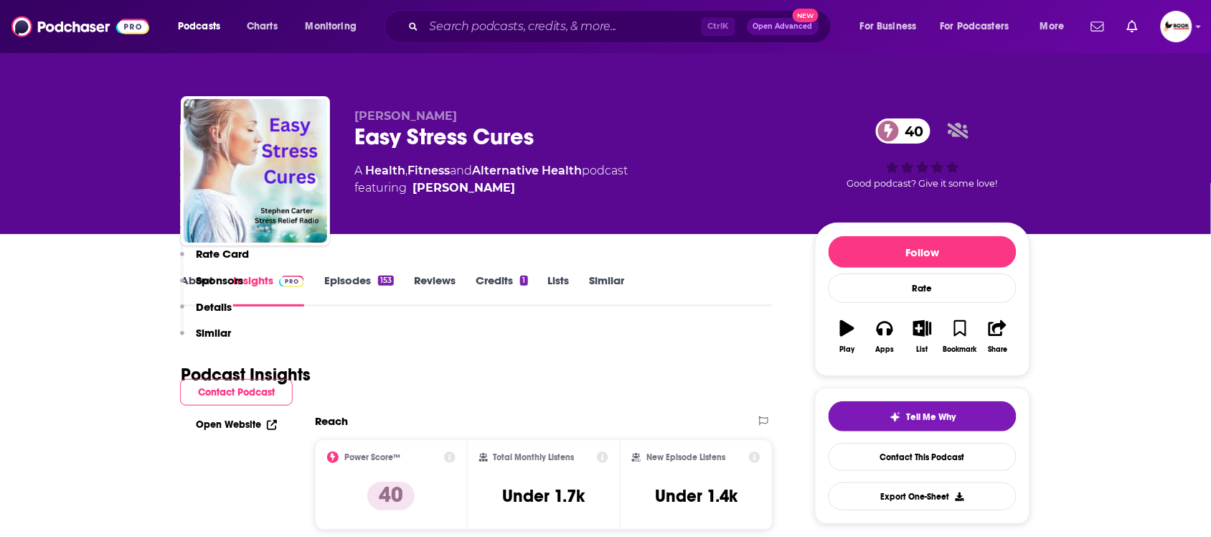
scroll to position [448, 0]
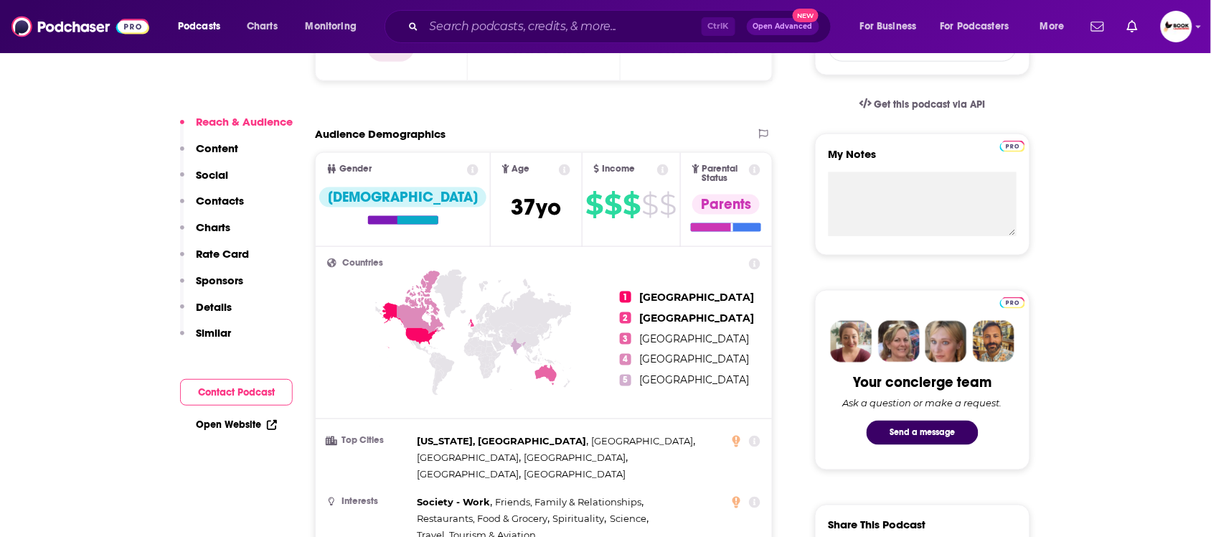
click at [232, 198] on p "Contacts" at bounding box center [220, 201] width 48 height 14
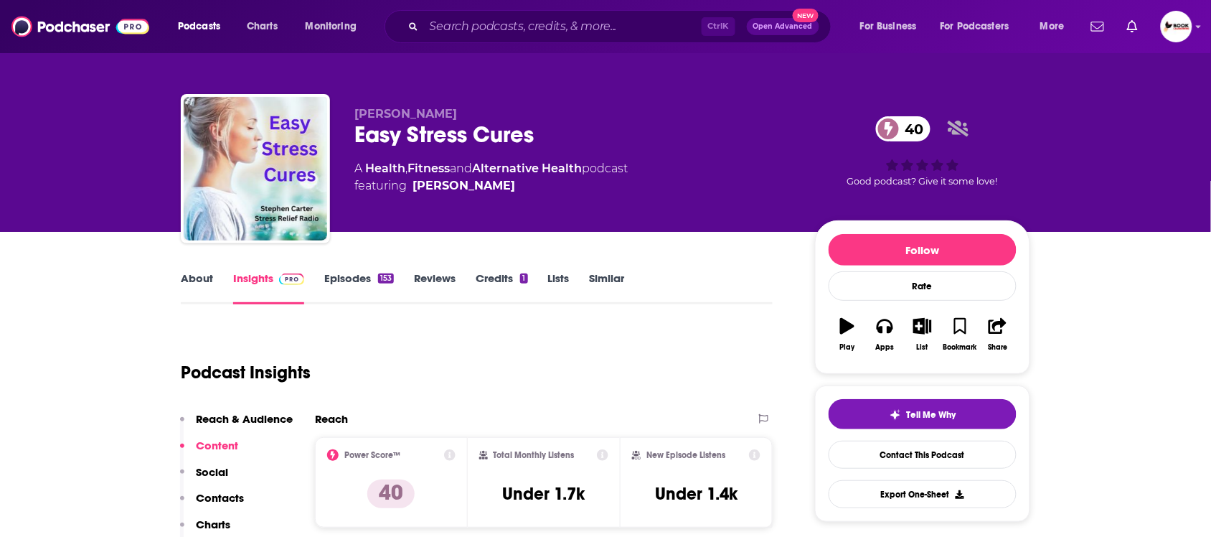
scroll to position [0, 0]
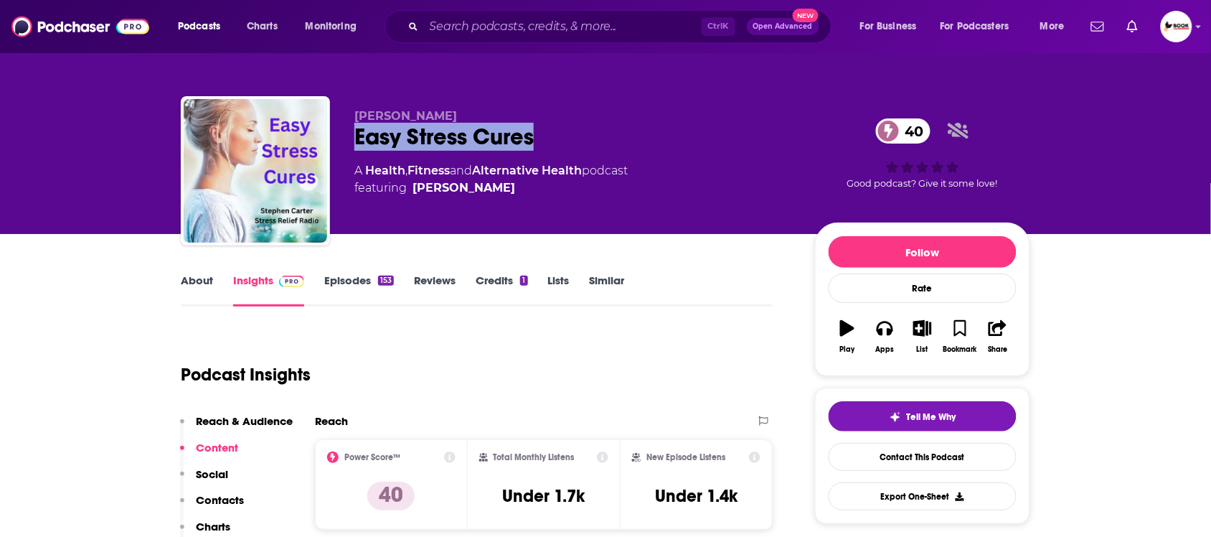
drag, startPoint x: 355, startPoint y: 130, endPoint x: 543, endPoint y: 133, distance: 188.0
click at [543, 133] on div "Easy Stress Cures 40" at bounding box center [573, 137] width 438 height 28
copy h2 "Easy Stress Cures"
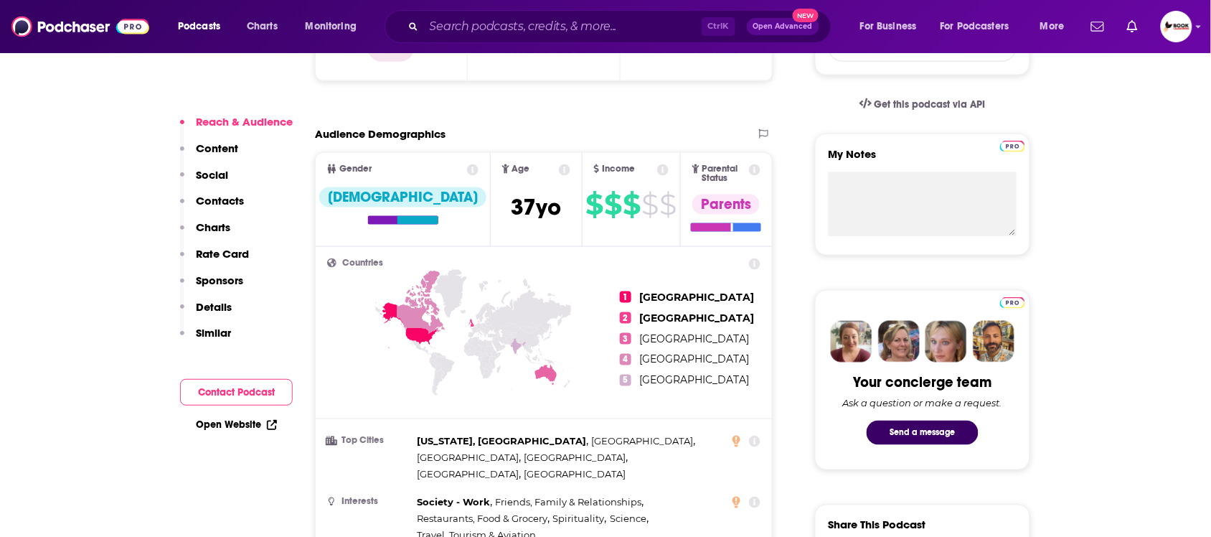
scroll to position [628, 0]
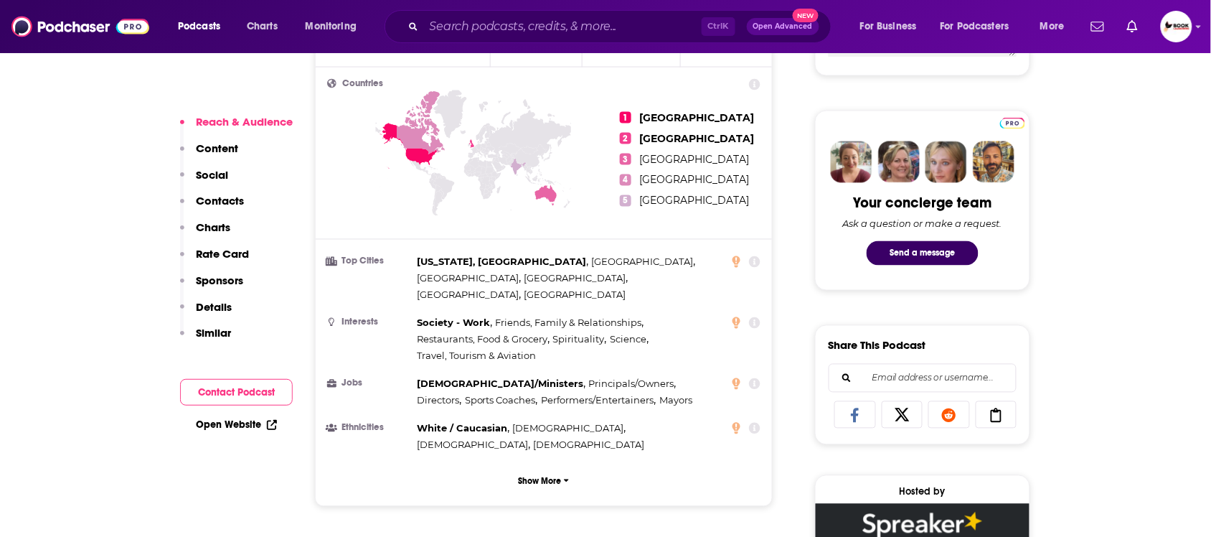
click at [223, 197] on p "Contacts" at bounding box center [220, 201] width 48 height 14
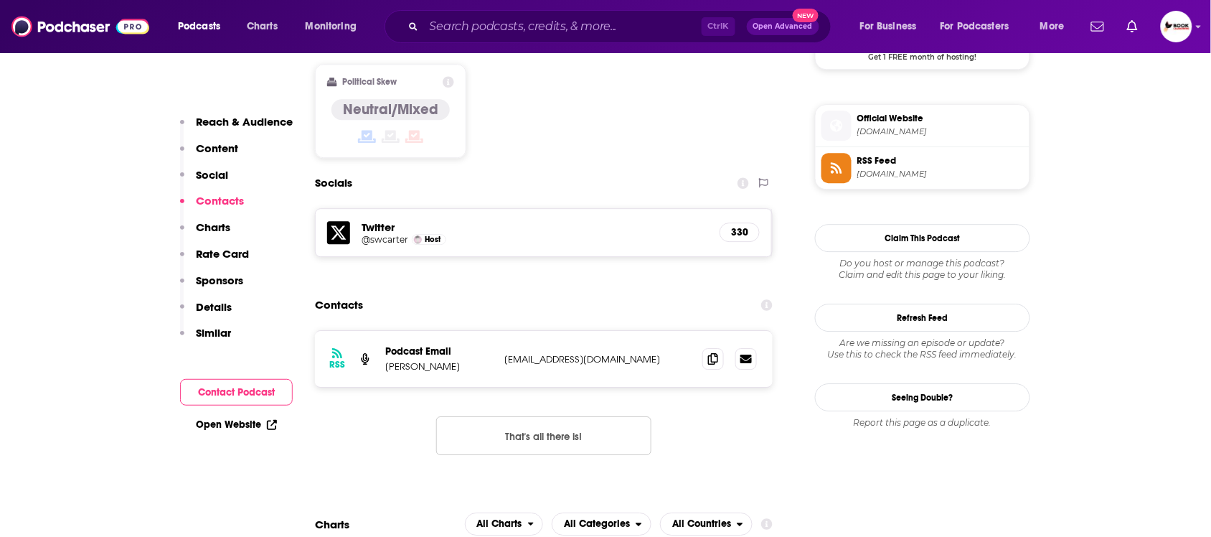
scroll to position [1168, 0]
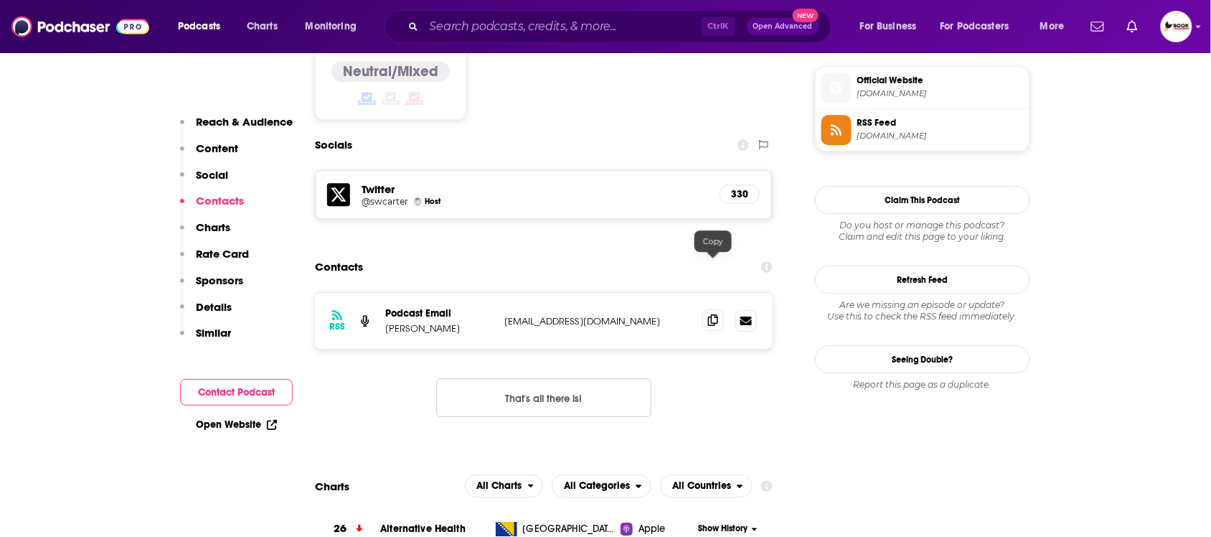
click at [712, 314] on icon at bounding box center [713, 319] width 10 height 11
click at [253, 424] on link "Open Website" at bounding box center [236, 424] width 81 height 12
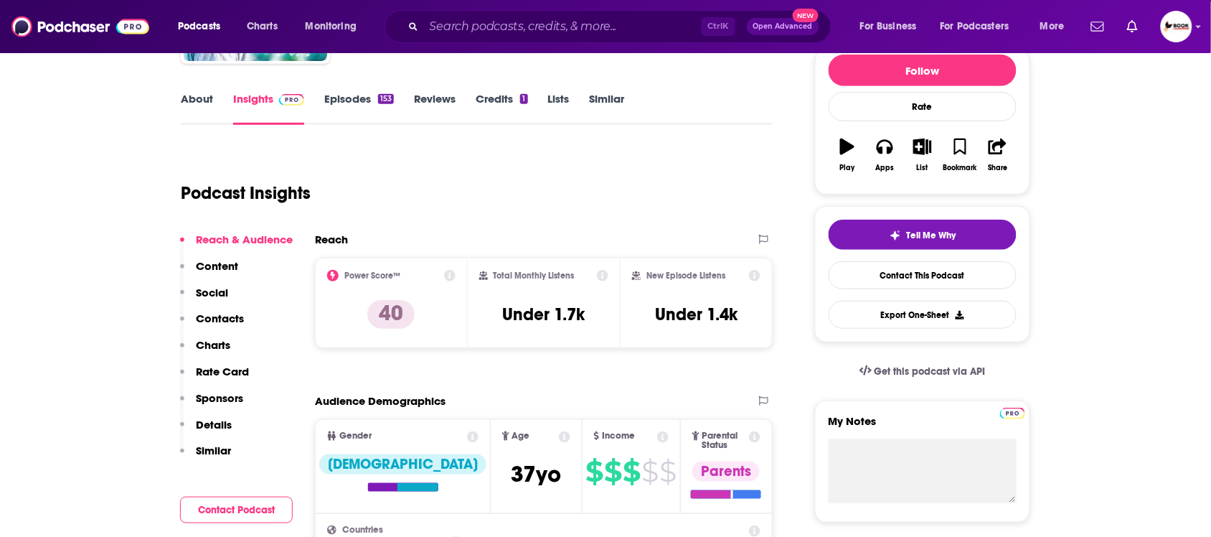
scroll to position [0, 0]
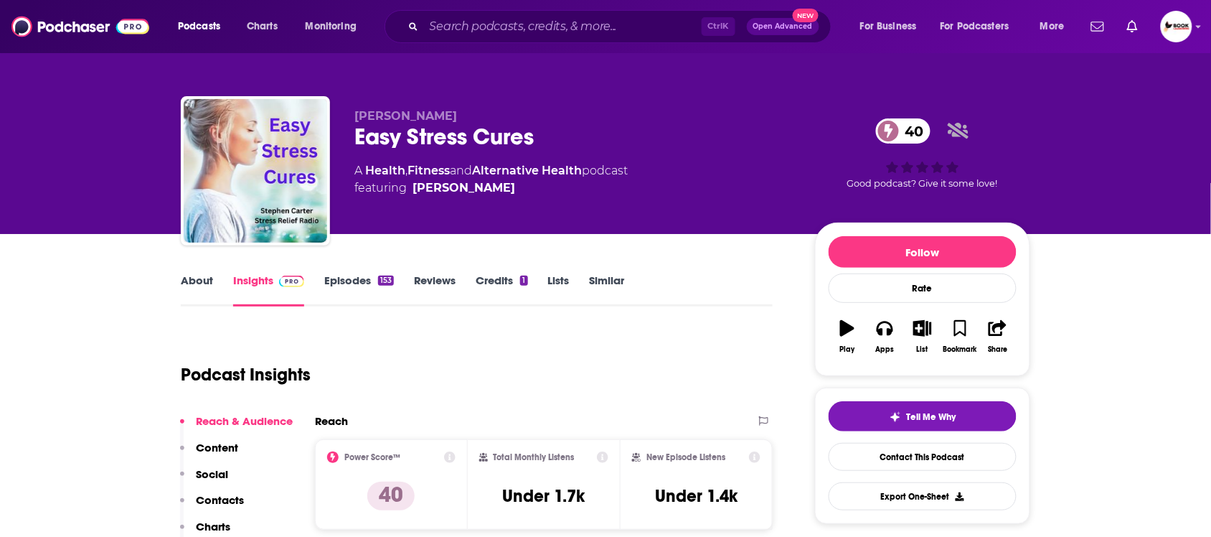
click at [215, 501] on p "Contacts" at bounding box center [220, 500] width 48 height 14
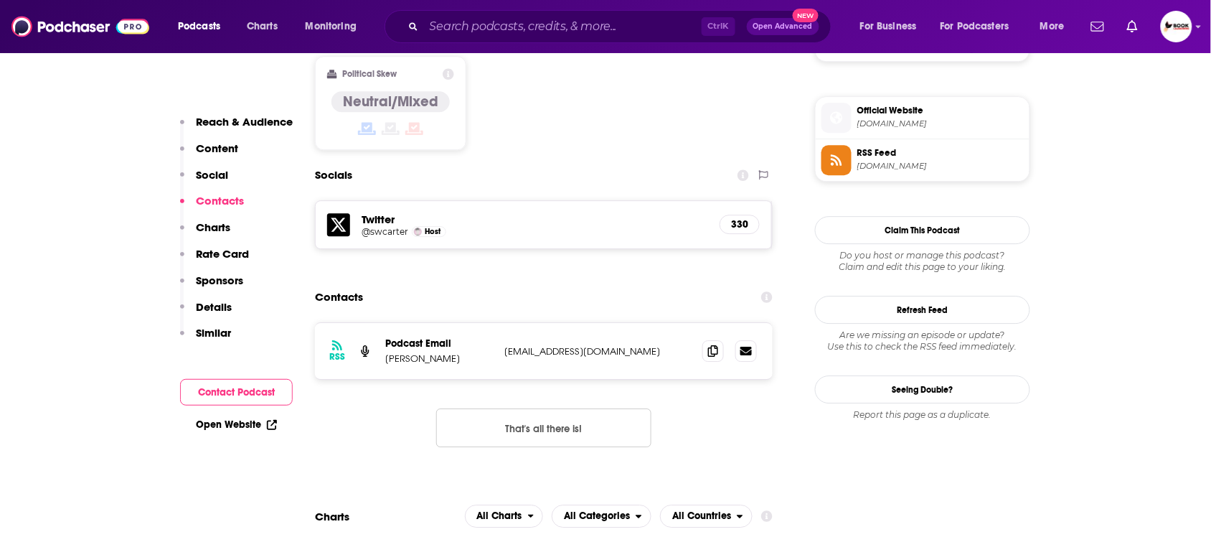
scroll to position [1168, 0]
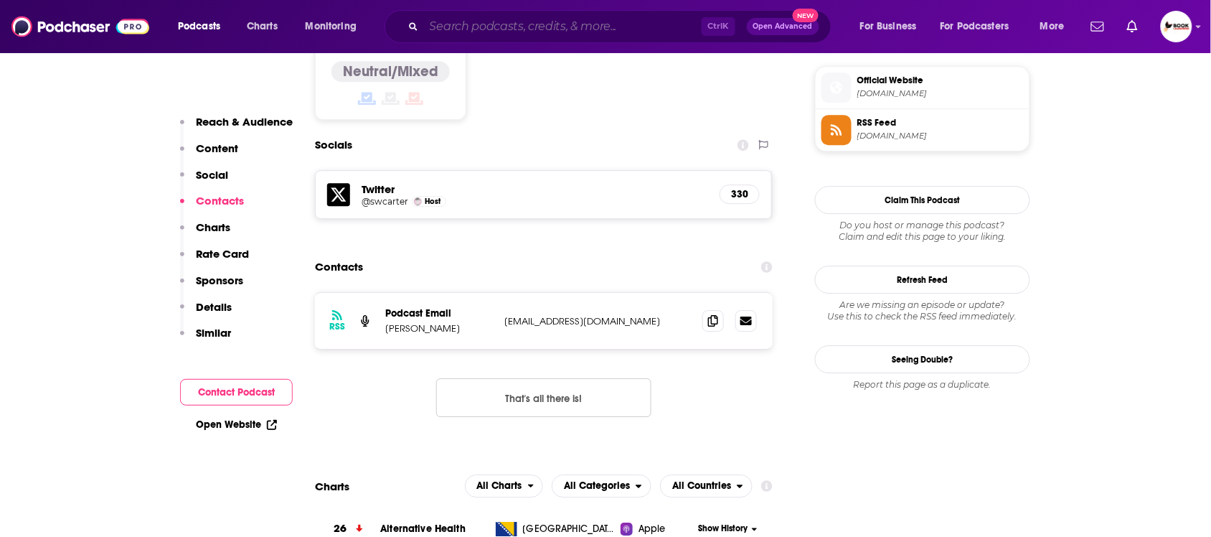
click at [488, 23] on input "Search podcasts, credits, & more..." at bounding box center [563, 26] width 278 height 23
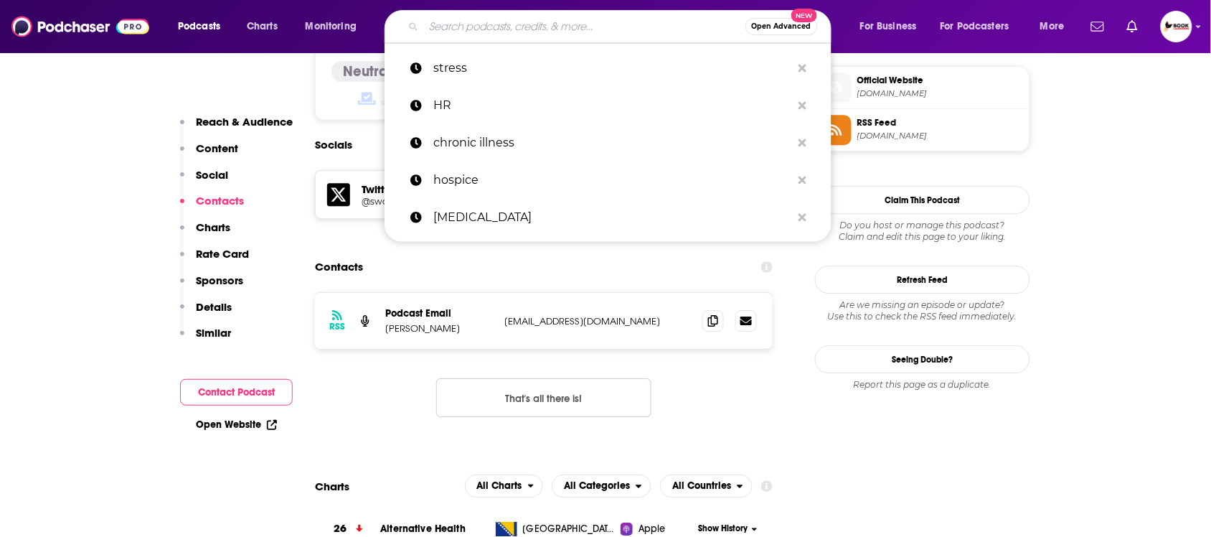
paste input "tech founder"
type input "tech founder"
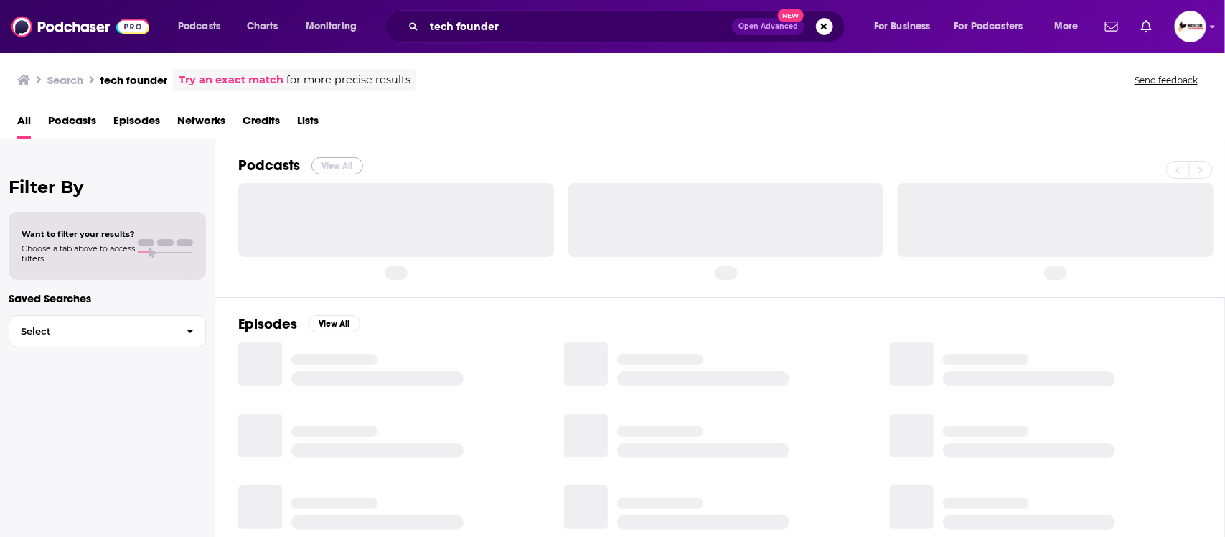
click at [332, 161] on button "View All" at bounding box center [337, 165] width 52 height 17
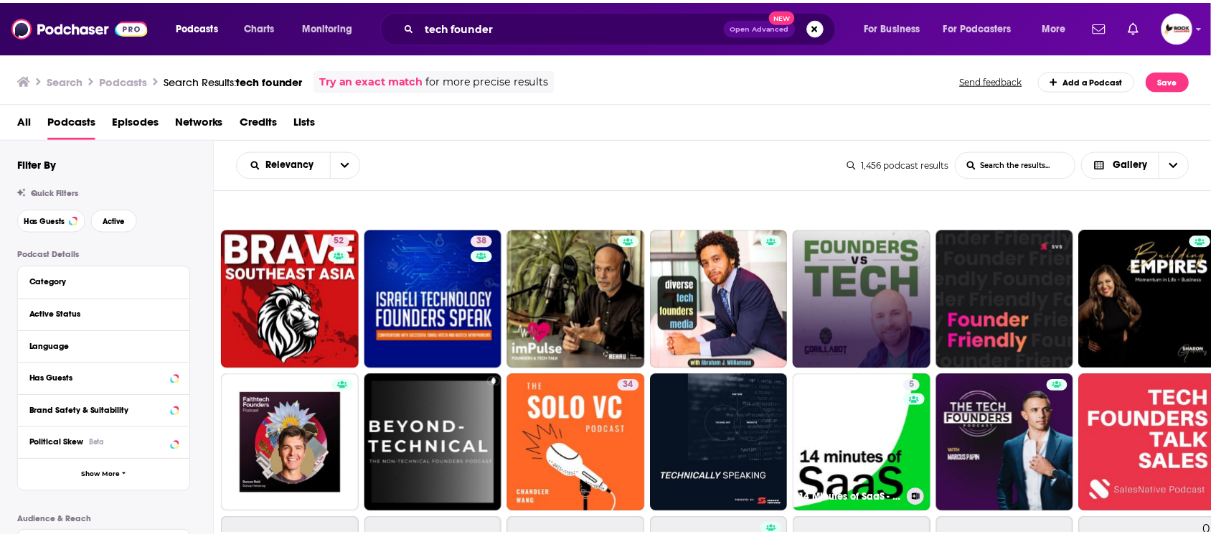
scroll to position [269, 0]
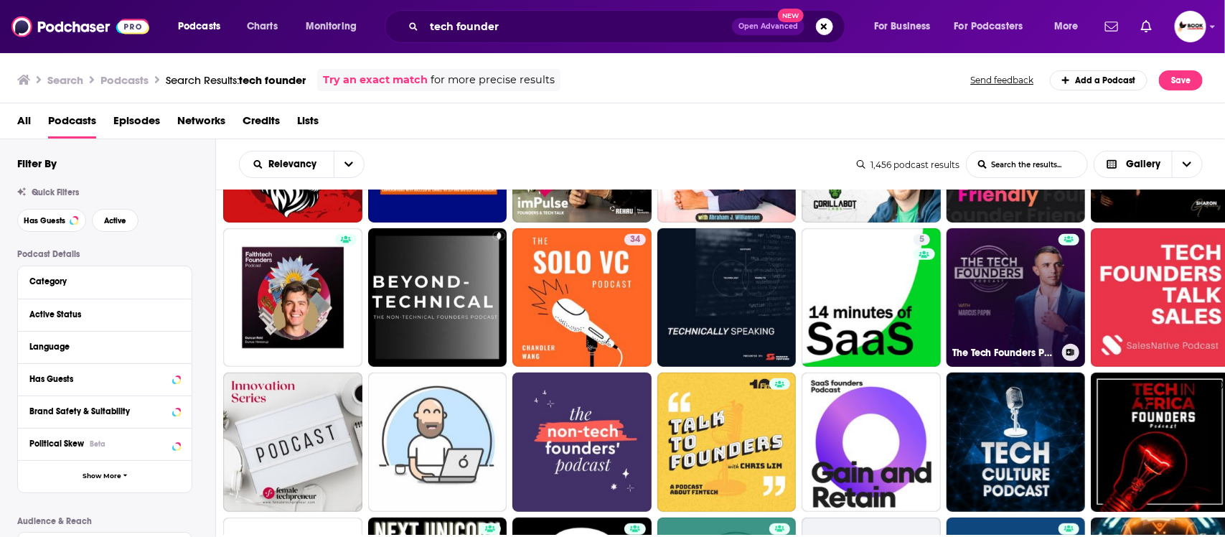
click at [1032, 298] on link "The Tech Founders Podcast" at bounding box center [1015, 297] width 139 height 139
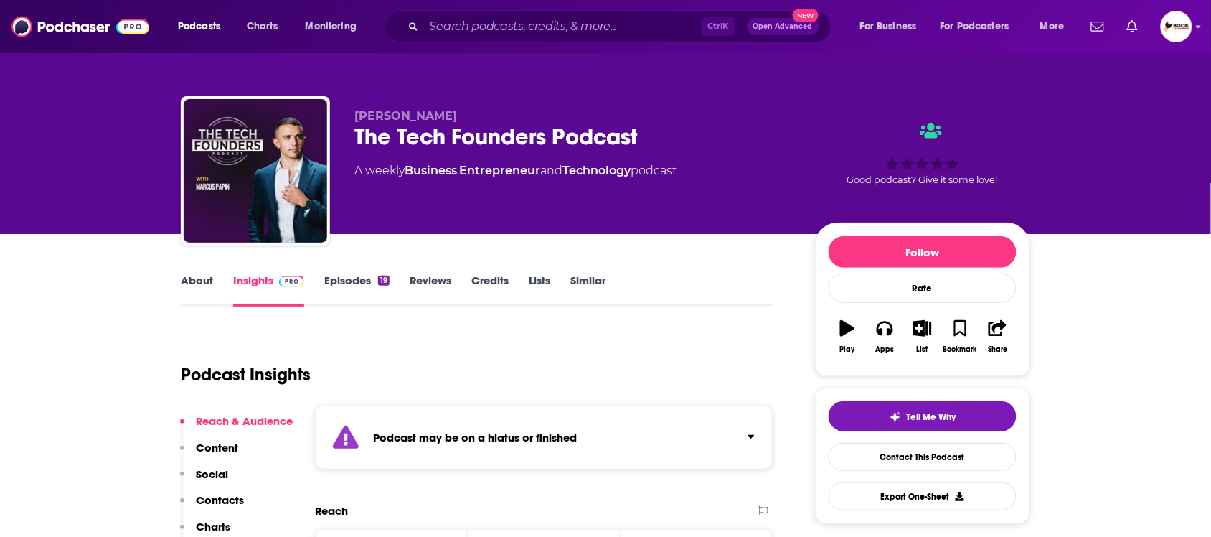
click at [355, 136] on div "The Tech Founders Podcast" at bounding box center [573, 137] width 438 height 28
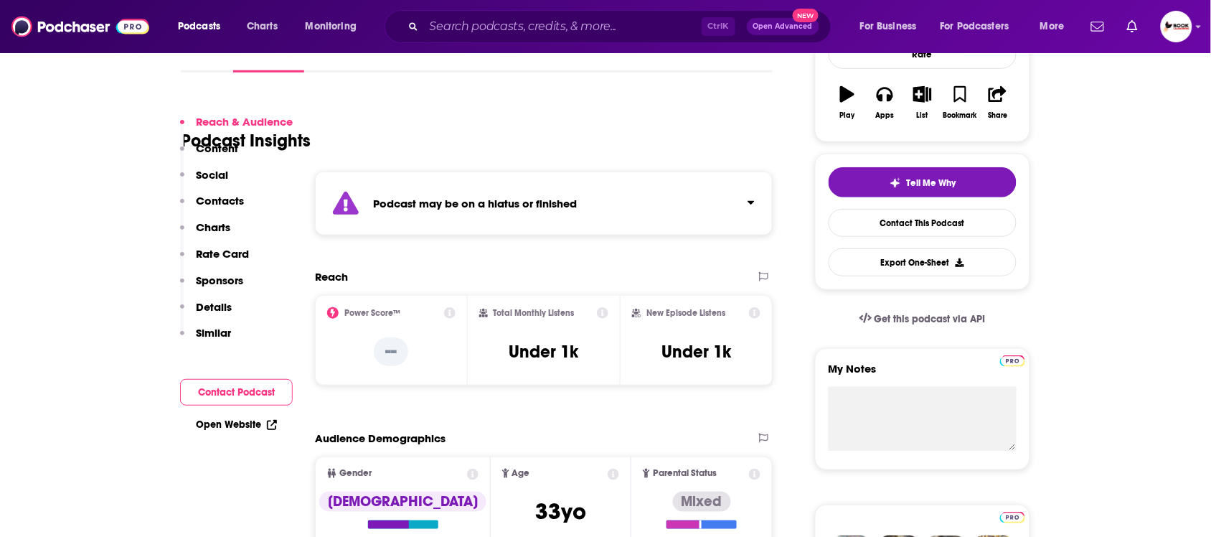
scroll to position [538, 0]
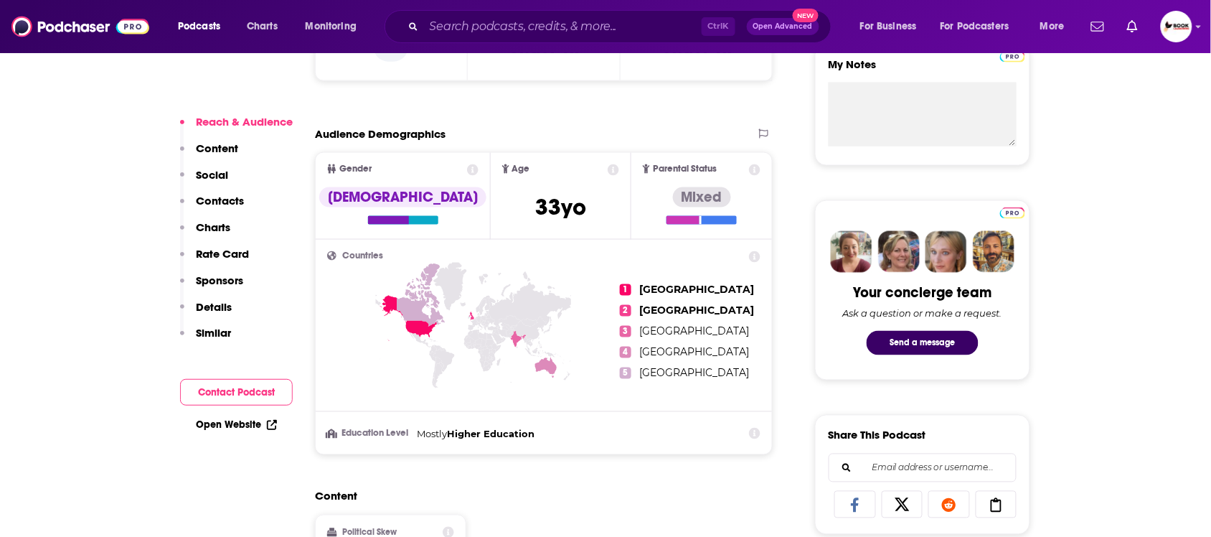
click at [232, 201] on p "Contacts" at bounding box center [220, 201] width 48 height 14
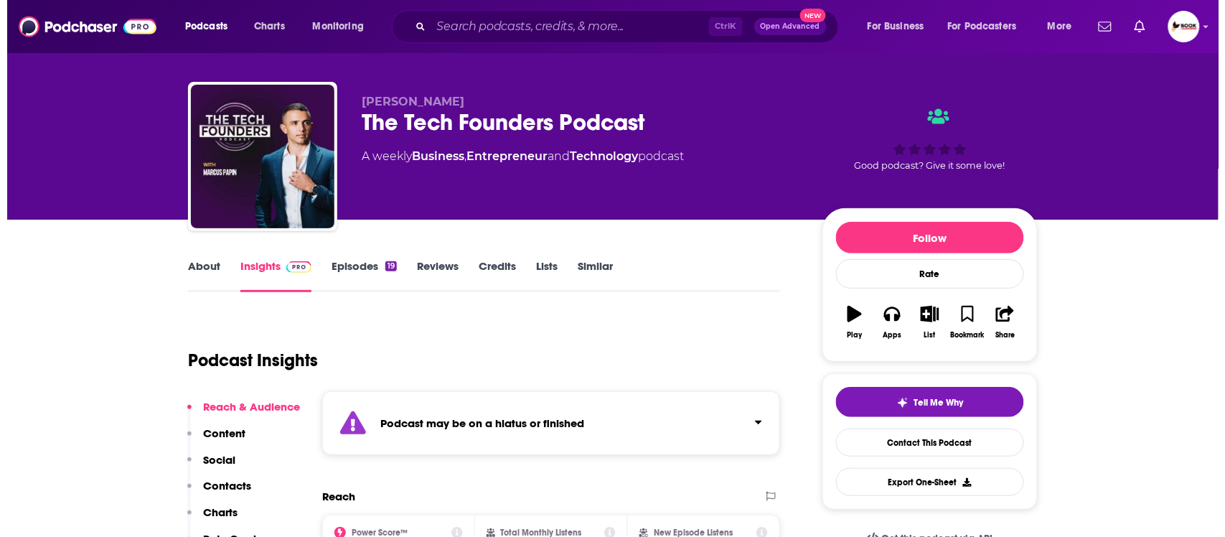
scroll to position [0, 0]
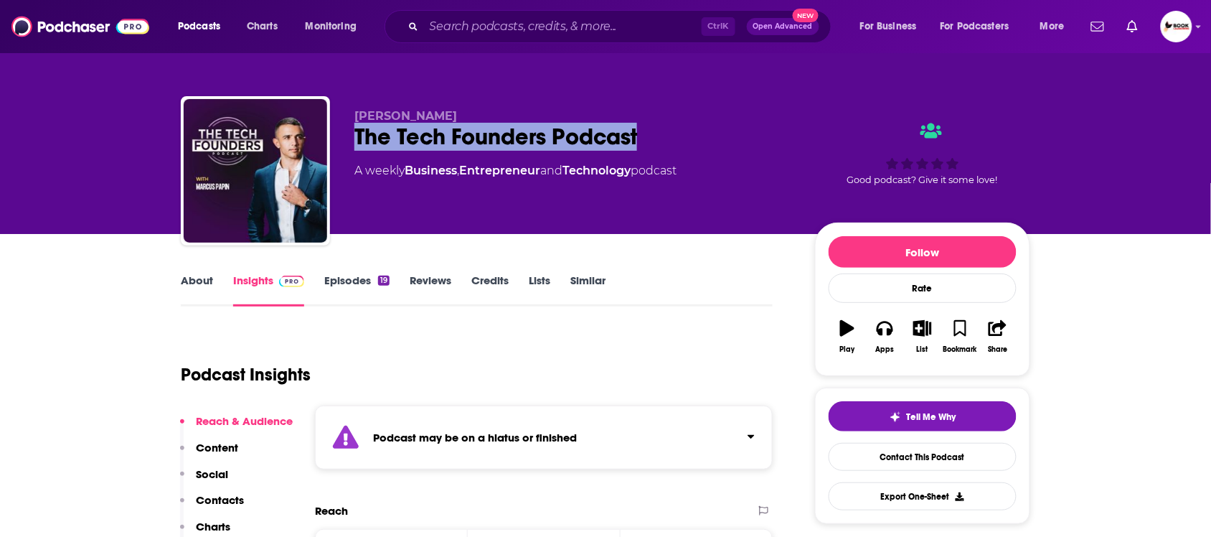
drag, startPoint x: 357, startPoint y: 130, endPoint x: 640, endPoint y: 136, distance: 283.5
click at [640, 136] on div "The Tech Founders Podcast" at bounding box center [573, 137] width 438 height 28
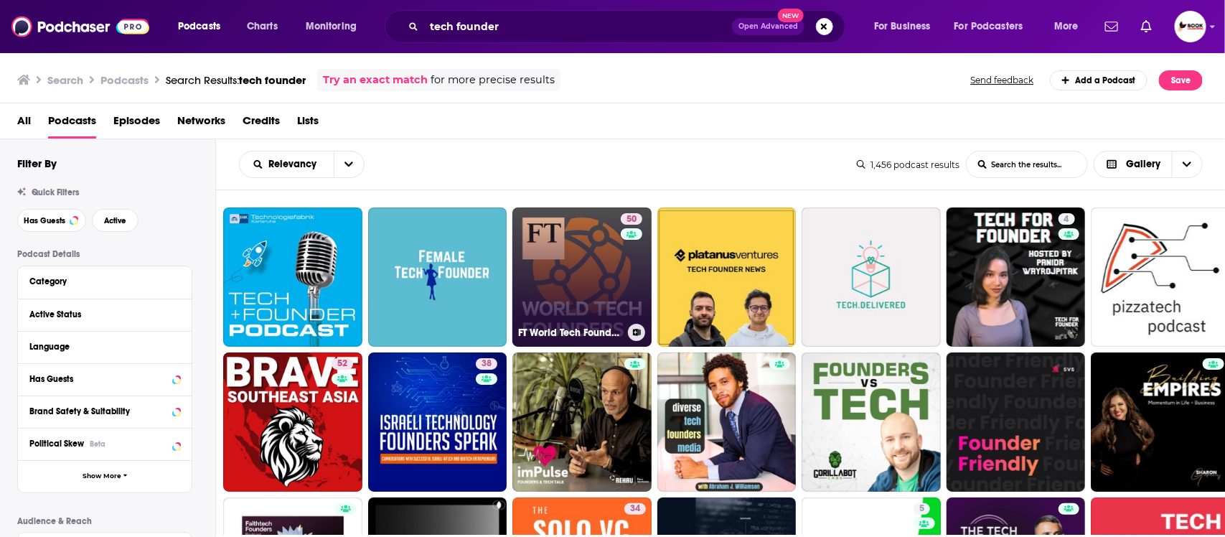
click at [596, 288] on link "50 FT World Tech Founders" at bounding box center [581, 276] width 139 height 139
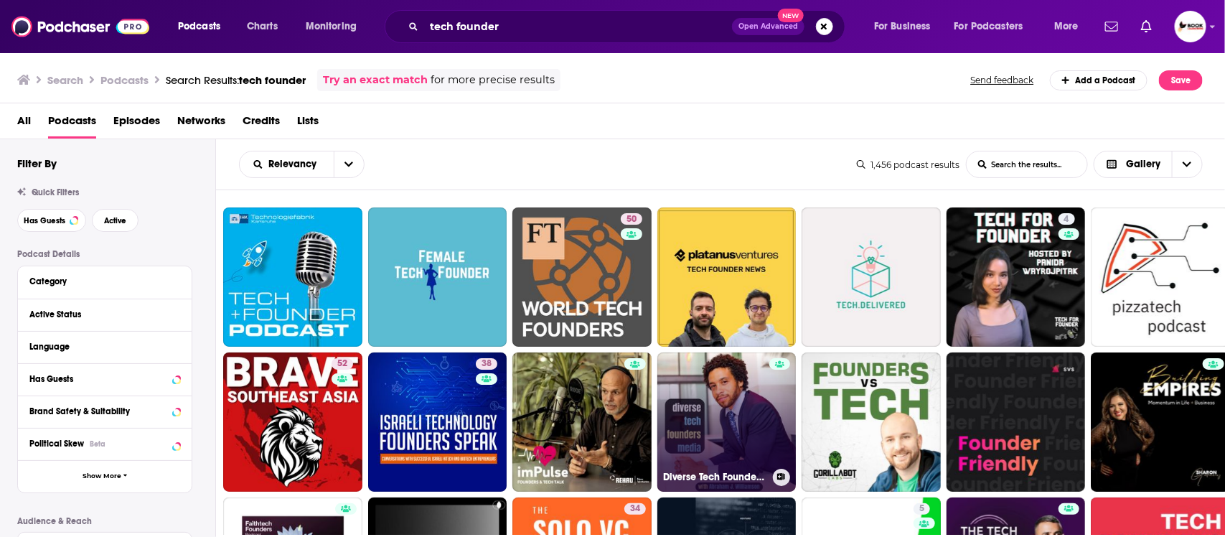
click at [720, 422] on link "Diverse Tech Founders Media" at bounding box center [726, 421] width 139 height 139
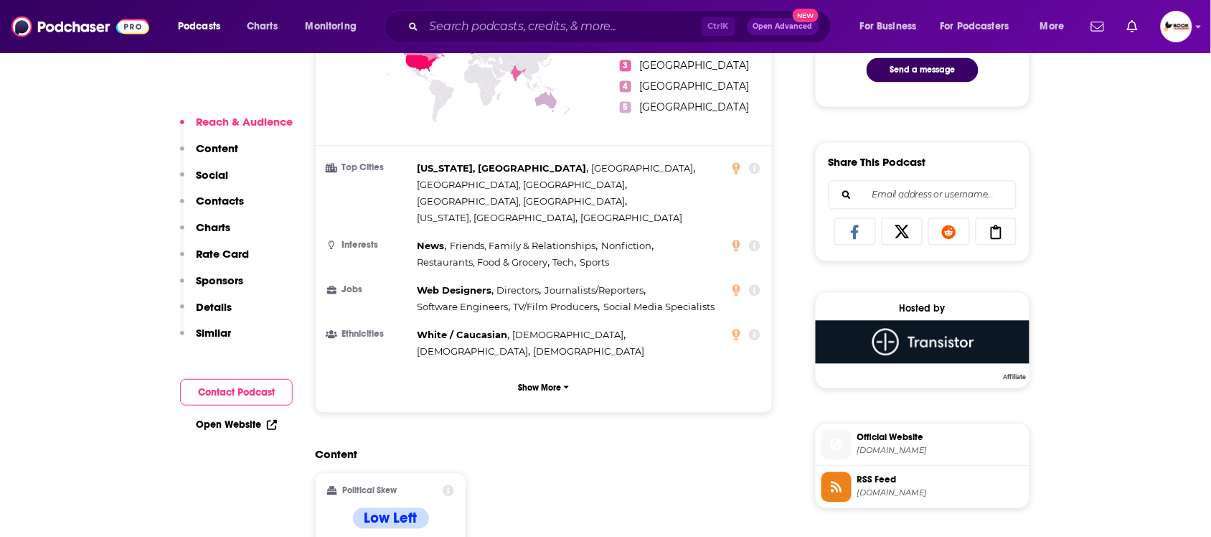
scroll to position [897, 0]
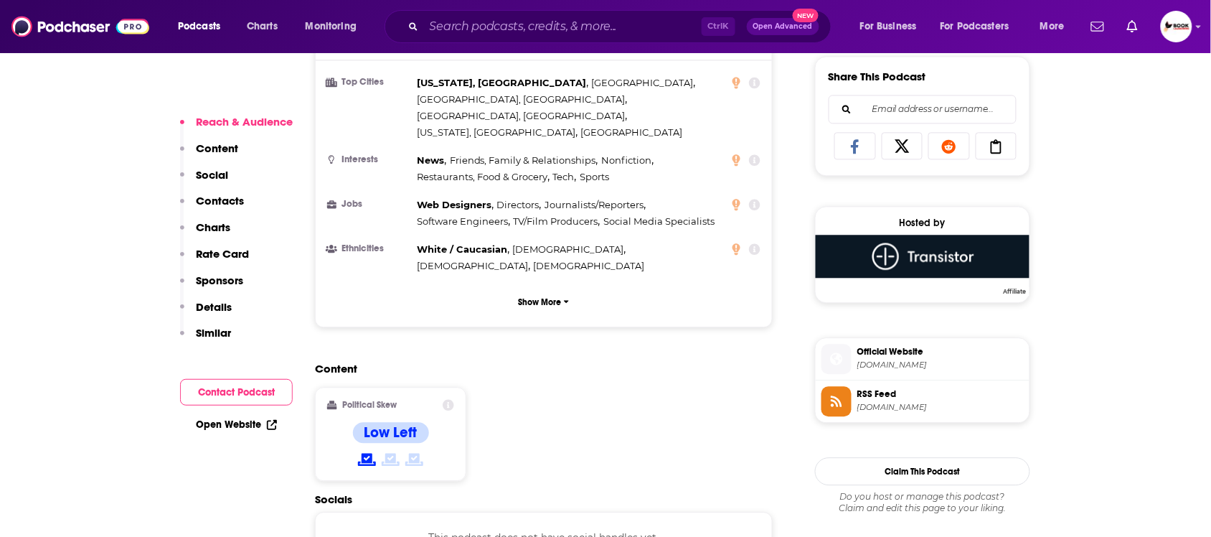
click at [212, 197] on p "Contacts" at bounding box center [220, 201] width 48 height 14
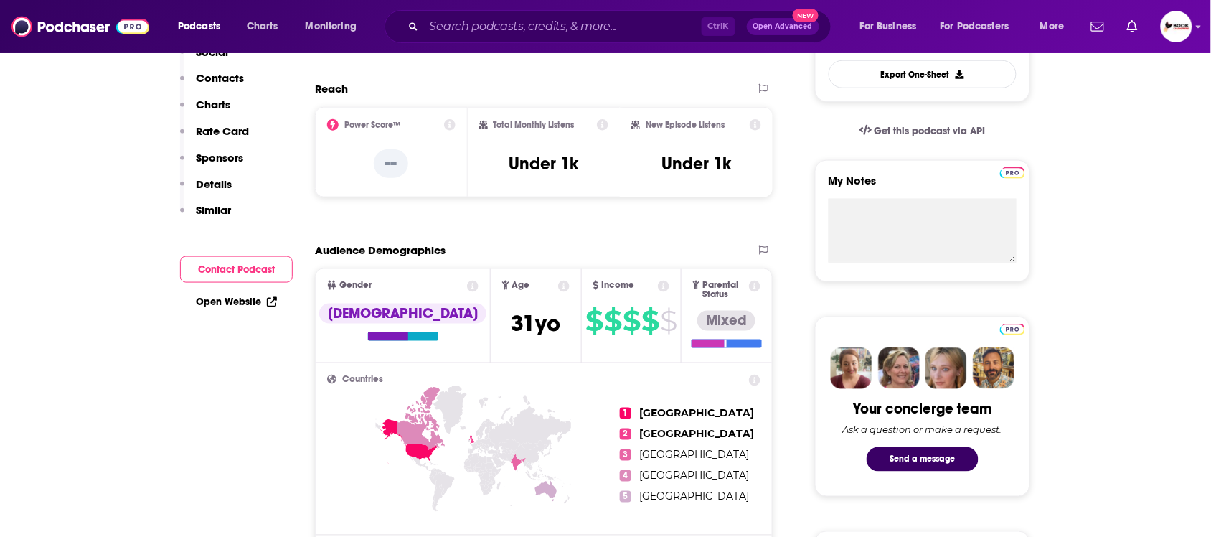
scroll to position [0, 0]
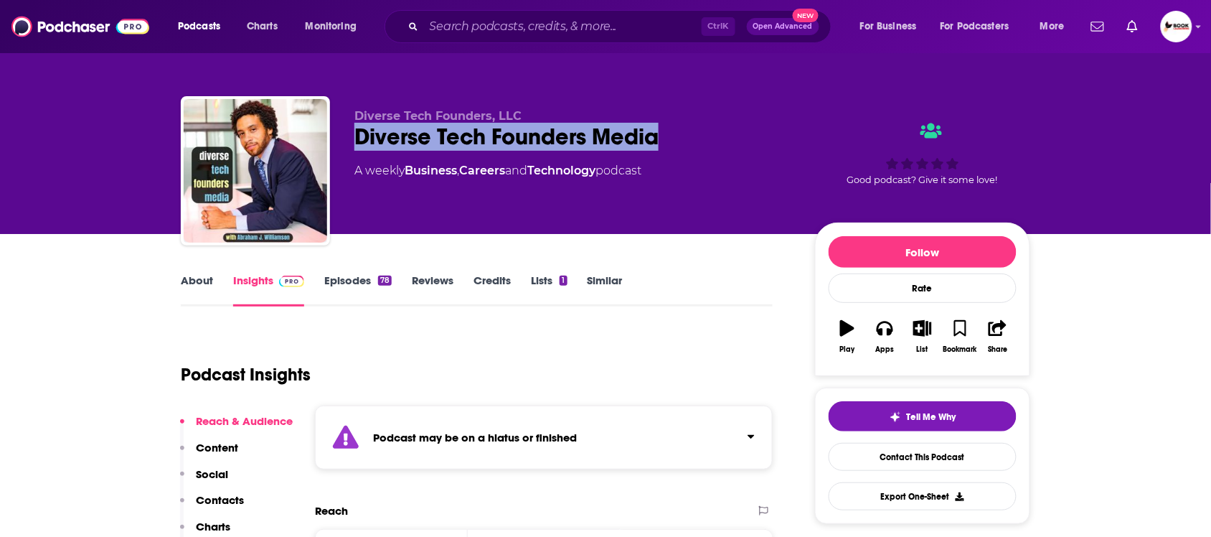
drag, startPoint x: 355, startPoint y: 138, endPoint x: 656, endPoint y: 136, distance: 301.3
click at [656, 136] on div "Diverse Tech Founders Media" at bounding box center [573, 137] width 438 height 28
copy h2 "Diverse Tech Founders Media"
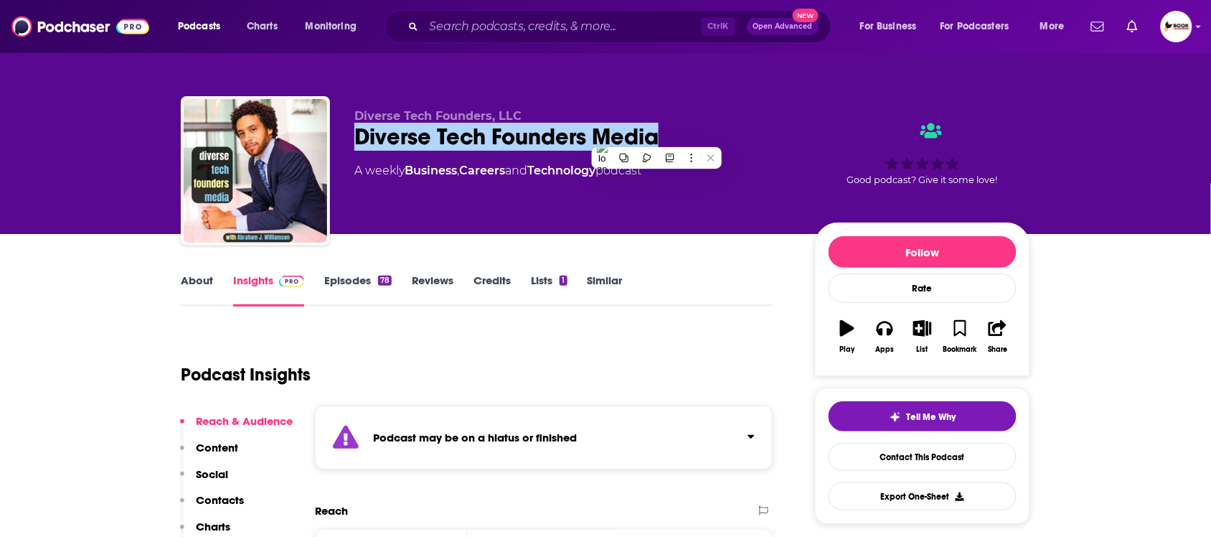
scroll to position [448, 0]
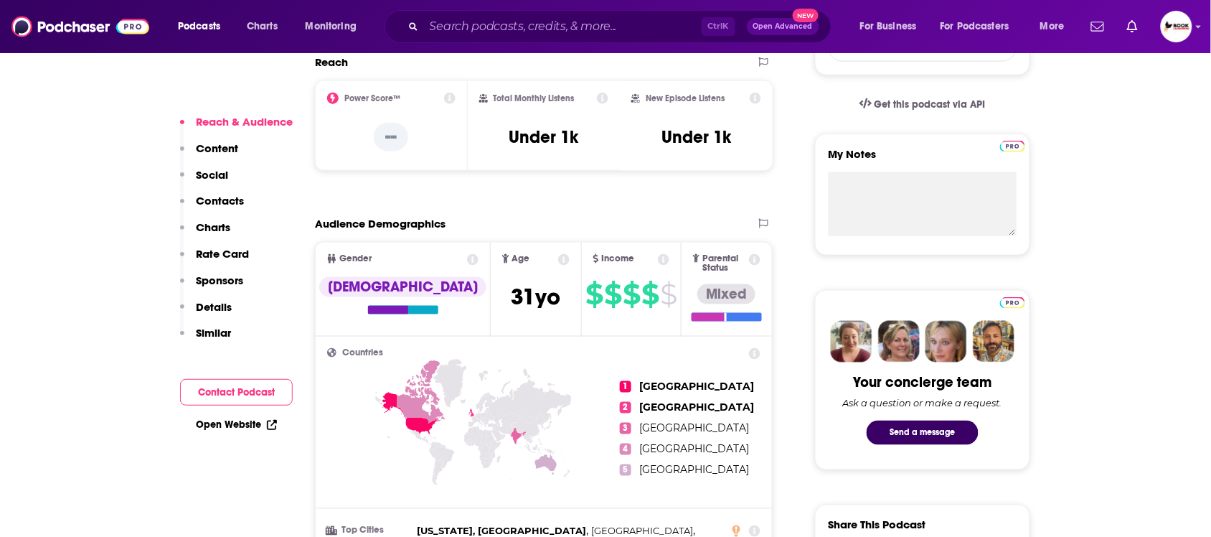
drag, startPoint x: 225, startPoint y: 199, endPoint x: 260, endPoint y: 214, distance: 38.2
click at [225, 199] on p "Contacts" at bounding box center [220, 201] width 48 height 14
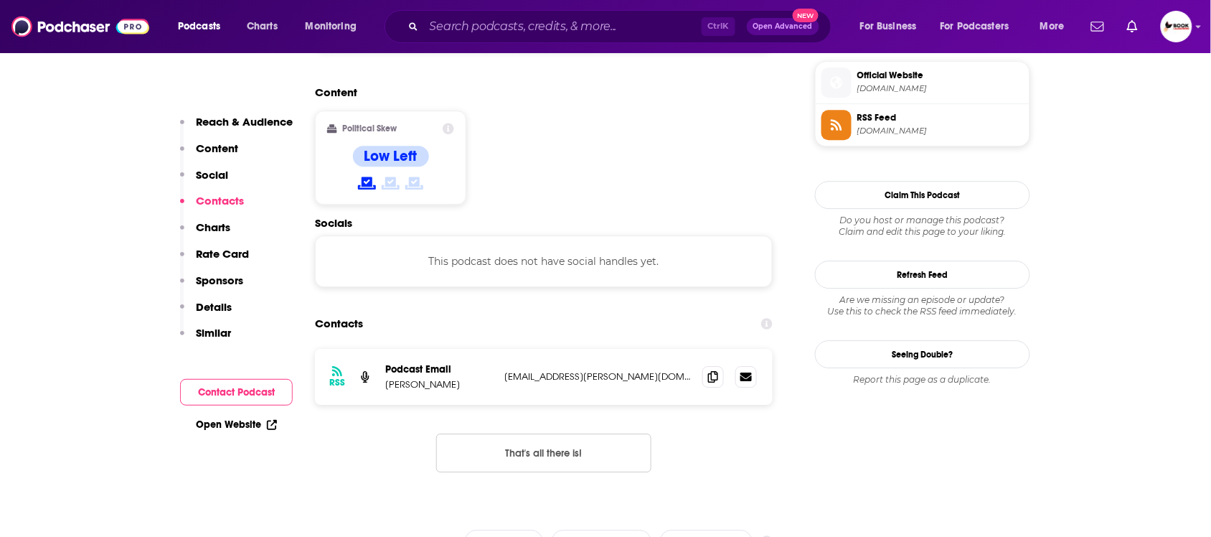
scroll to position [1229, 0]
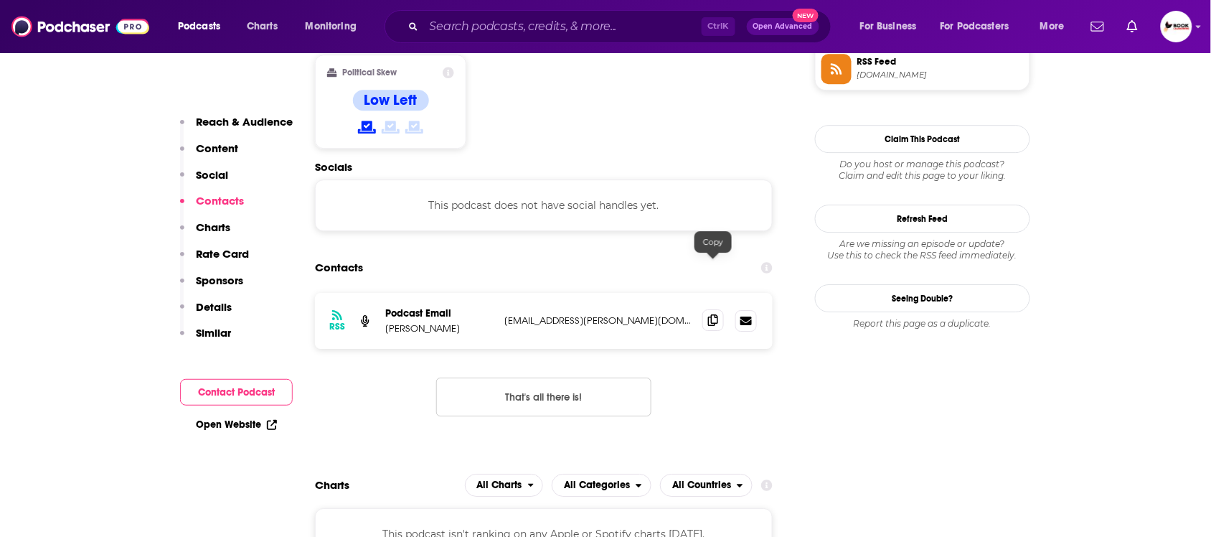
click at [716, 314] on icon at bounding box center [713, 319] width 10 height 11
click at [241, 421] on link "Open Website" at bounding box center [236, 424] width 81 height 12
click at [235, 422] on link "Open Website" at bounding box center [236, 424] width 81 height 12
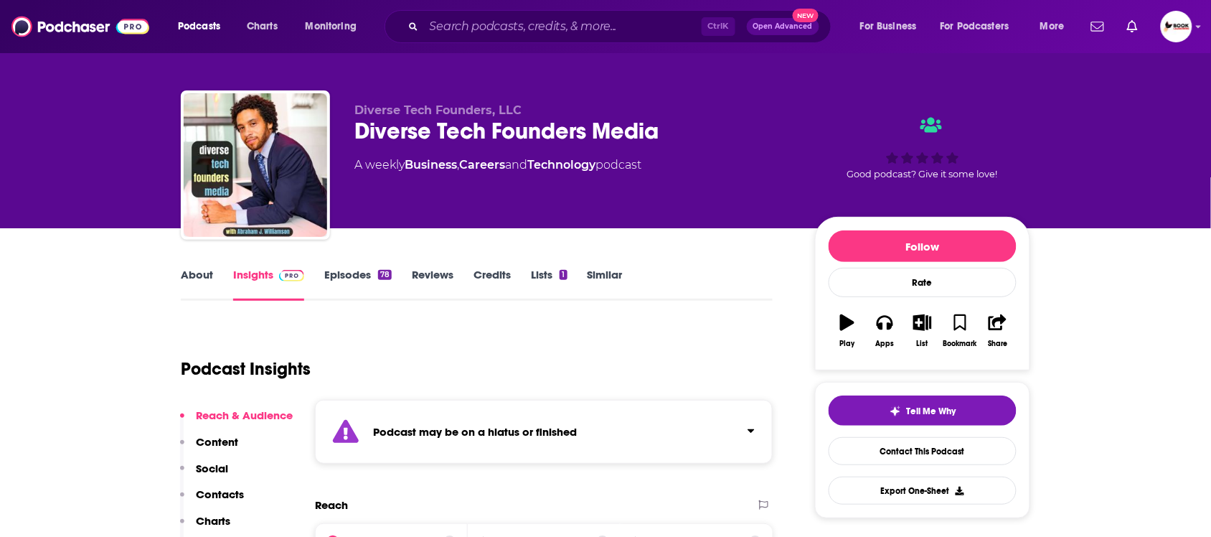
scroll to position [0, 0]
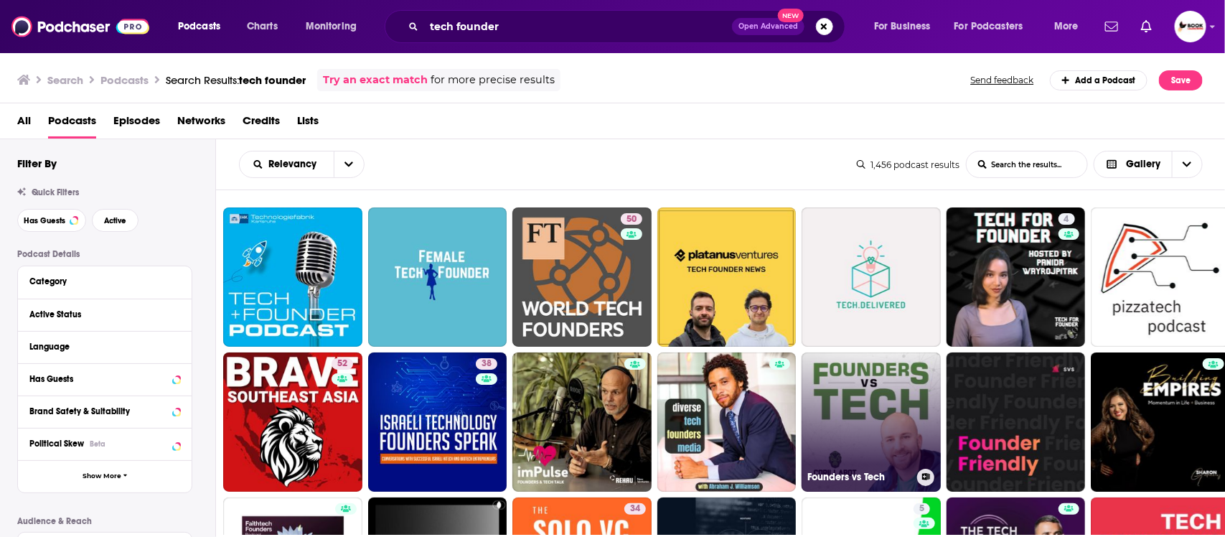
click at [886, 425] on link "Founders vs Tech" at bounding box center [870, 421] width 139 height 139
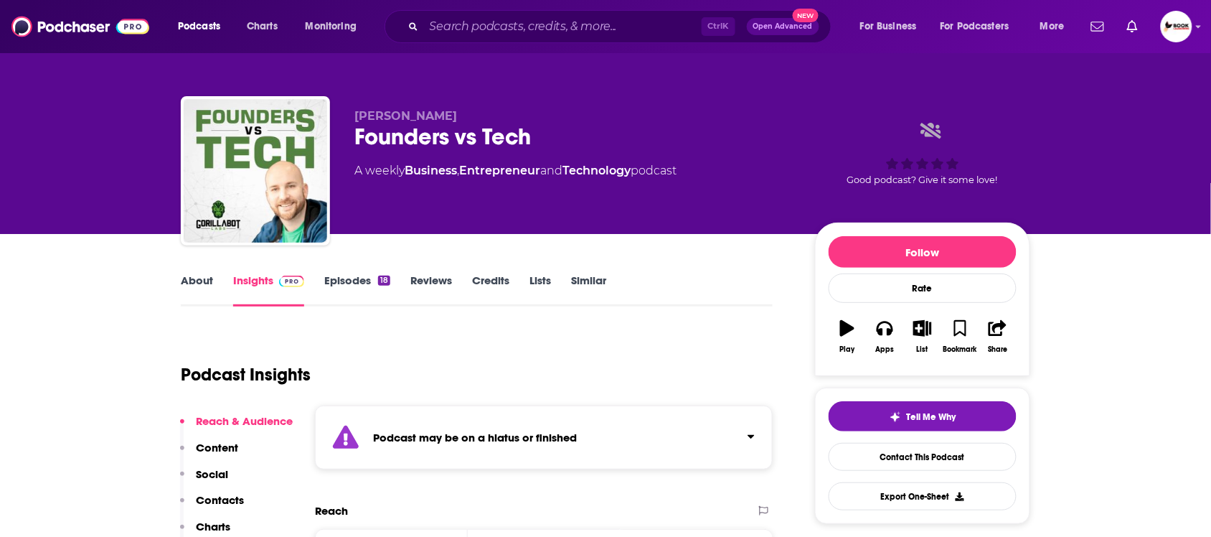
scroll to position [448, 0]
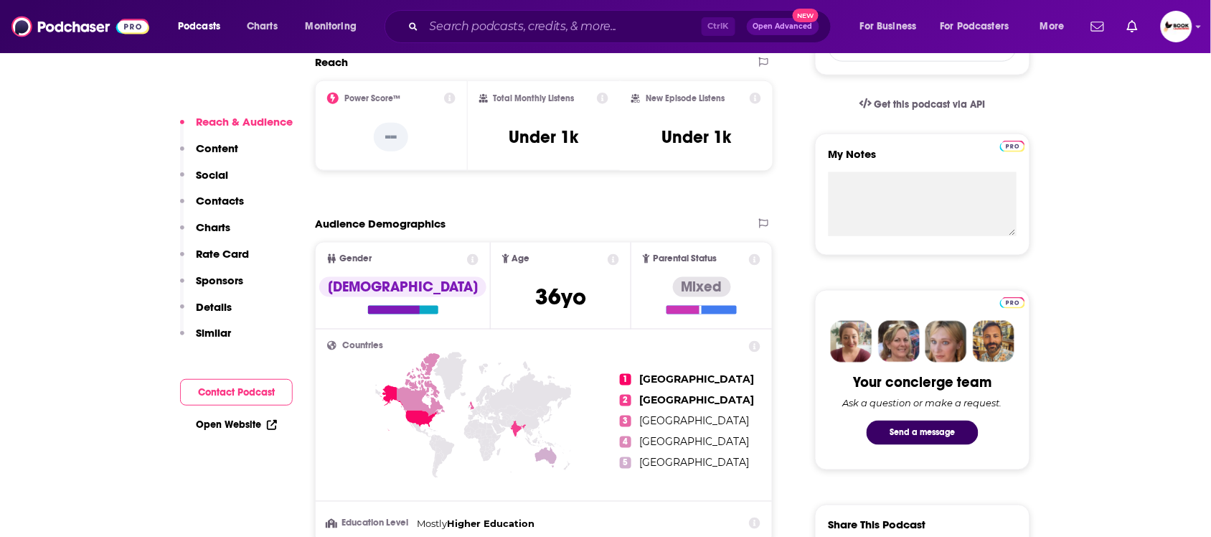
click at [262, 199] on div "Reach & Audience Content Social Contacts Charts Rate Card Sponsors Details Simi…" at bounding box center [236, 233] width 113 height 237
click at [238, 199] on p "Contacts" at bounding box center [220, 201] width 48 height 14
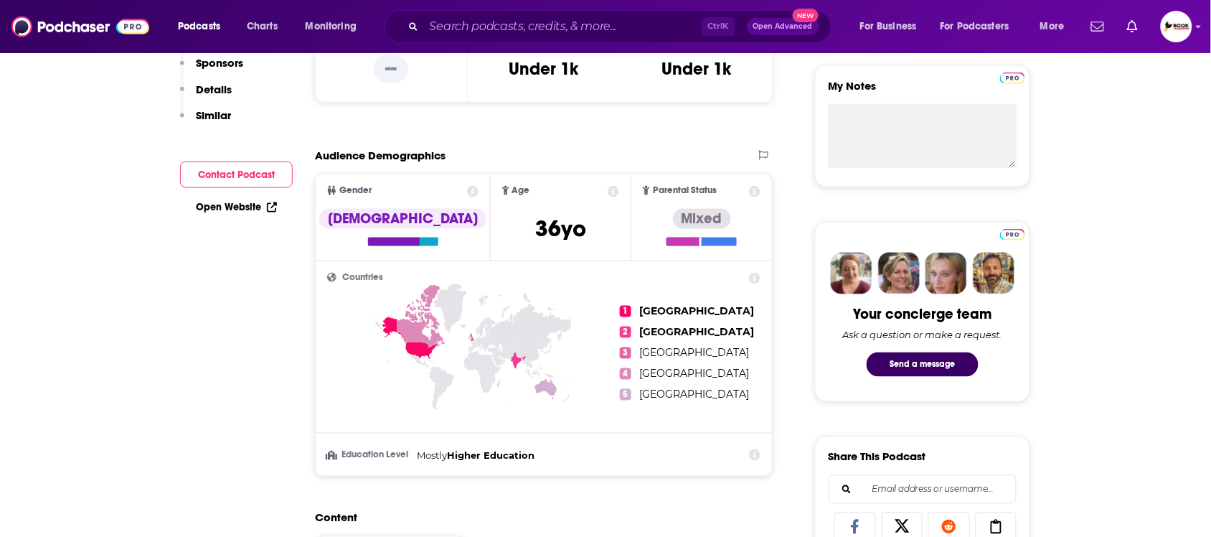
scroll to position [0, 0]
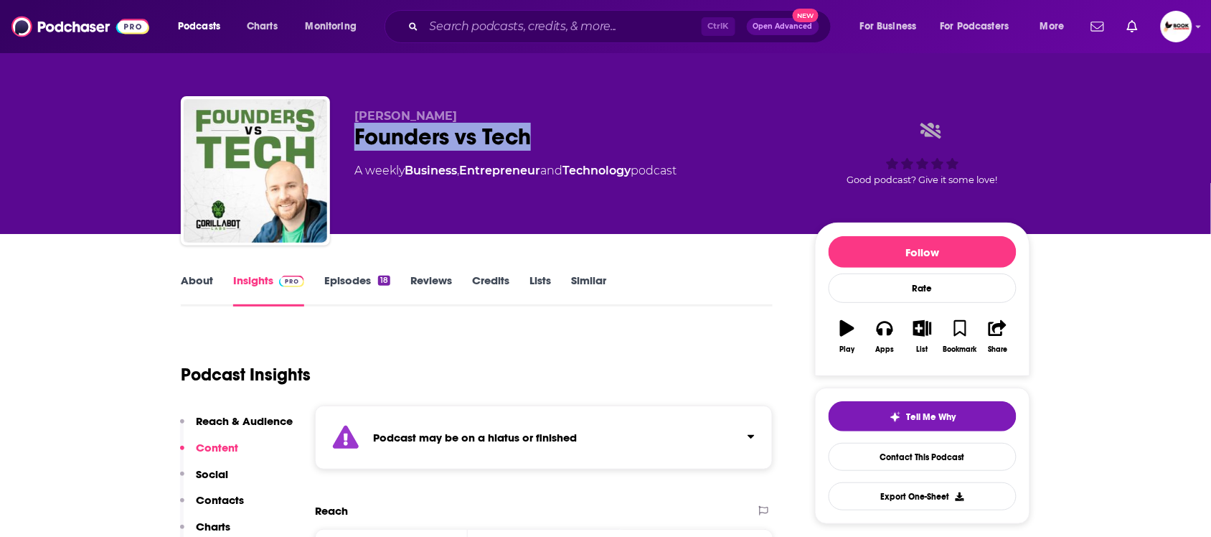
drag, startPoint x: 356, startPoint y: 133, endPoint x: 540, endPoint y: 133, distance: 183.7
click at [540, 133] on div "Founders vs Tech" at bounding box center [573, 137] width 438 height 28
copy h2 "Founders vs Tech"
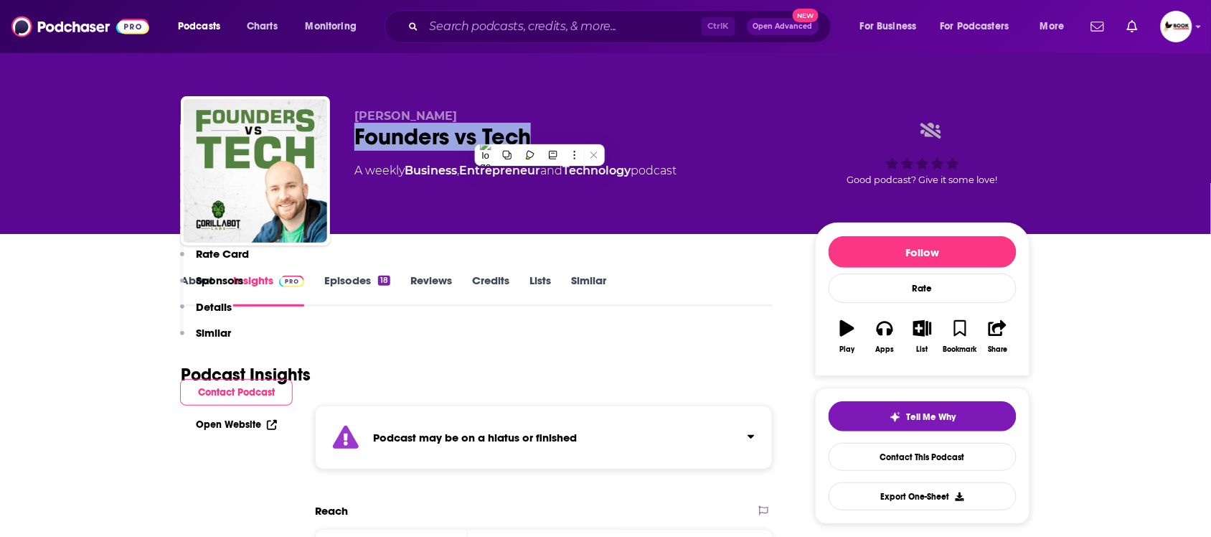
scroll to position [538, 0]
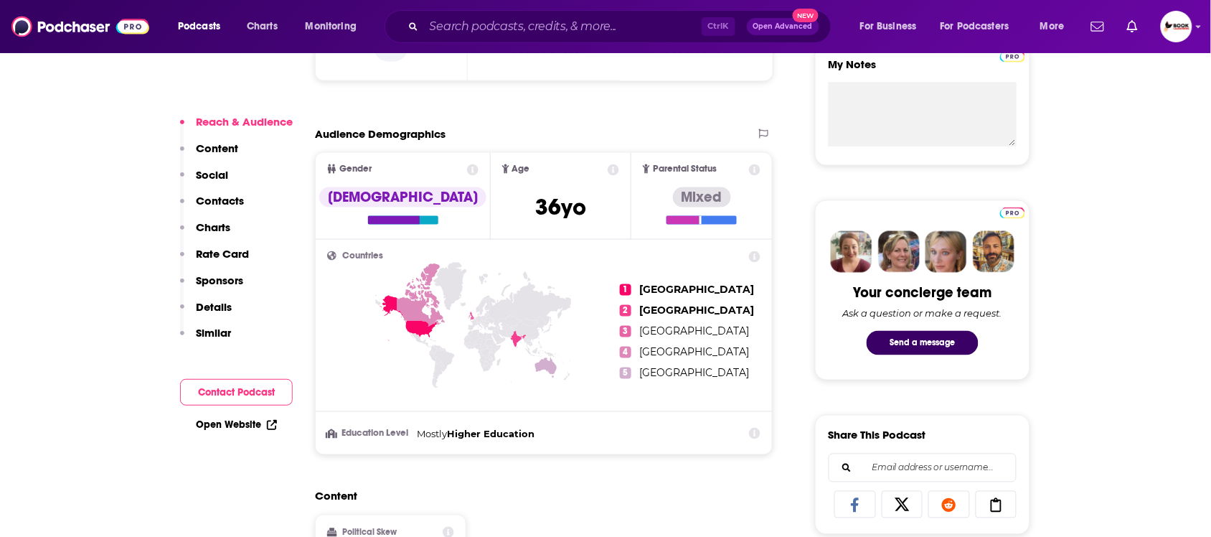
click at [238, 427] on link "Open Website" at bounding box center [236, 424] width 81 height 12
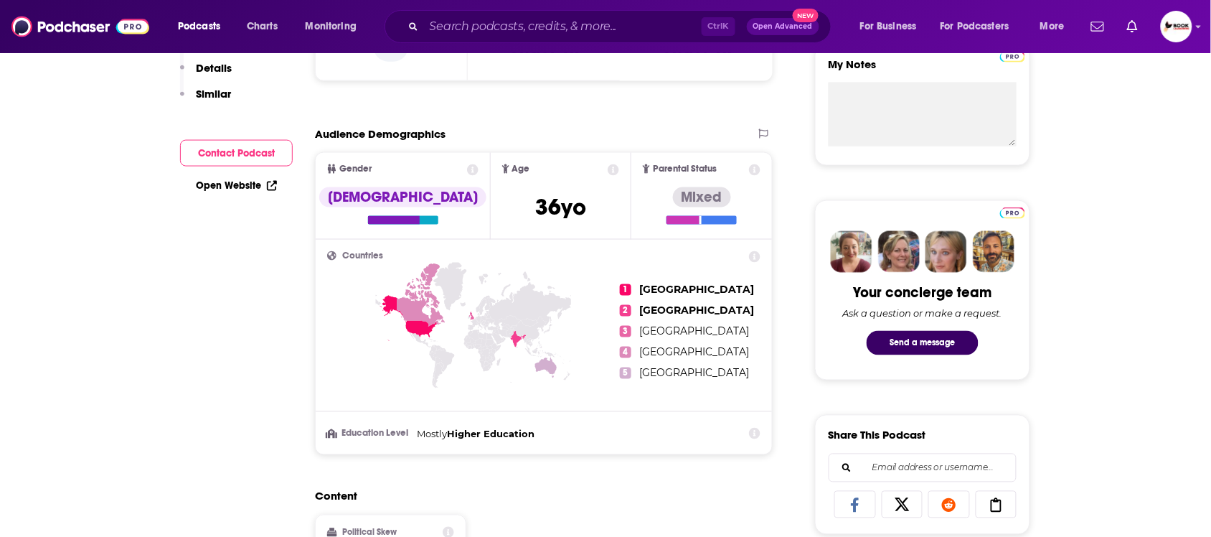
scroll to position [0, 0]
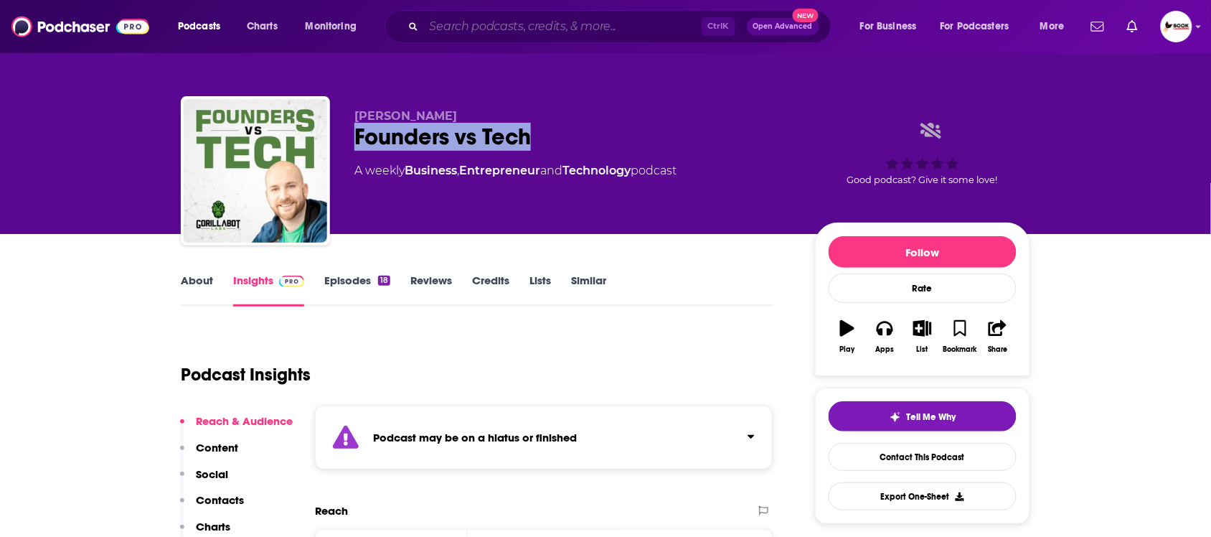
click at [593, 30] on input "Search podcasts, credits, & more..." at bounding box center [563, 26] width 278 height 23
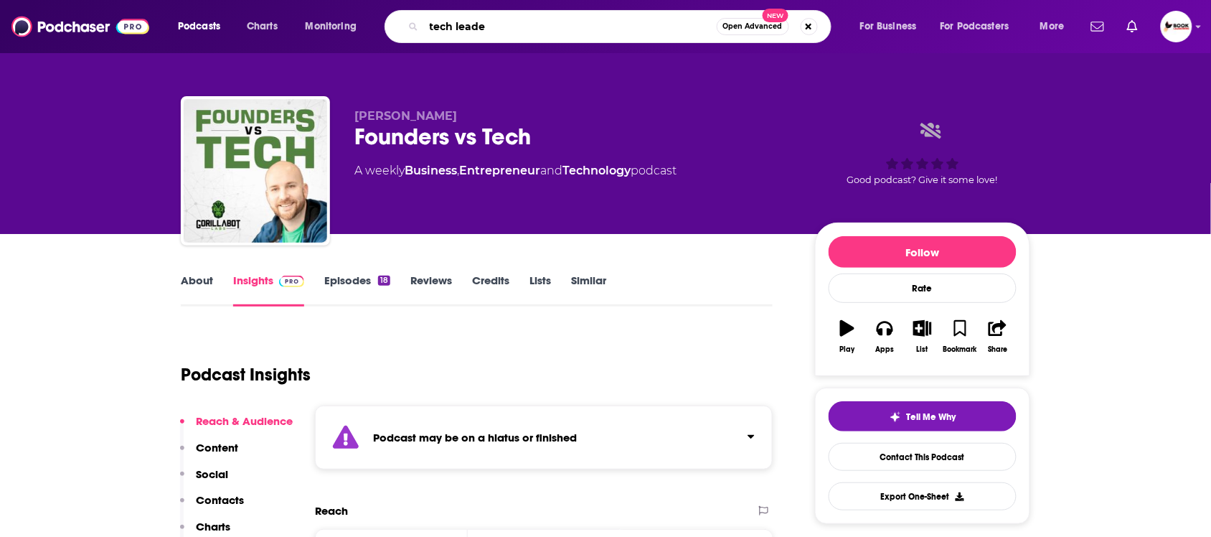
type input "tech leader"
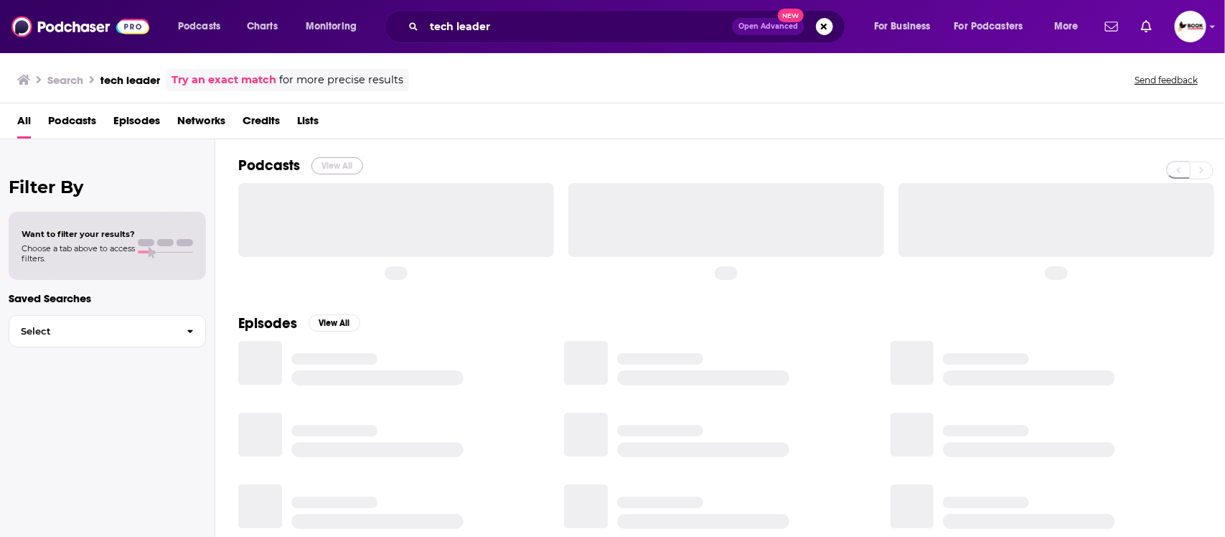
click at [334, 161] on button "View All" at bounding box center [337, 165] width 52 height 17
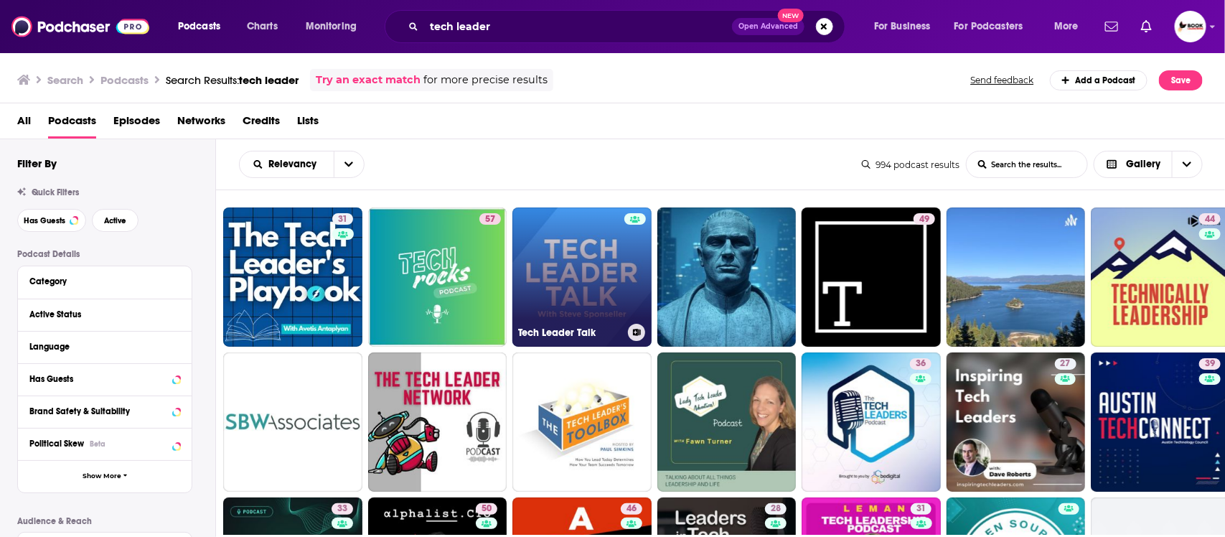
click at [557, 295] on link "Tech Leader Talk" at bounding box center [581, 276] width 139 height 139
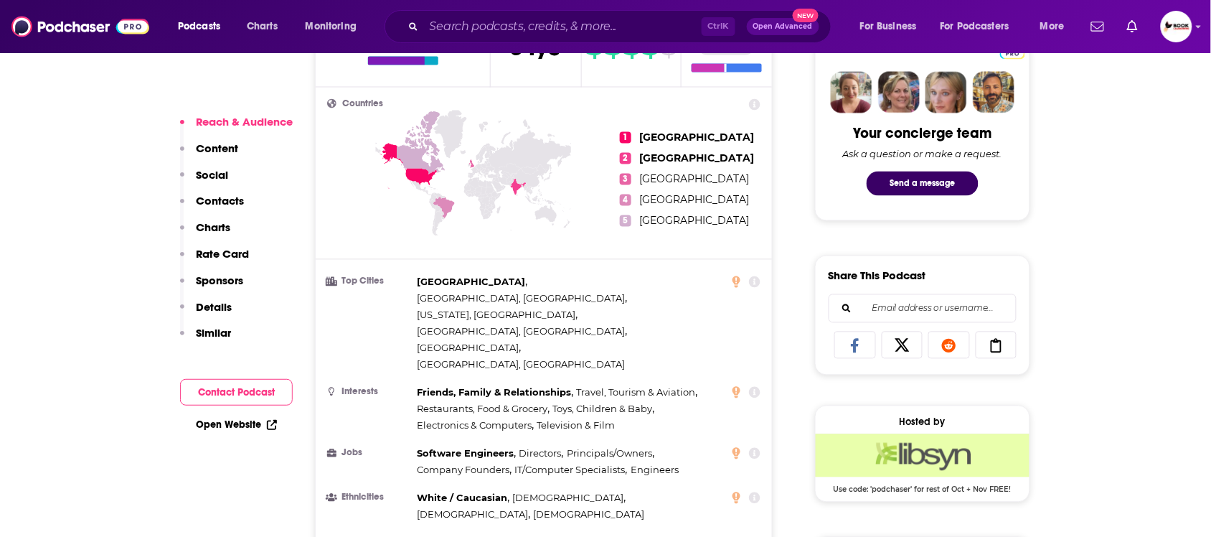
scroll to position [897, 0]
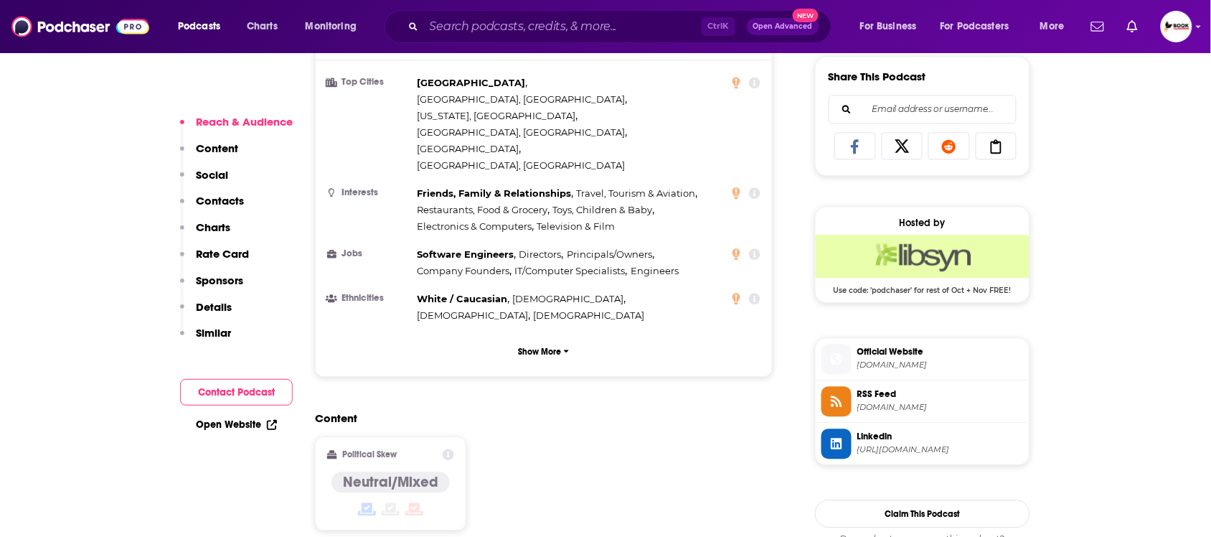
click at [244, 199] on div "Reach & Audience Content Social Contacts Charts Rate Card Sponsors Details Simi…" at bounding box center [236, 233] width 113 height 237
click at [232, 201] on p "Contacts" at bounding box center [220, 201] width 48 height 14
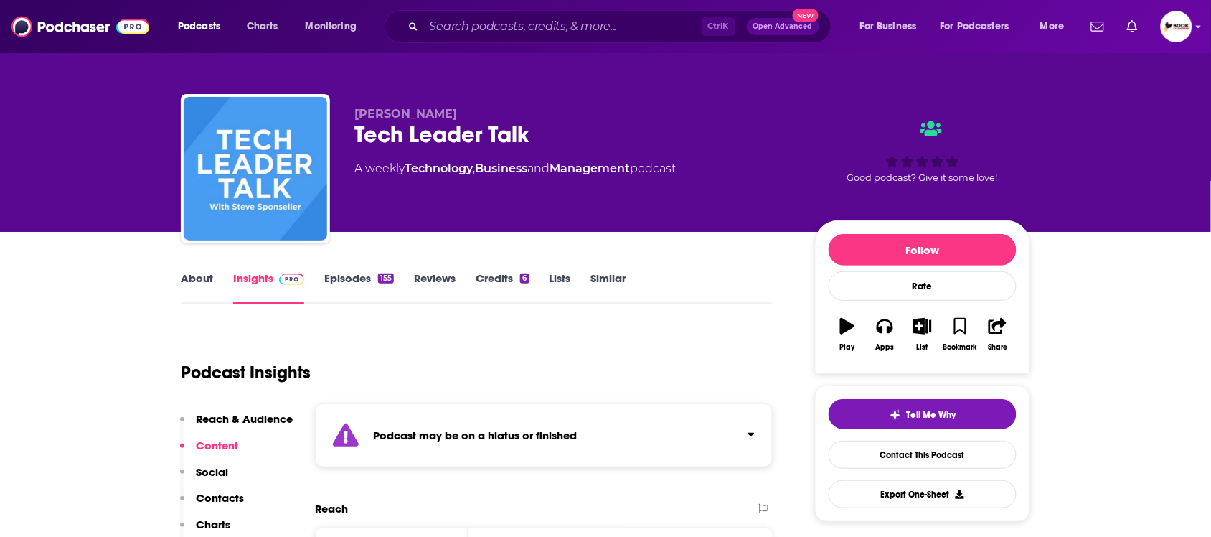
scroll to position [0, 0]
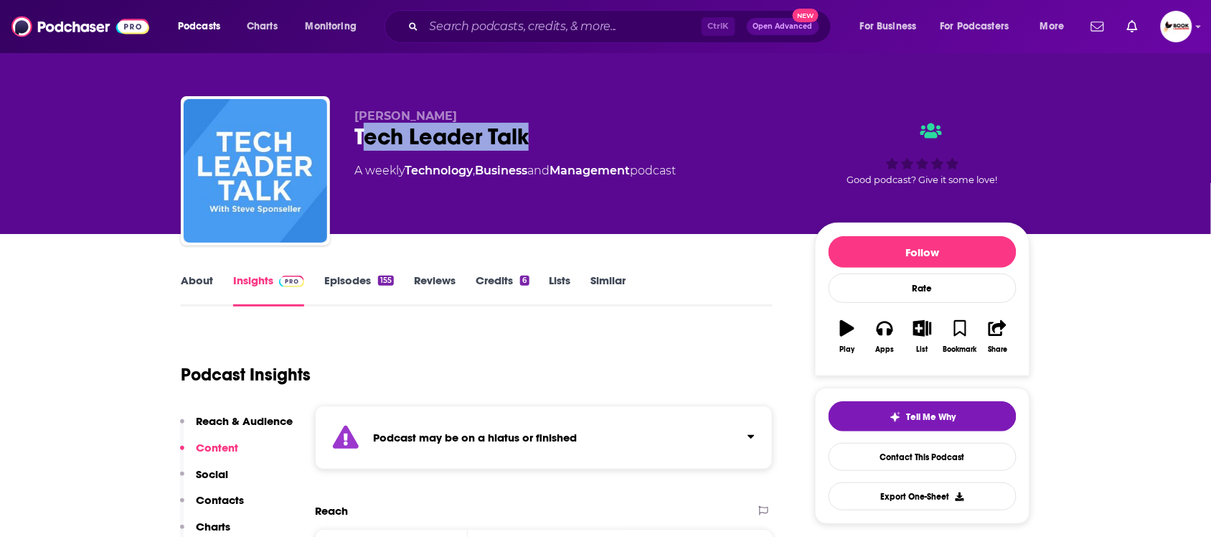
drag, startPoint x: 360, startPoint y: 130, endPoint x: 527, endPoint y: 131, distance: 167.2
click at [529, 133] on div "Tech Leader Talk" at bounding box center [573, 137] width 438 height 28
drag, startPoint x: 355, startPoint y: 131, endPoint x: 562, endPoint y: 141, distance: 206.8
click at [562, 141] on div "Tech Leader Talk" at bounding box center [573, 137] width 438 height 28
copy h2 "Tech Leader Talk"
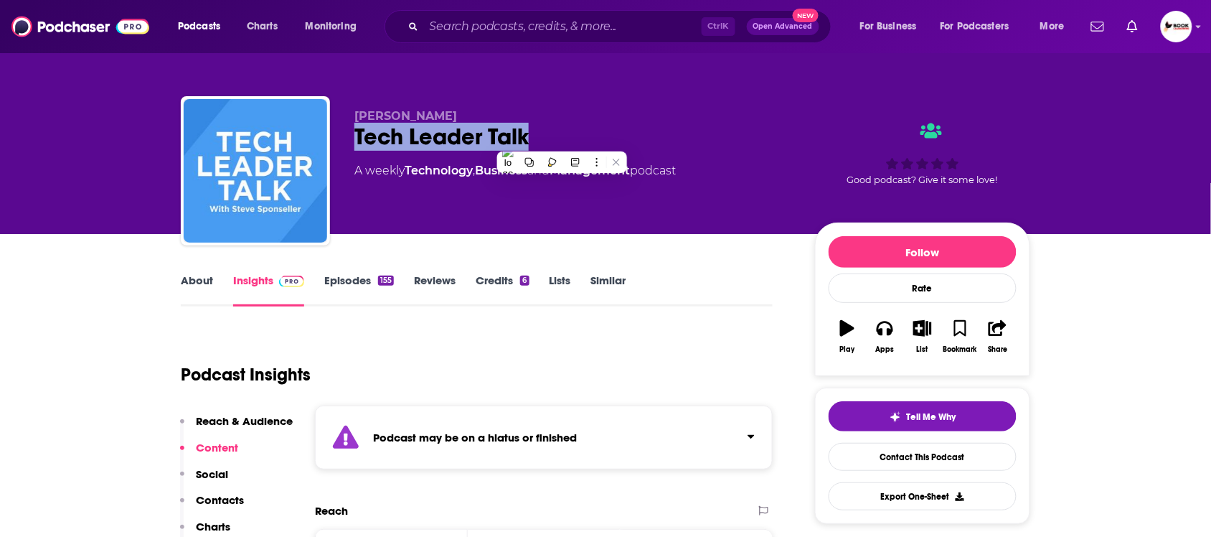
click at [215, 496] on p "Contacts" at bounding box center [220, 500] width 48 height 14
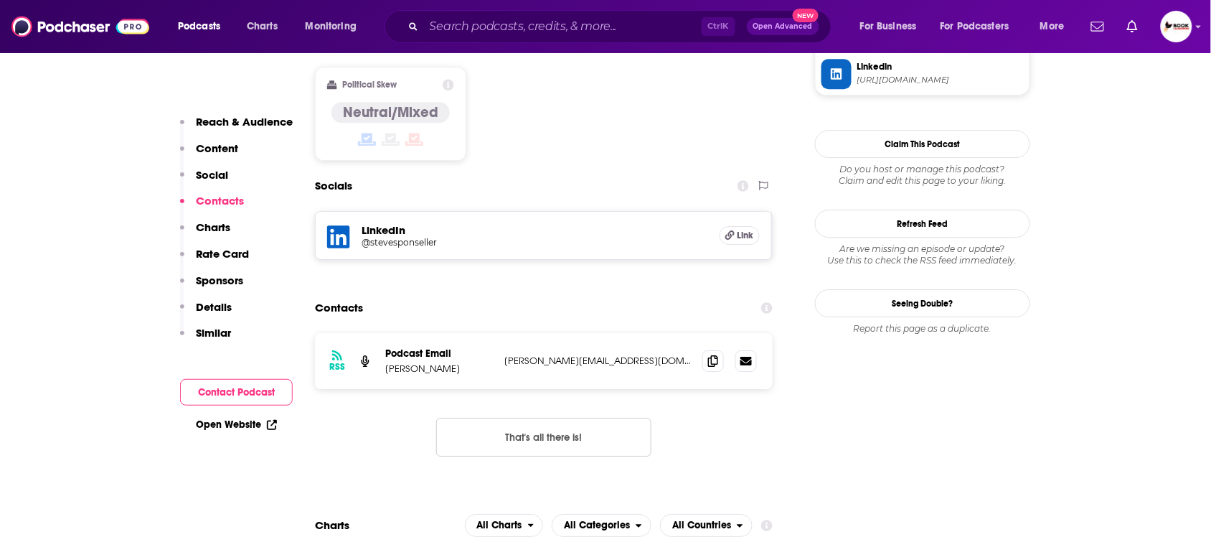
scroll to position [1273, 0]
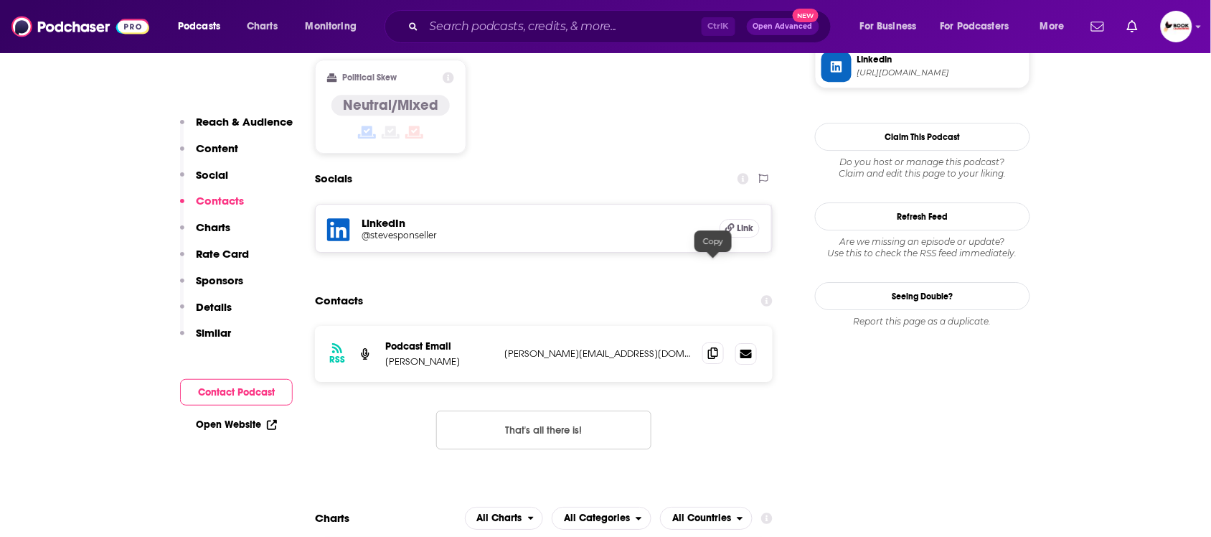
click at [715, 347] on icon at bounding box center [713, 352] width 10 height 11
click at [248, 423] on link "Open Website" at bounding box center [236, 424] width 81 height 12
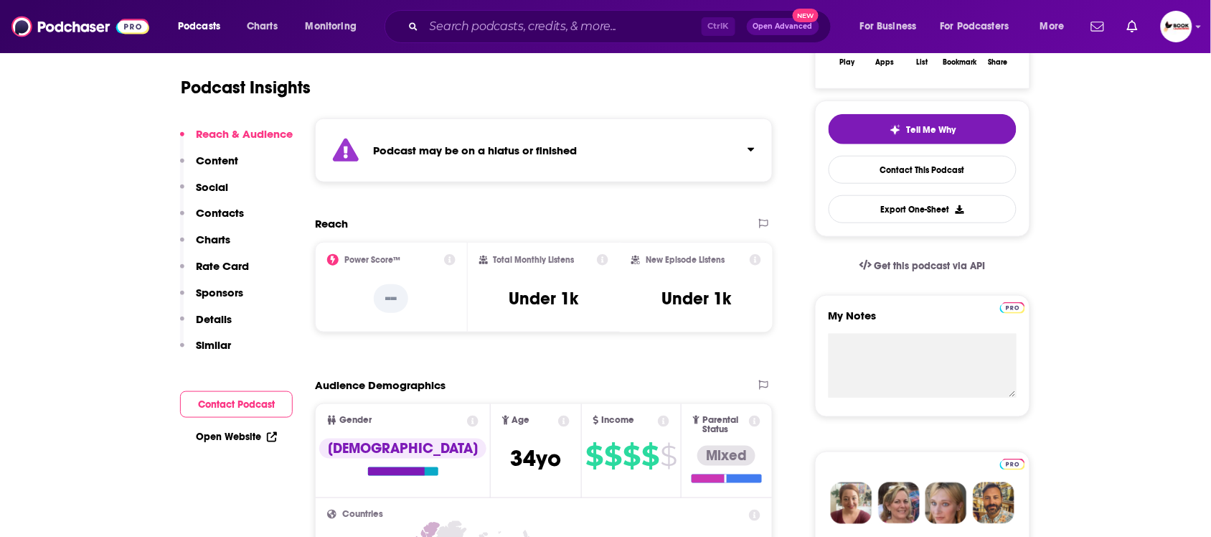
scroll to position [0, 0]
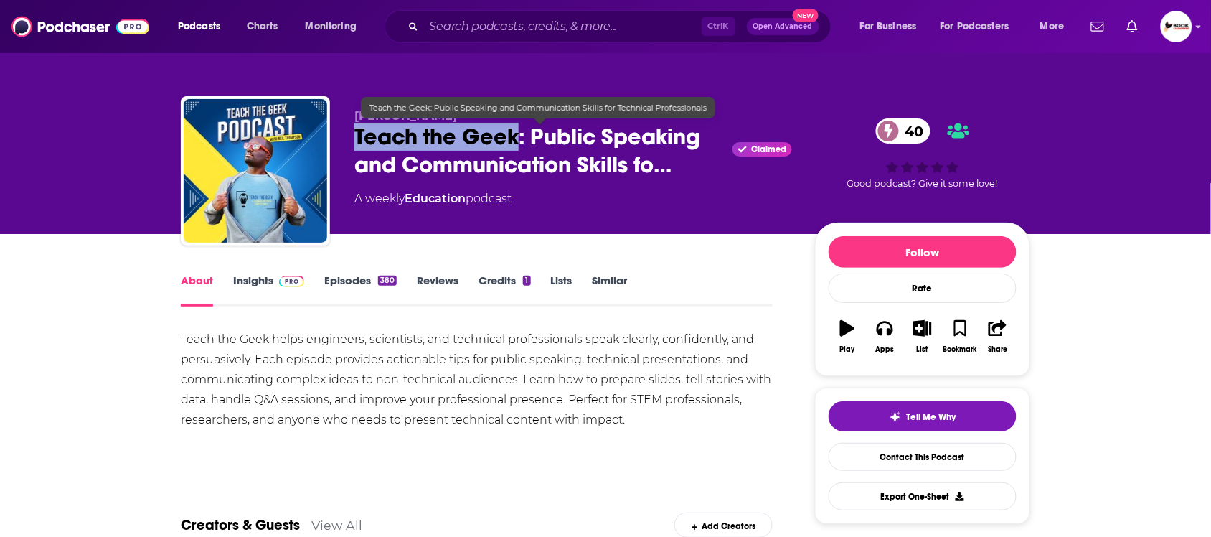
drag, startPoint x: 356, startPoint y: 133, endPoint x: 520, endPoint y: 140, distance: 164.4
click at [520, 140] on span "Teach the Geek: Public Speaking and Communication Skills fo…" at bounding box center [540, 151] width 372 height 56
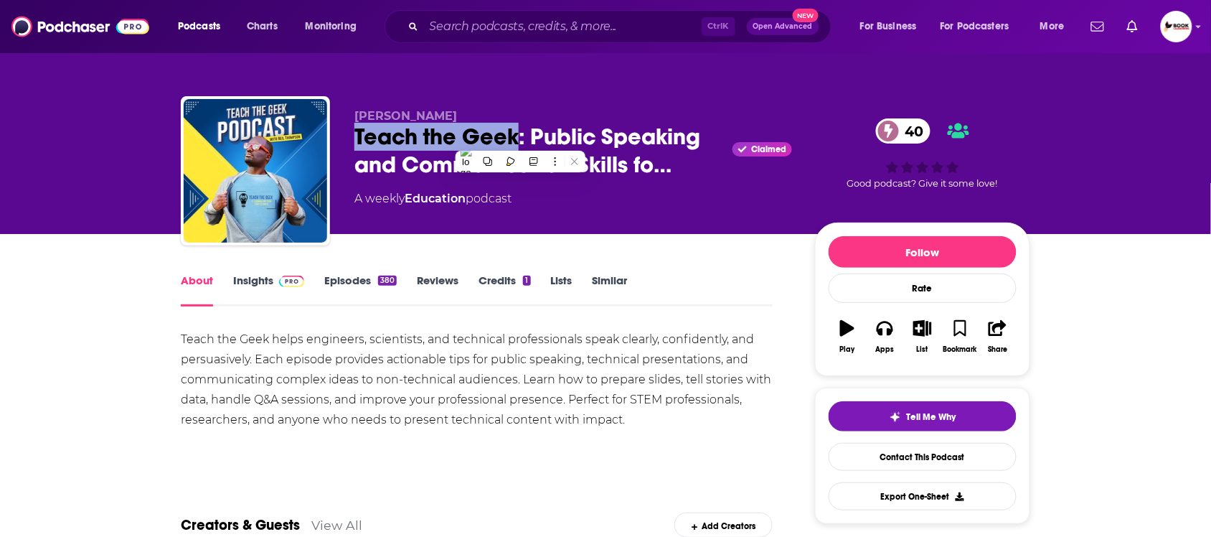
copy h1 "Teach the Geek"
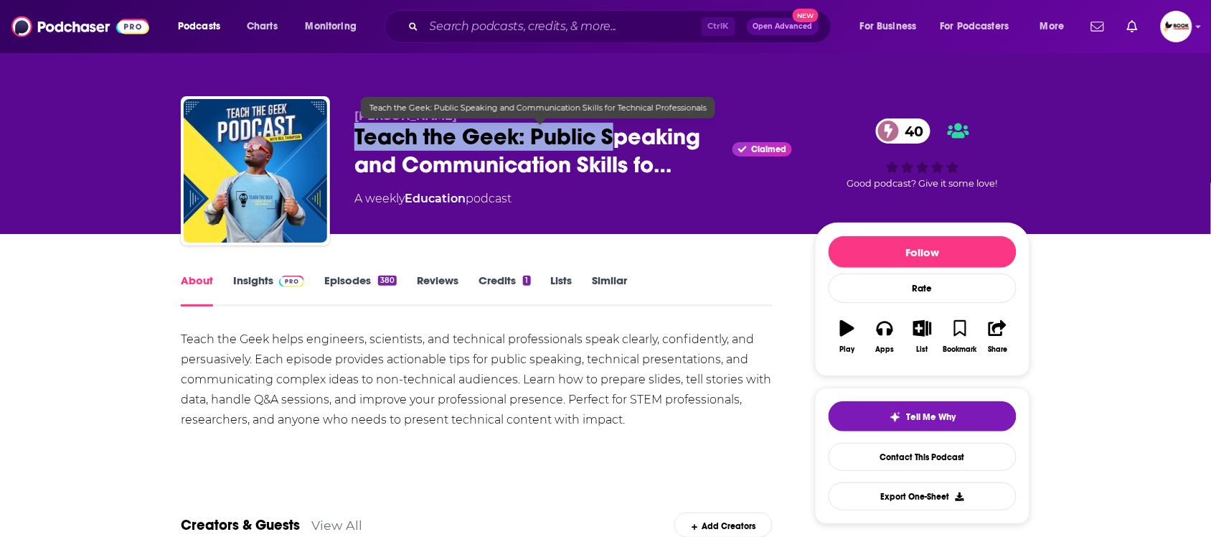
drag, startPoint x: 354, startPoint y: 130, endPoint x: 611, endPoint y: 149, distance: 258.2
click at [611, 149] on span "Teach the Geek: Public Speaking and Communication Skills fo…" at bounding box center [540, 151] width 372 height 56
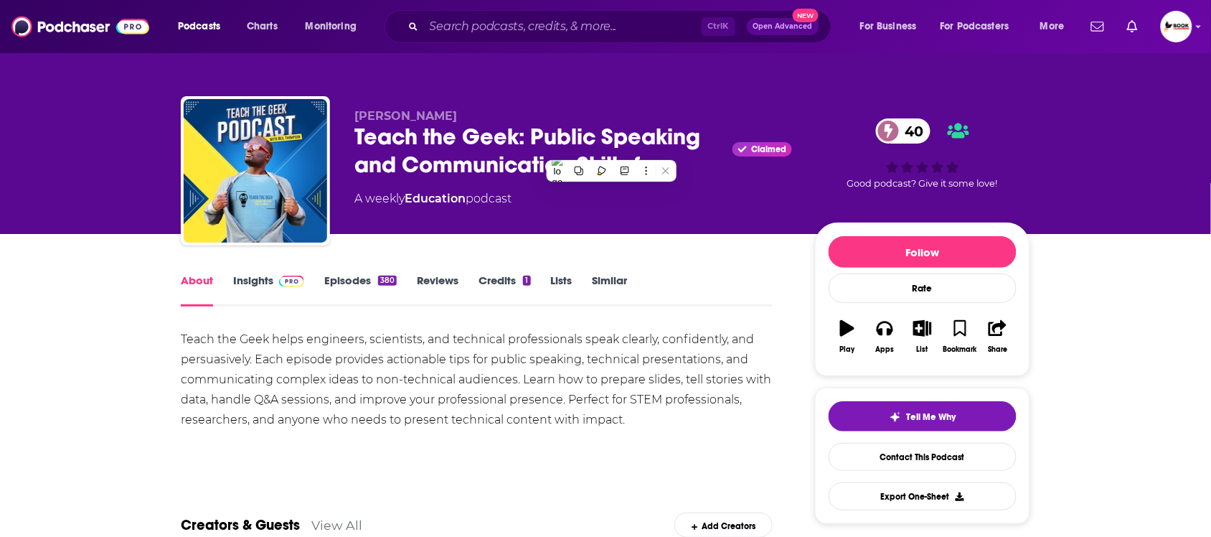
click at [550, 187] on div "Neil Thompson Teach the Geek: Public Speaking and Communication Skills fo… Clai…" at bounding box center [573, 166] width 438 height 115
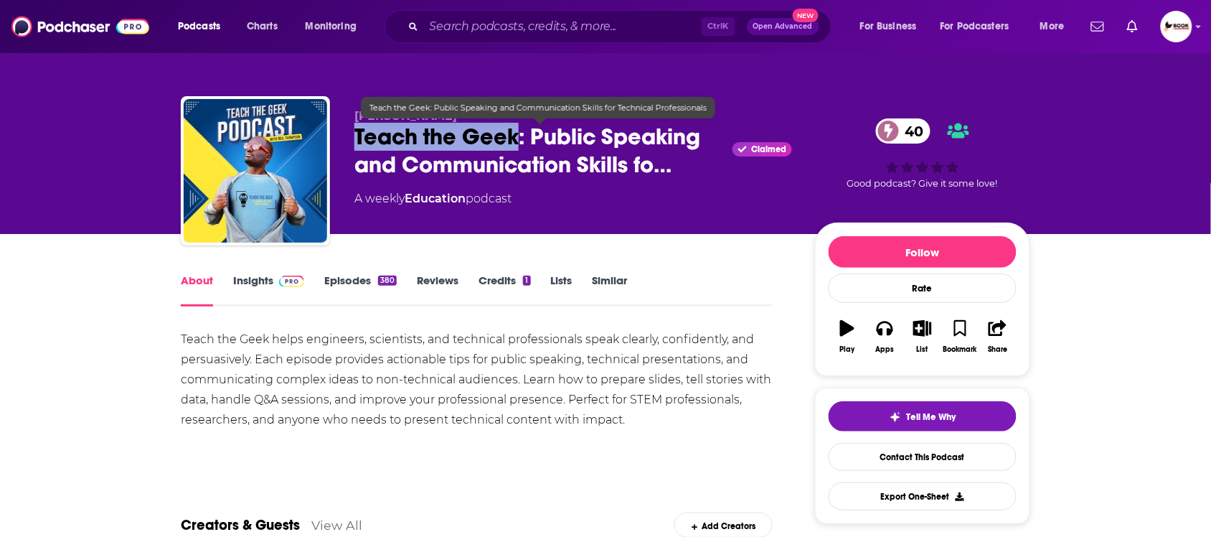
drag, startPoint x: 359, startPoint y: 131, endPoint x: 517, endPoint y: 138, distance: 158.0
click at [517, 138] on span "Teach the Geek: Public Speaking and Communication Skills fo…" at bounding box center [540, 151] width 372 height 56
copy h1 "Teach the Geek"
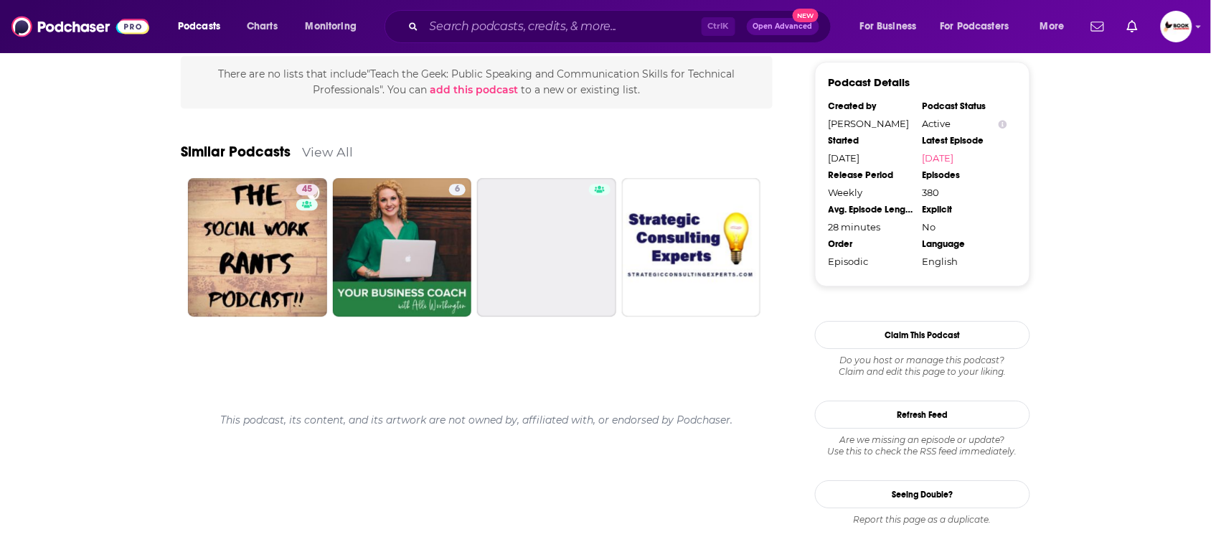
scroll to position [1174, 0]
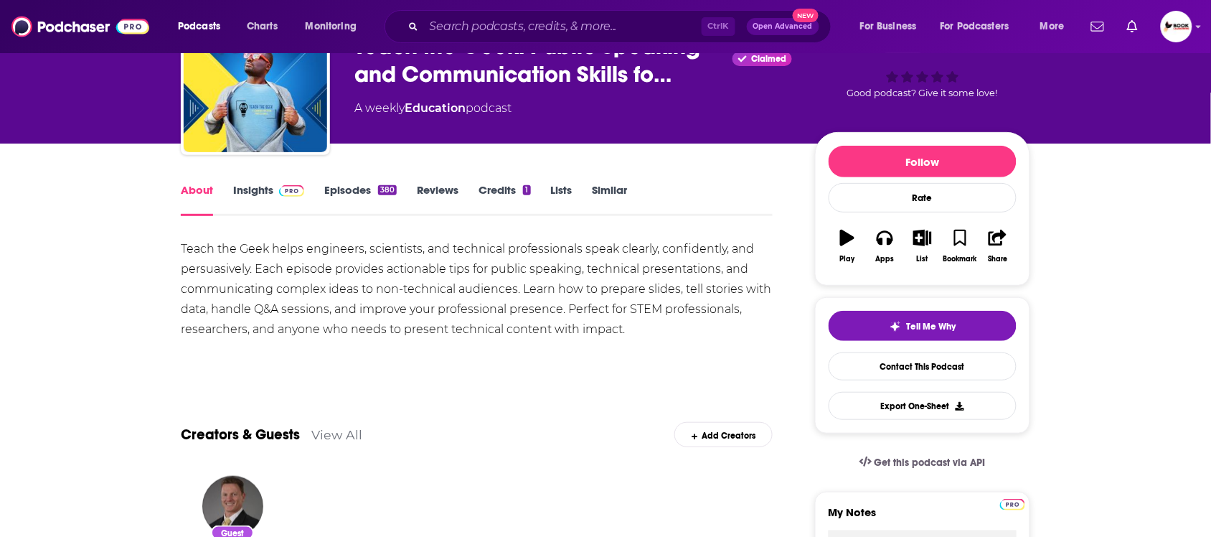
scroll to position [0, 0]
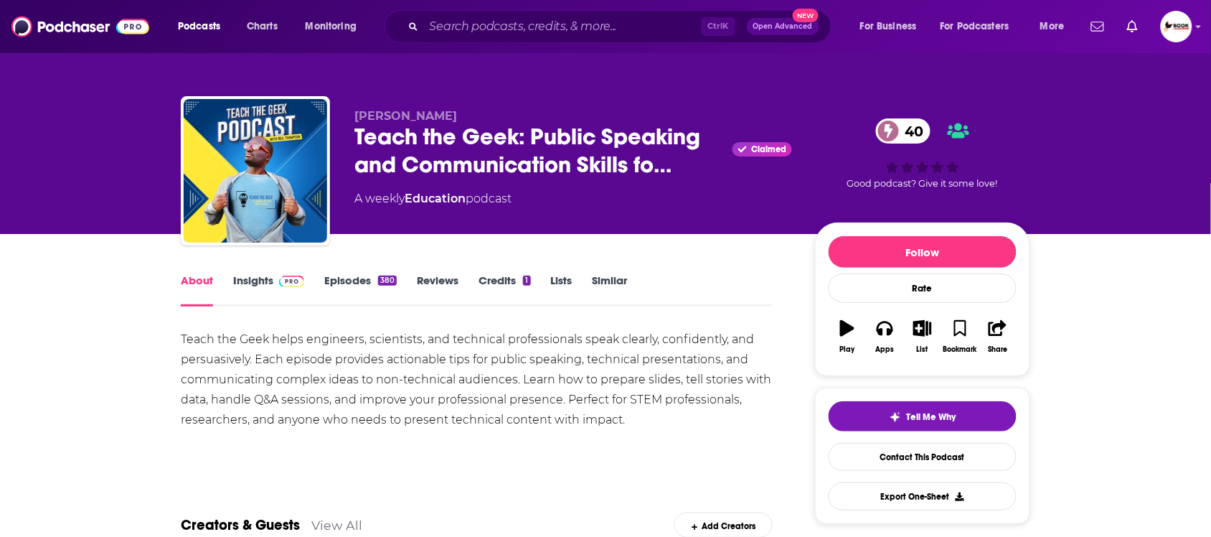
click at [260, 283] on link "Insights" at bounding box center [268, 289] width 71 height 33
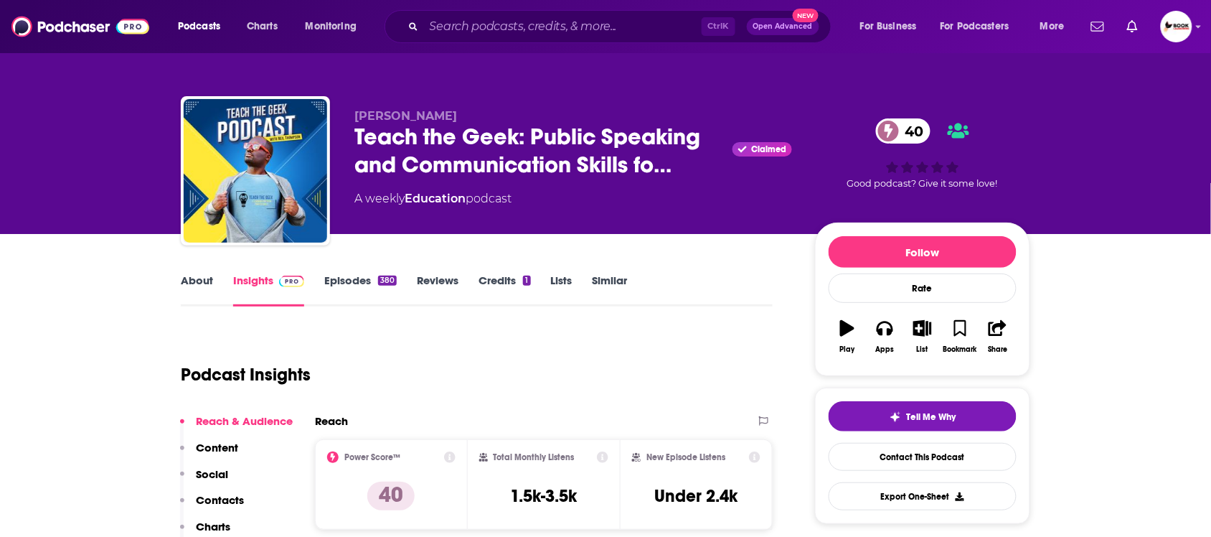
scroll to position [359, 0]
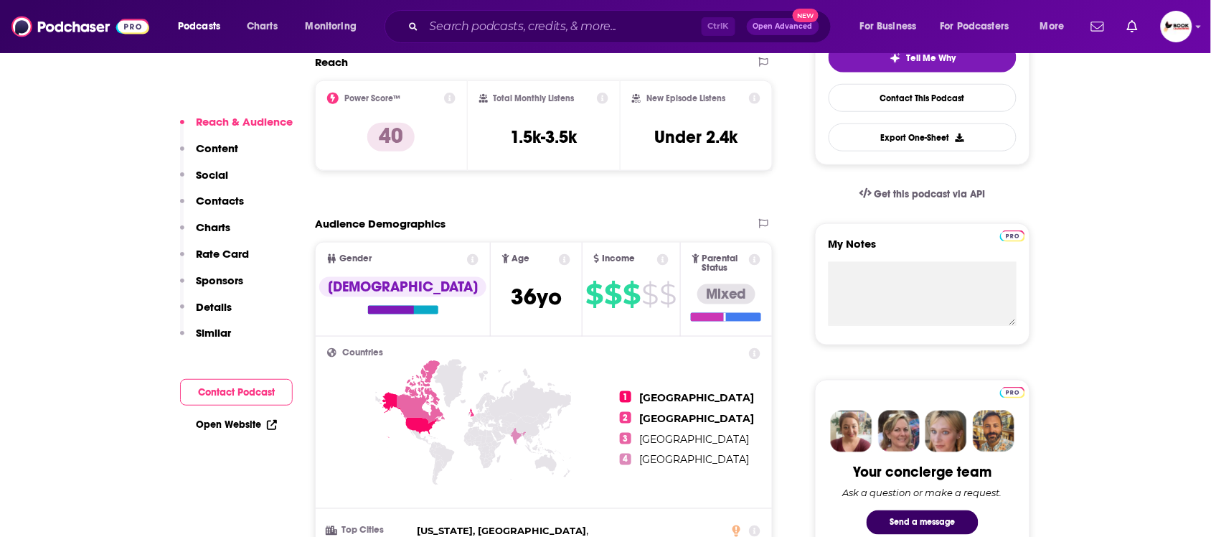
click at [221, 202] on p "Contacts" at bounding box center [220, 201] width 48 height 14
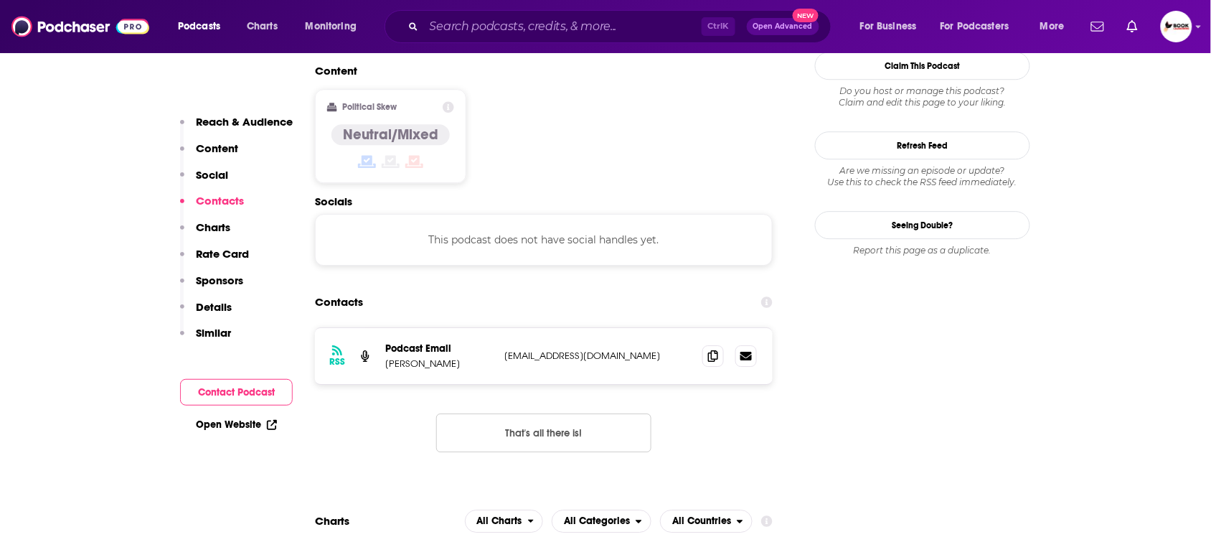
scroll to position [1173, 0]
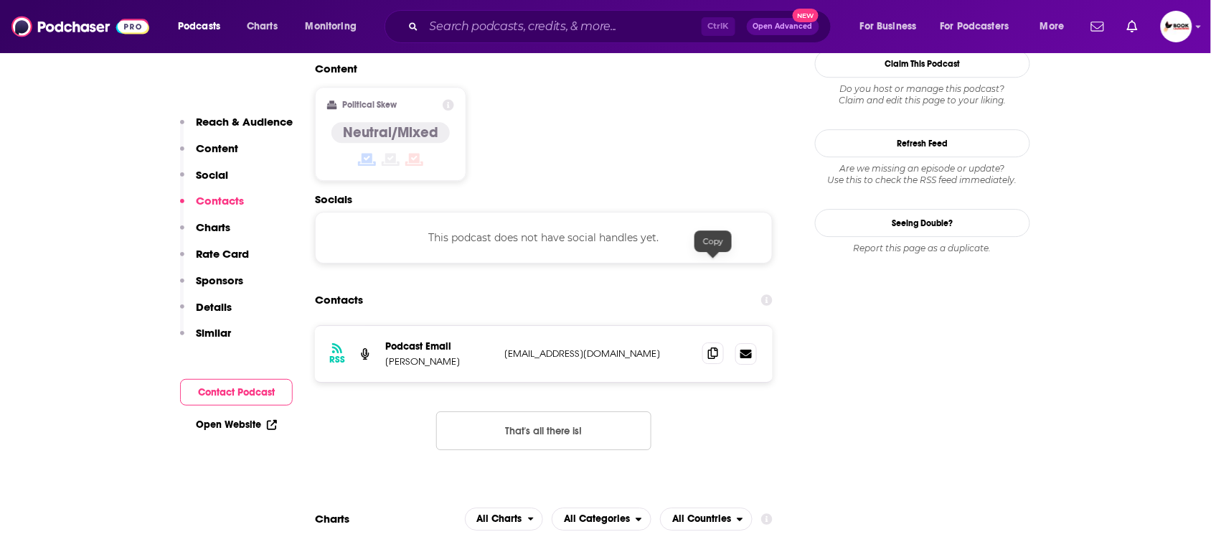
click at [715, 347] on icon at bounding box center [713, 352] width 10 height 11
click at [246, 420] on link "Open Website" at bounding box center [236, 424] width 81 height 12
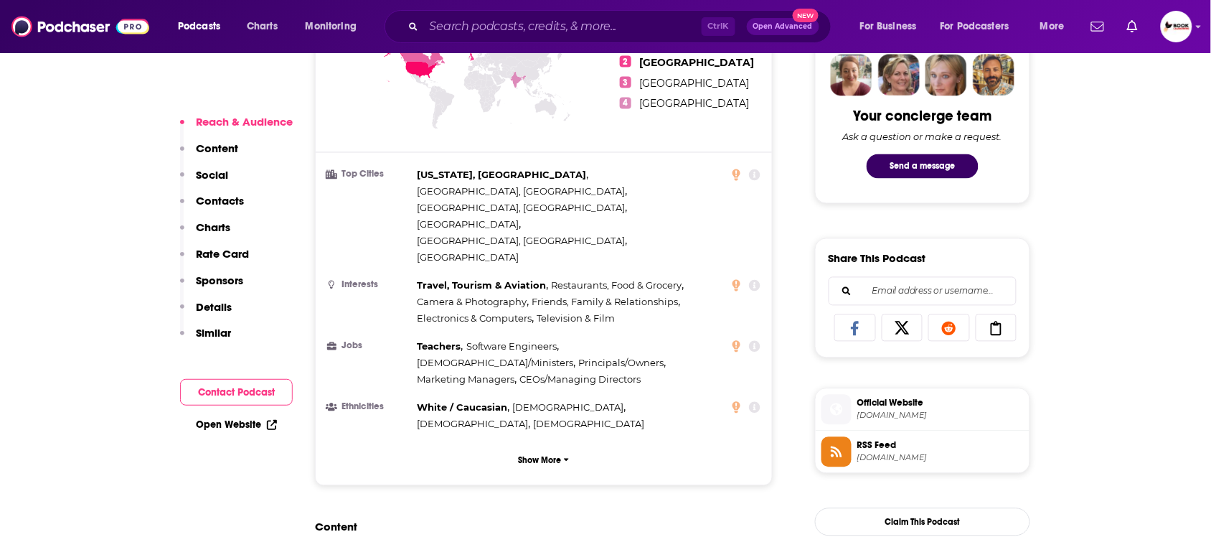
scroll to position [717, 0]
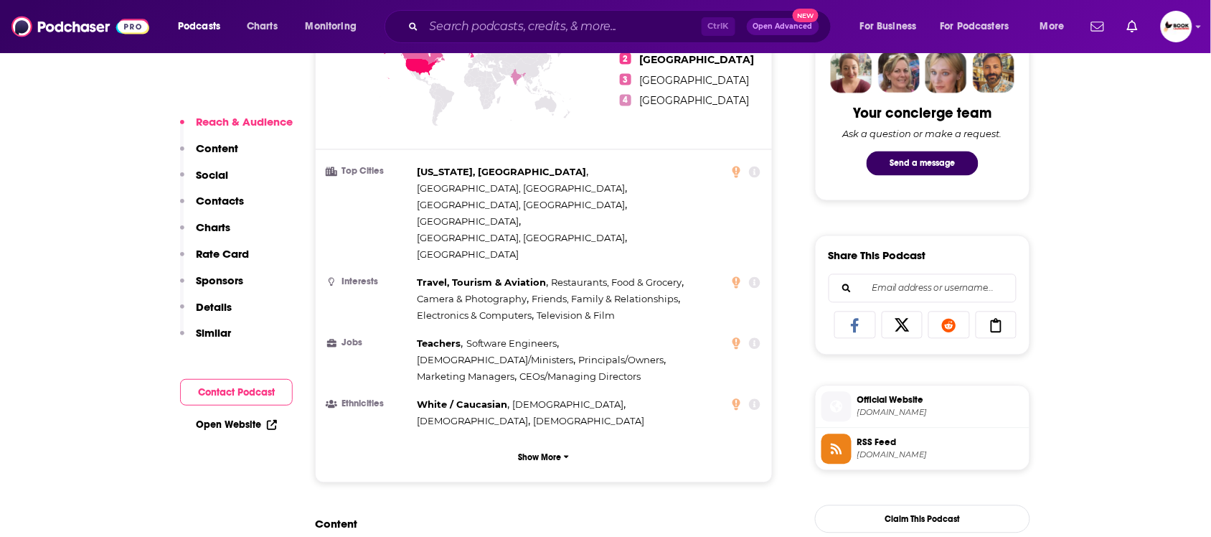
click at [270, 199] on div "Reach & Audience Content Social Contacts Charts Rate Card Sponsors Details Simi…" at bounding box center [236, 233] width 113 height 237
click at [235, 199] on p "Contacts" at bounding box center [220, 201] width 48 height 14
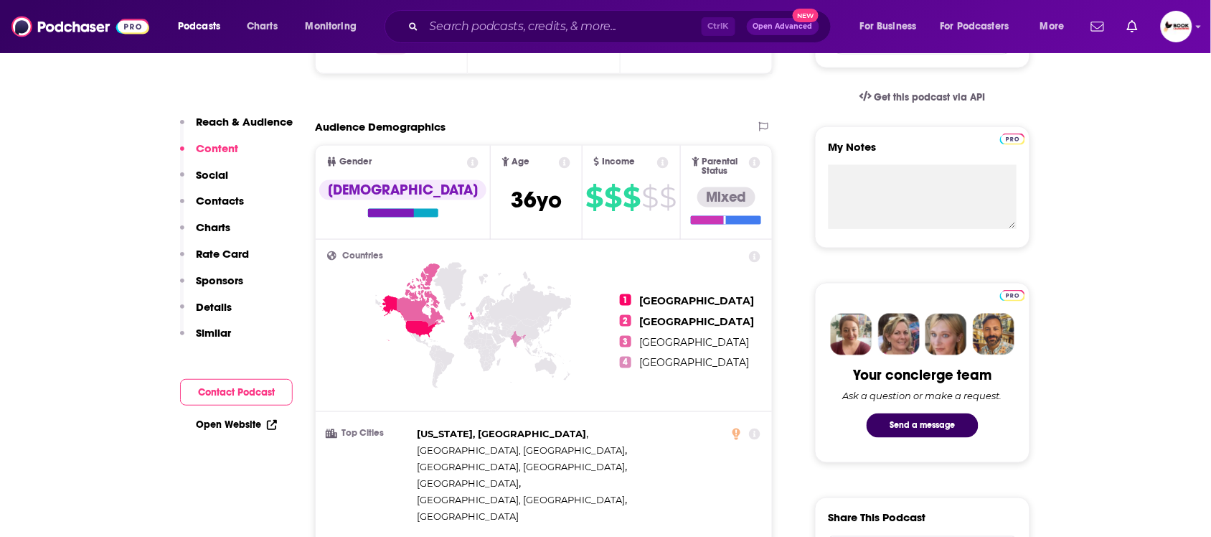
scroll to position [0, 0]
